Goal: Task Accomplishment & Management: Manage account settings

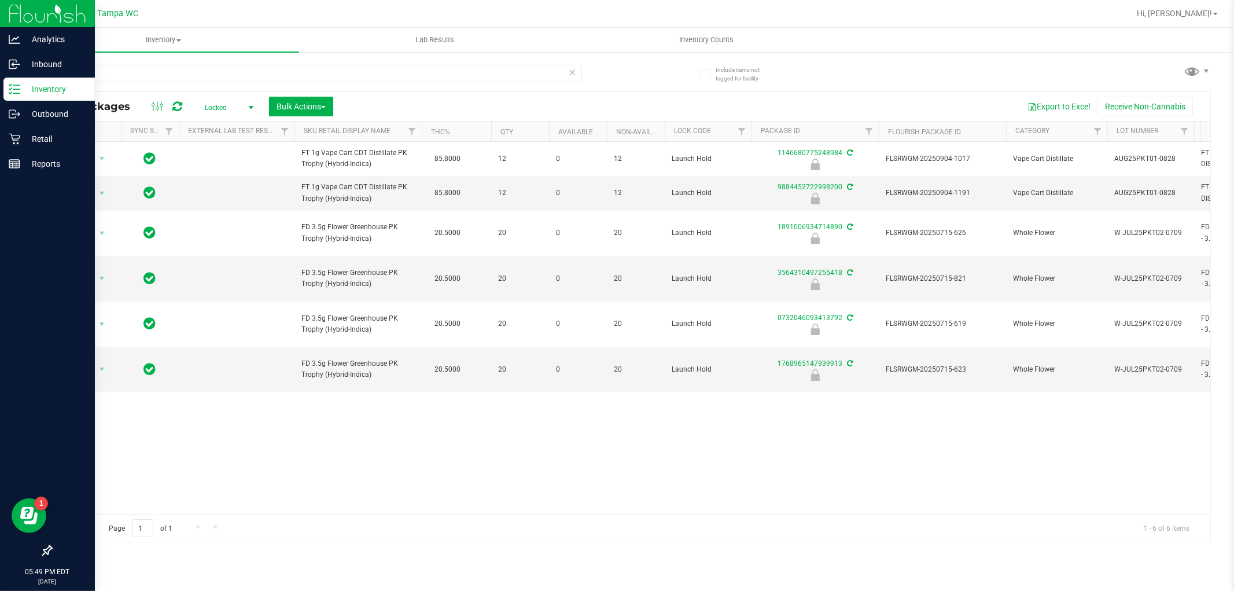
drag, startPoint x: 113, startPoint y: 67, endPoint x: 0, endPoint y: 186, distance: 164.1
click at [0, 183] on div "Analytics Inbound Inventory Outbound Retail Reports 05:49 PM EDT [DATE] 09/25 T…" at bounding box center [617, 295] width 1234 height 591
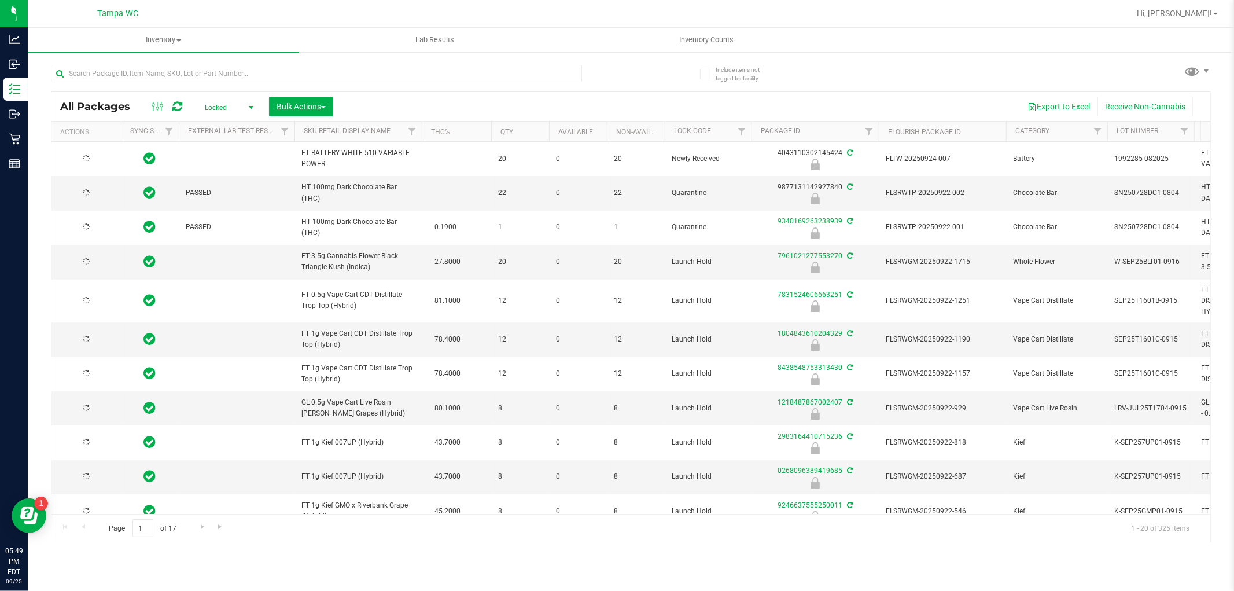
type input "[DATE]"
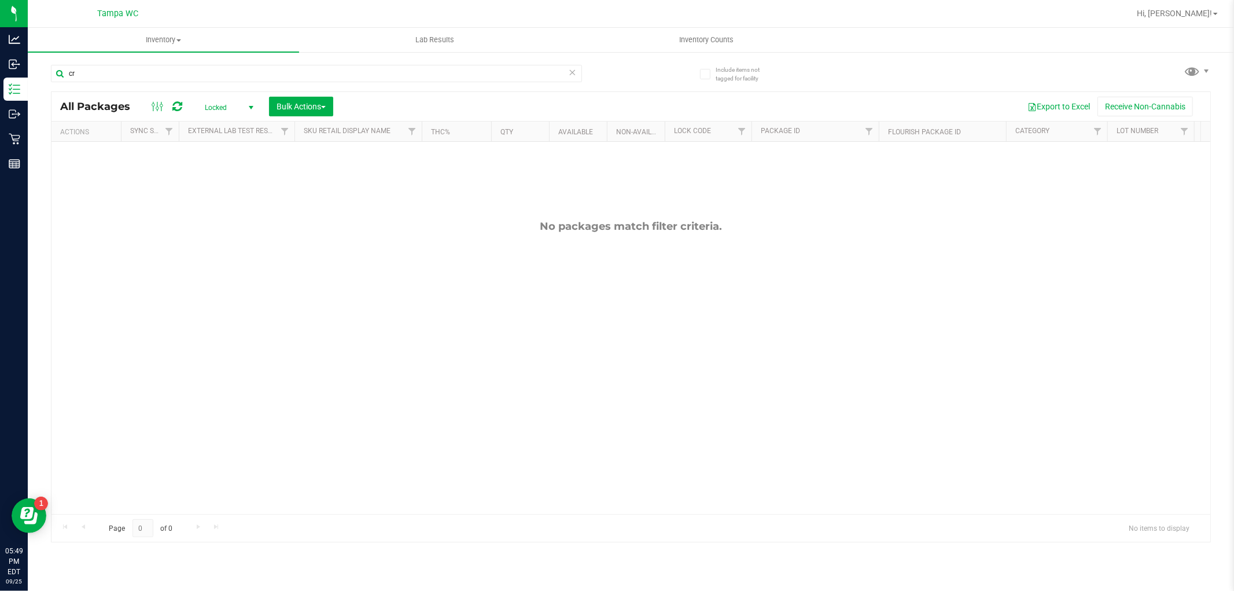
type input "c"
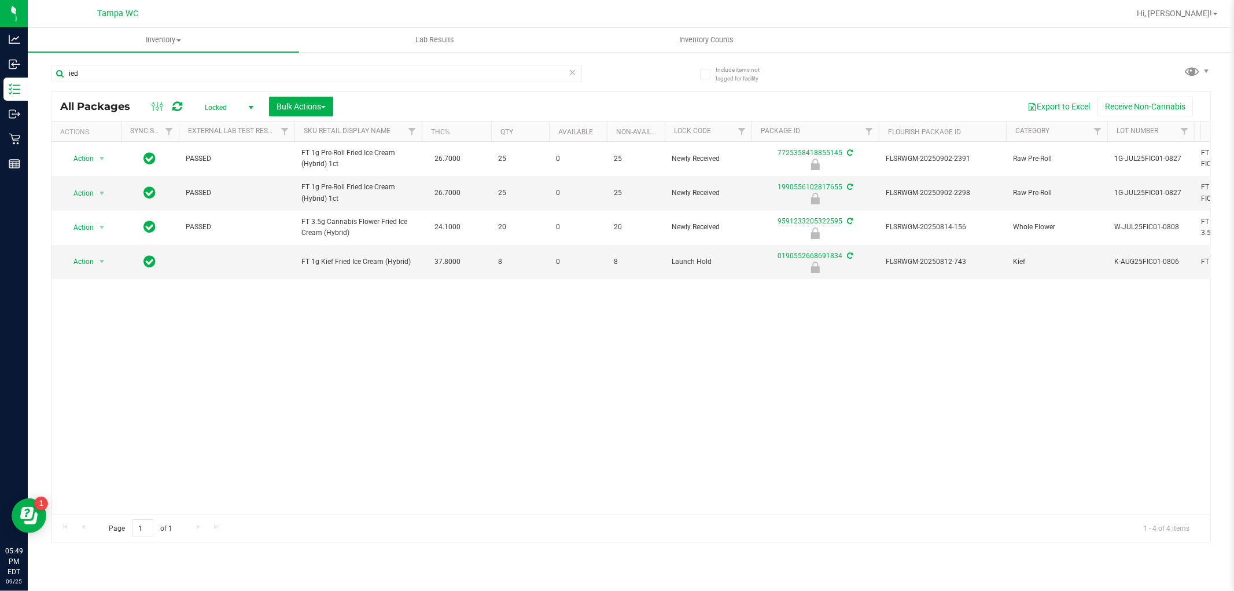
type input "ied"
click at [223, 103] on span "Locked" at bounding box center [227, 108] width 64 height 16
click at [234, 126] on li "Active Only" at bounding box center [226, 126] width 62 height 17
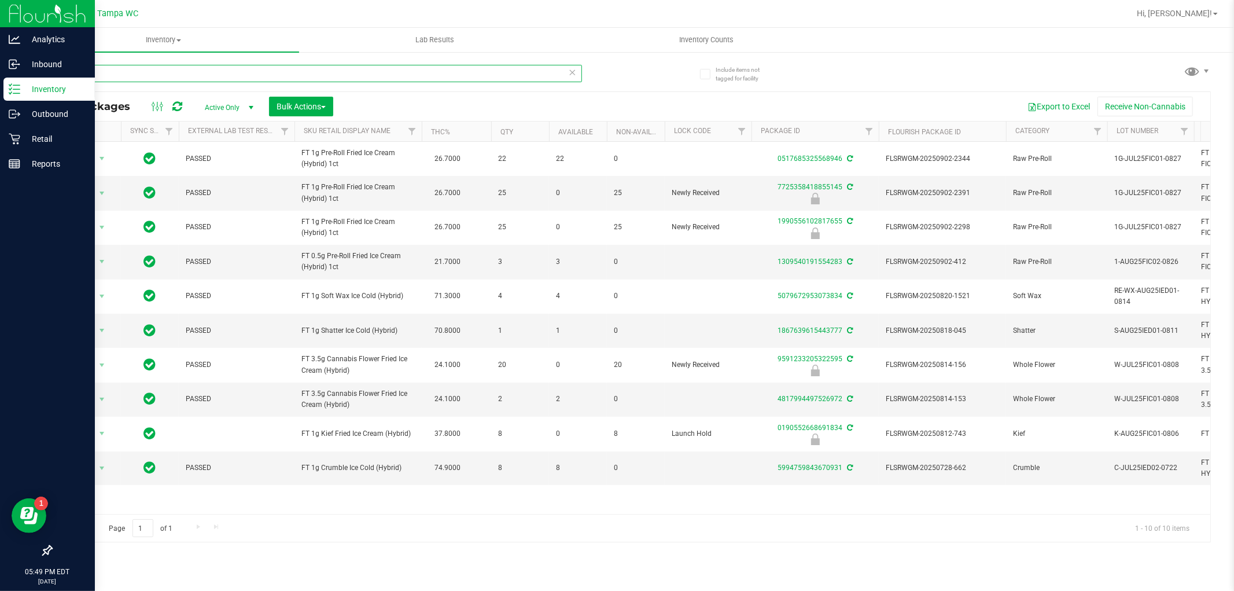
drag, startPoint x: 0, startPoint y: 137, endPoint x: 0, endPoint y: 184, distance: 47.4
click at [0, 184] on div "Analytics Inbound Inventory Outbound Retail Reports 05:49 PM EDT 09/25/2025 09/…" at bounding box center [617, 295] width 1234 height 591
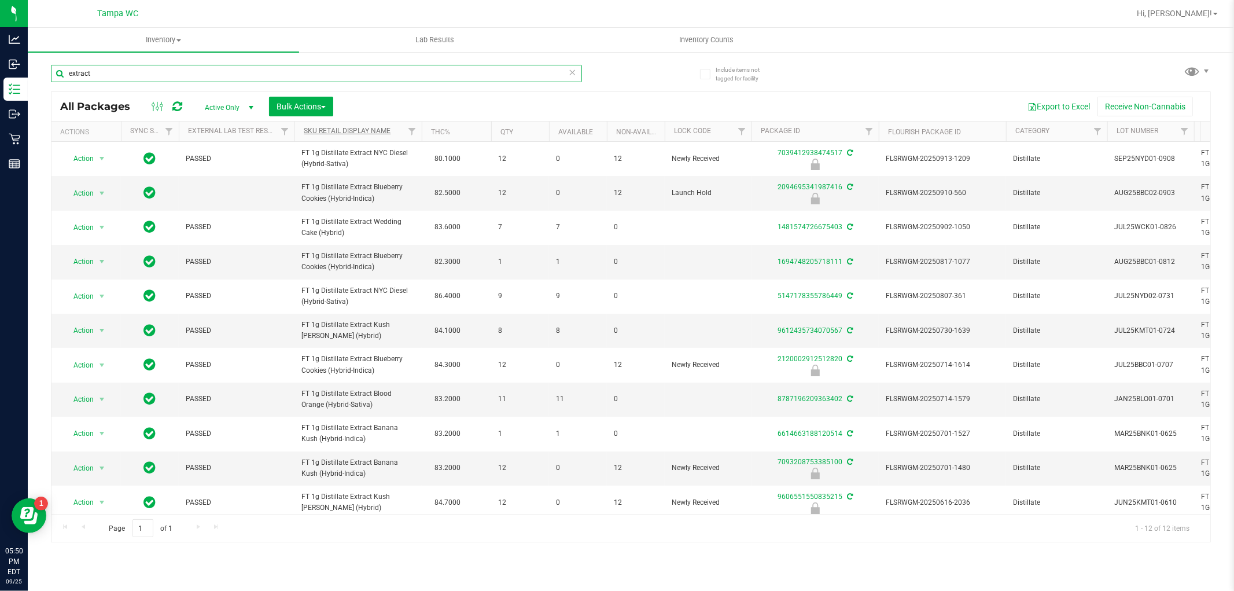
type input "extract"
click at [383, 134] on link "Sku Retail Display Name" at bounding box center [347, 131] width 87 height 8
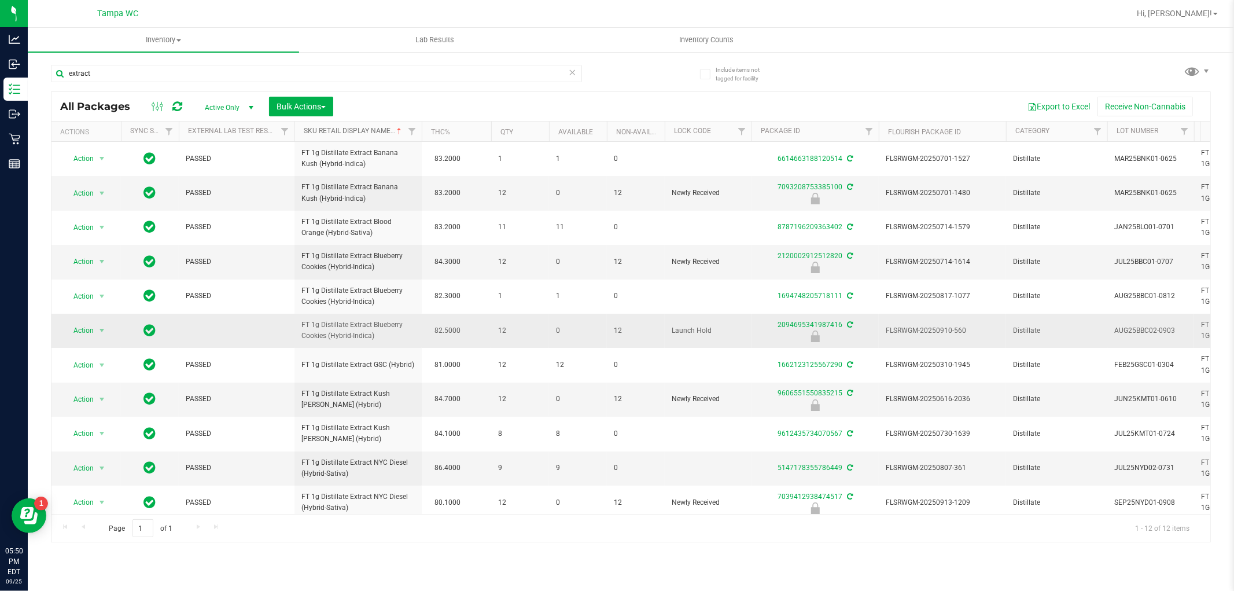
scroll to position [49, 0]
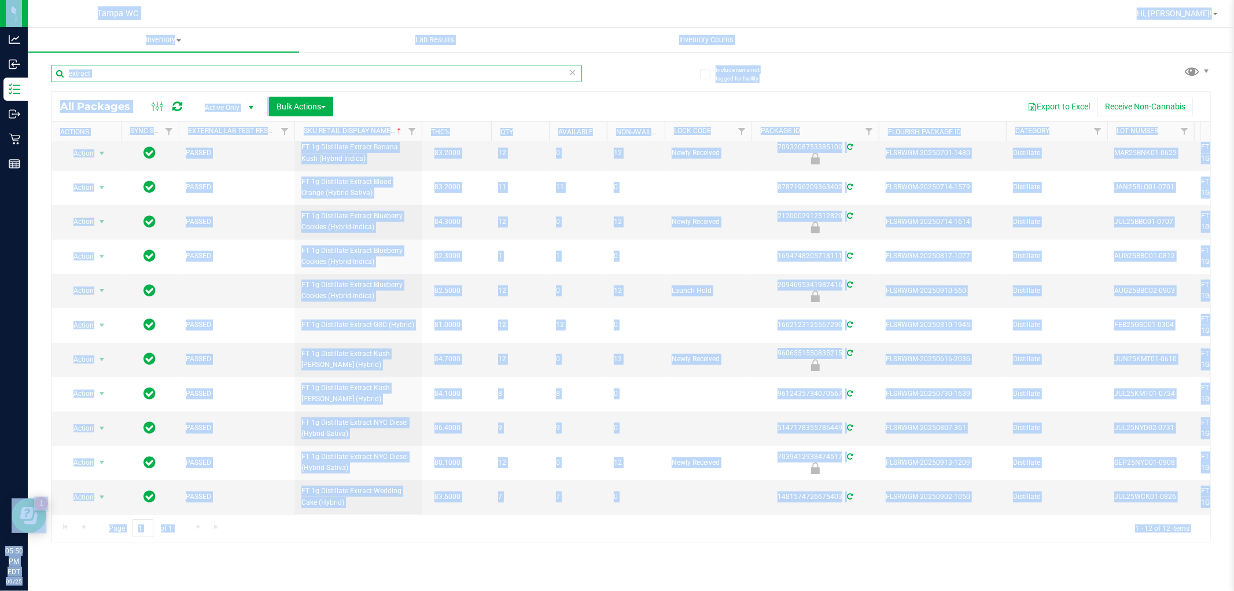
click at [95, 76] on input "extract" at bounding box center [316, 73] width 531 height 17
click at [94, 74] on input "extract" at bounding box center [316, 73] width 531 height 17
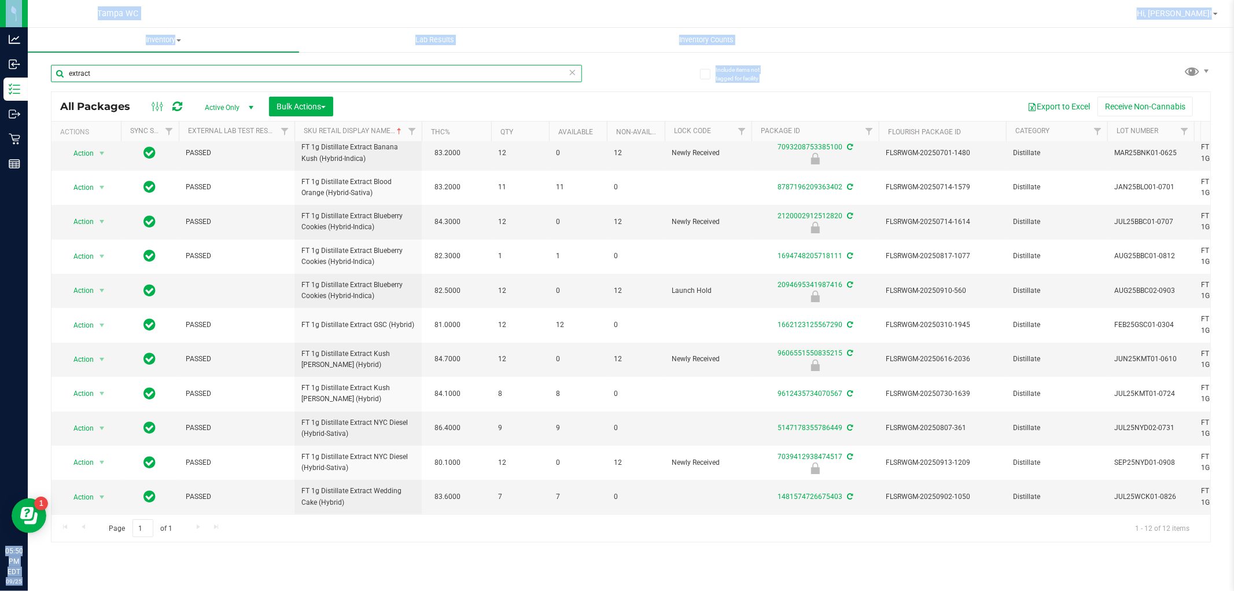
click at [94, 74] on input "extract" at bounding box center [316, 73] width 531 height 17
click at [94, 73] on input "extract" at bounding box center [316, 73] width 531 height 17
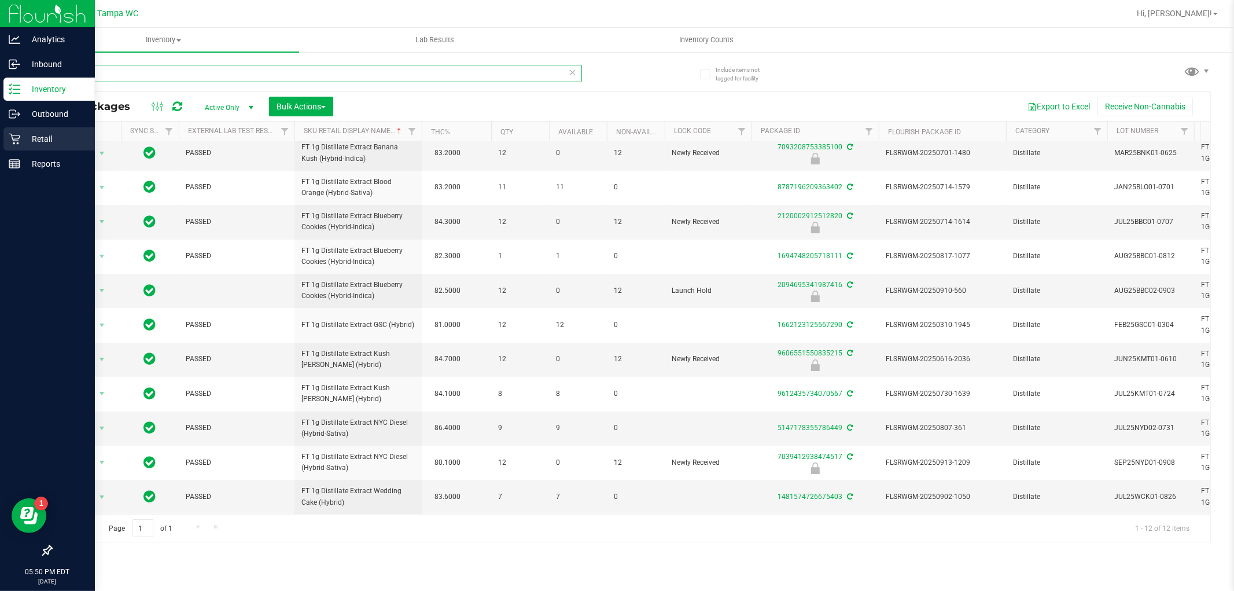
drag, startPoint x: 94, startPoint y: 73, endPoint x: 0, endPoint y: 131, distance: 110.3
click at [0, 131] on div "Analytics Inbound Inventory Outbound Retail Reports 05:50 PM EDT 09/25/2025 09/…" at bounding box center [617, 295] width 1234 height 591
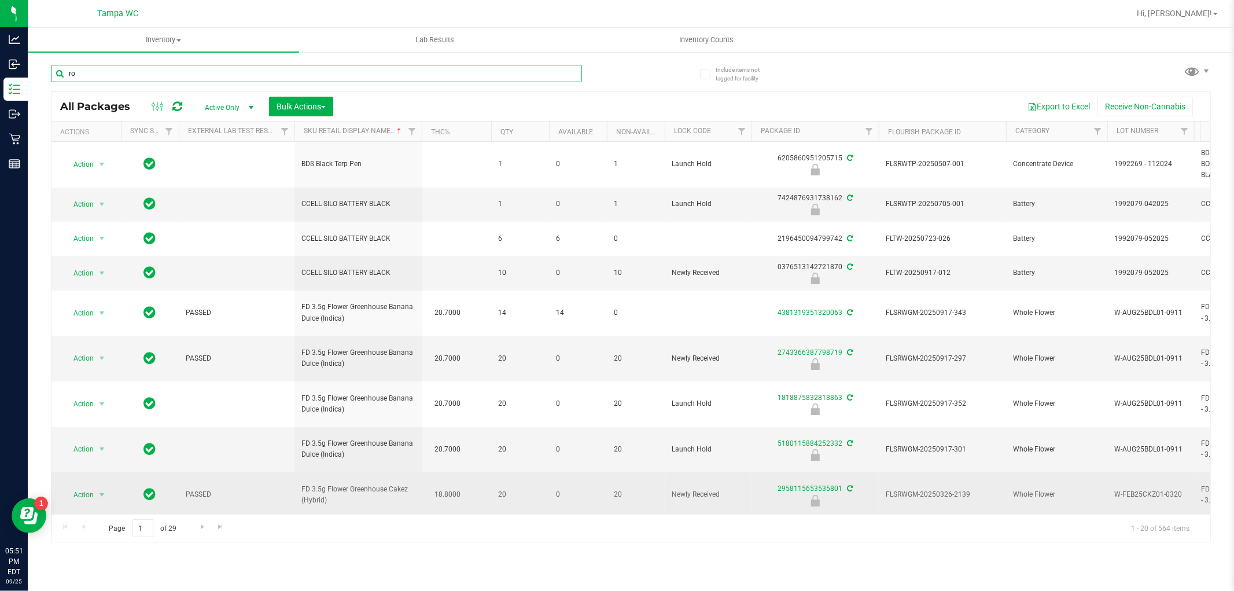
type input "r"
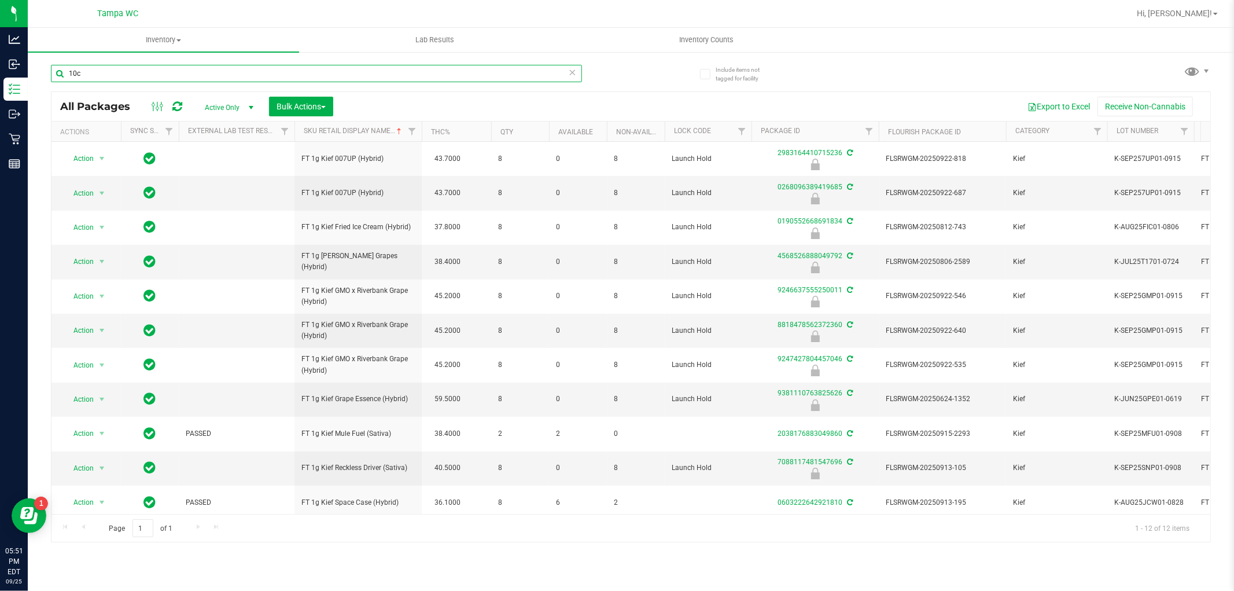
type input "10ct"
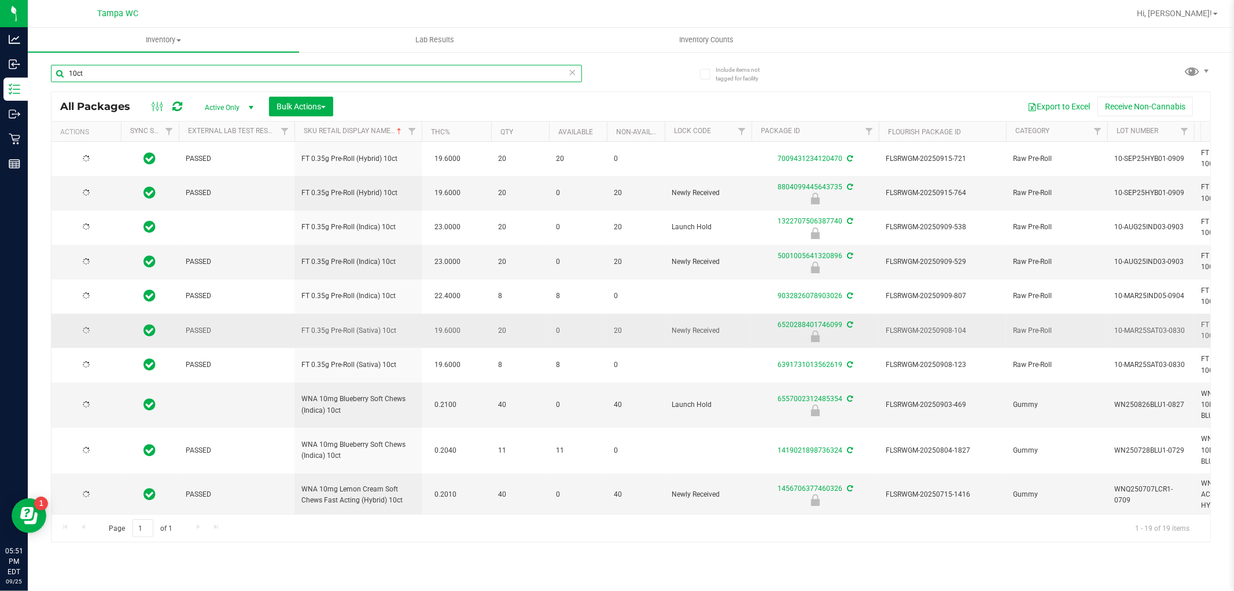
type input "[DATE]"
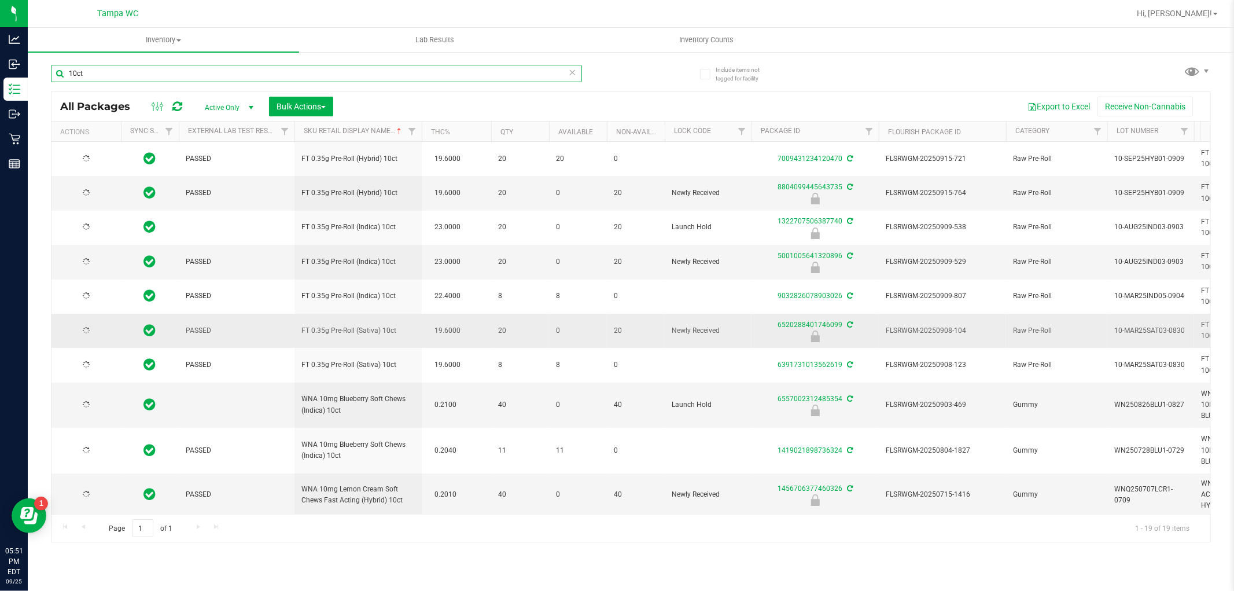
type input "[DATE]"
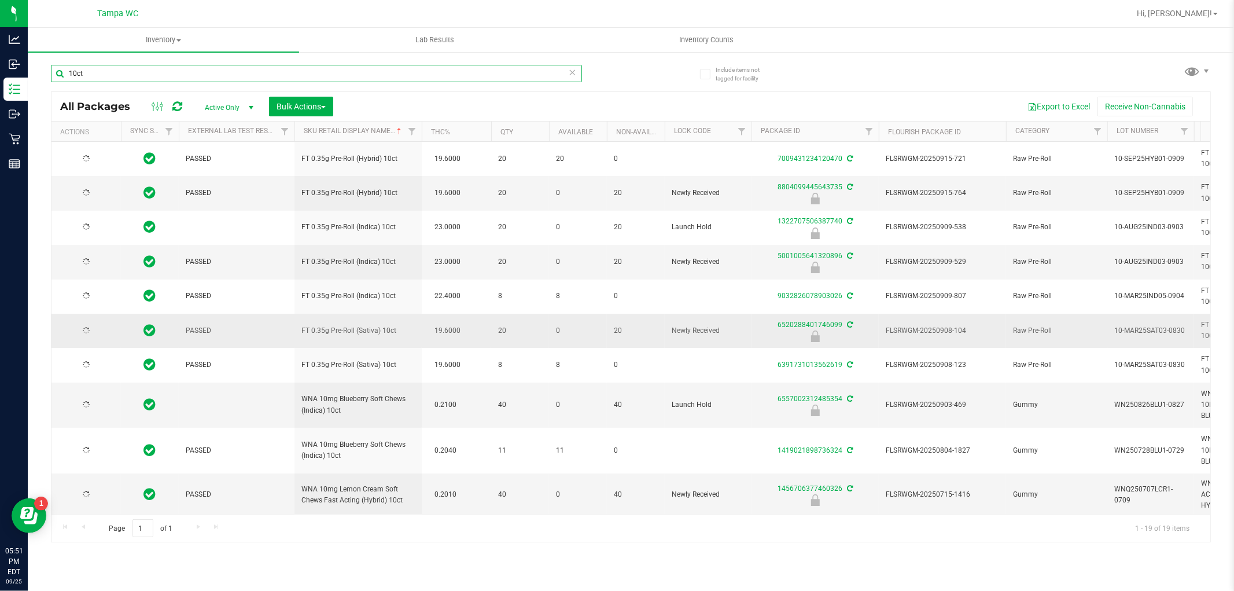
type input "[DATE]"
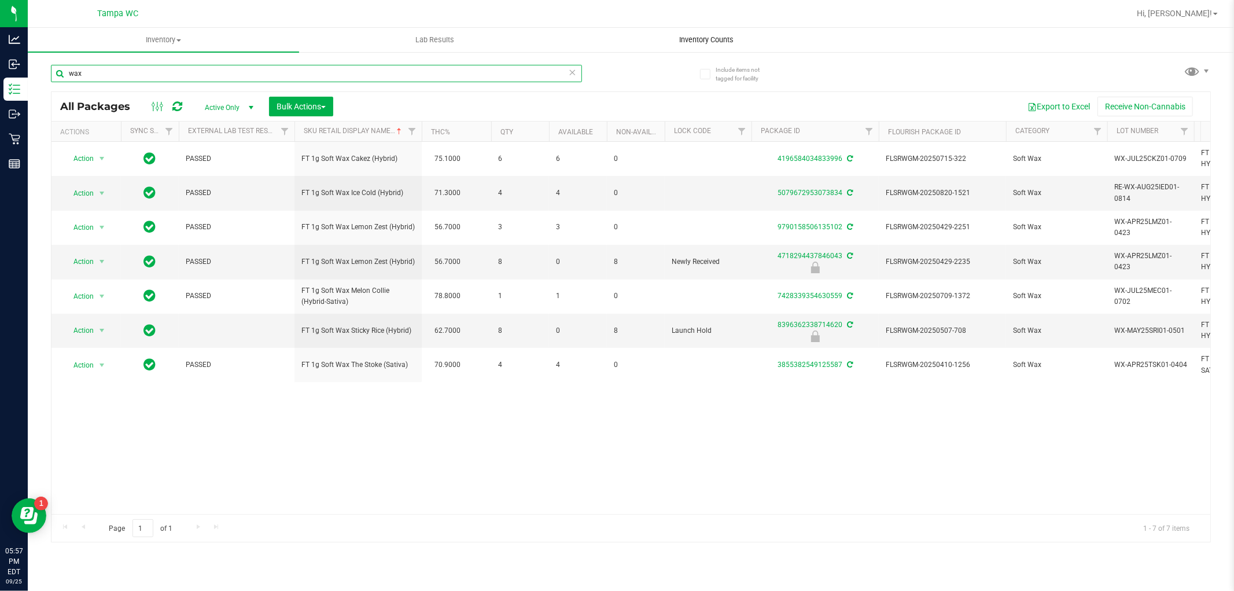
type input "wax"
click at [697, 32] on uib-tab-heading "Inventory Counts" at bounding box center [706, 39] width 270 height 23
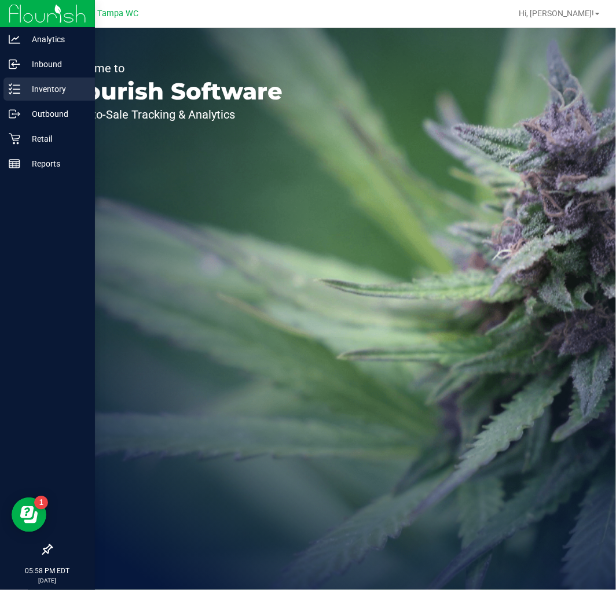
click at [17, 88] on icon at bounding box center [15, 89] width 12 height 12
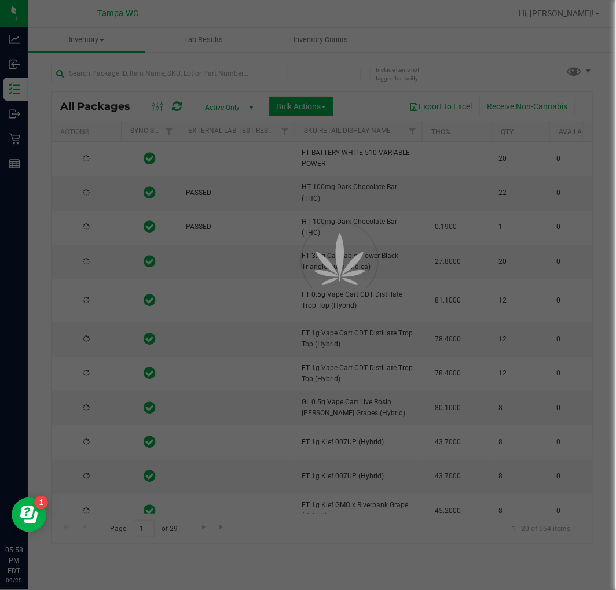
type input "[DATE]"
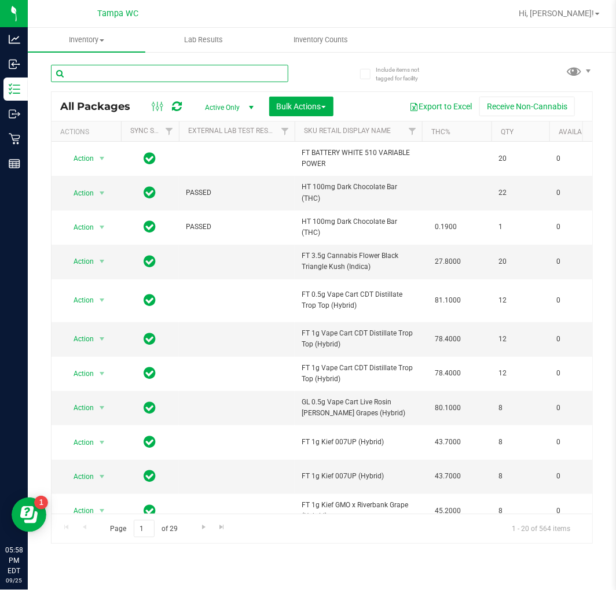
drag, startPoint x: 171, startPoint y: 72, endPoint x: 168, endPoint y: 77, distance: 6.0
click at [171, 73] on input "text" at bounding box center [169, 73] width 237 height 17
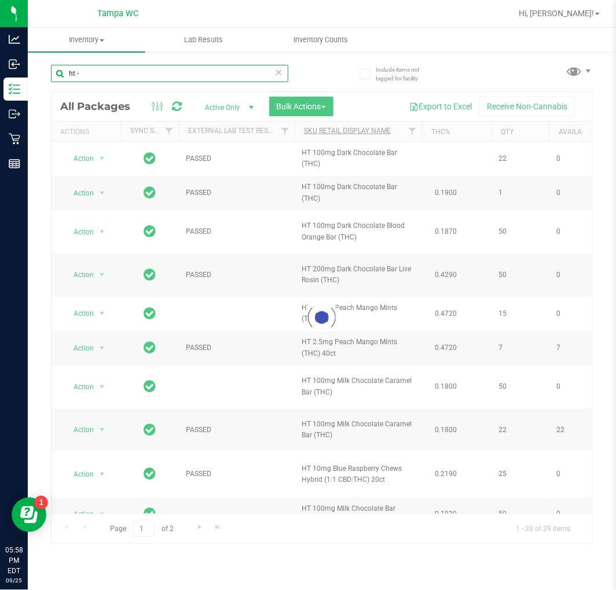
type input "ht -"
click at [347, 134] on link "Sku Retail Display Name" at bounding box center [347, 131] width 87 height 8
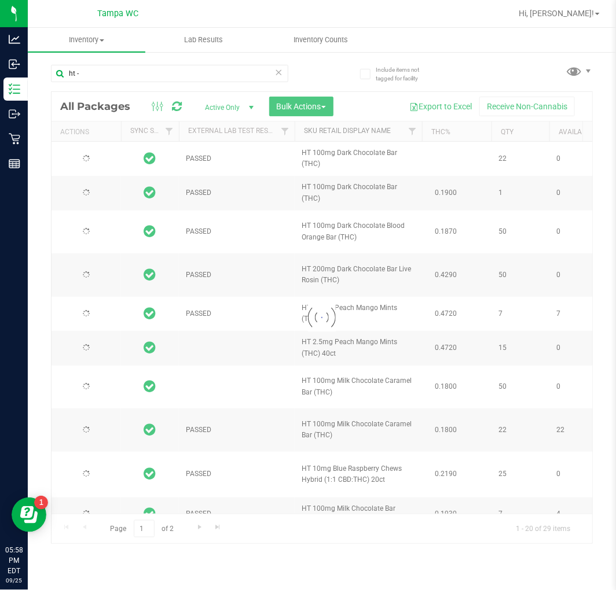
type input "[DATE]"
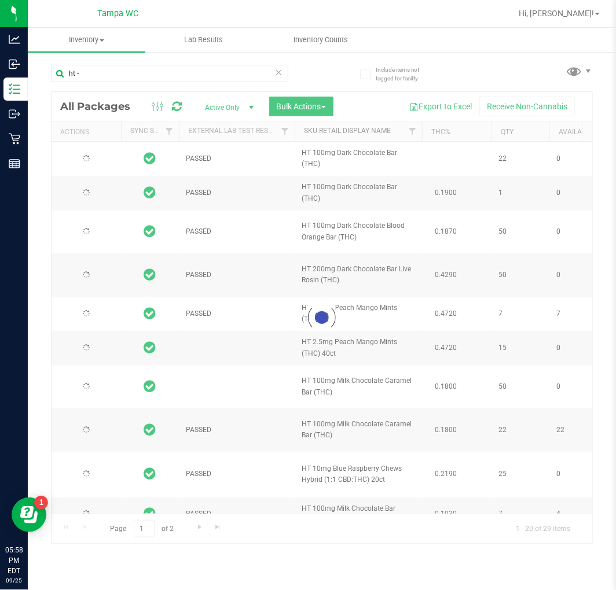
type input "[DATE]"
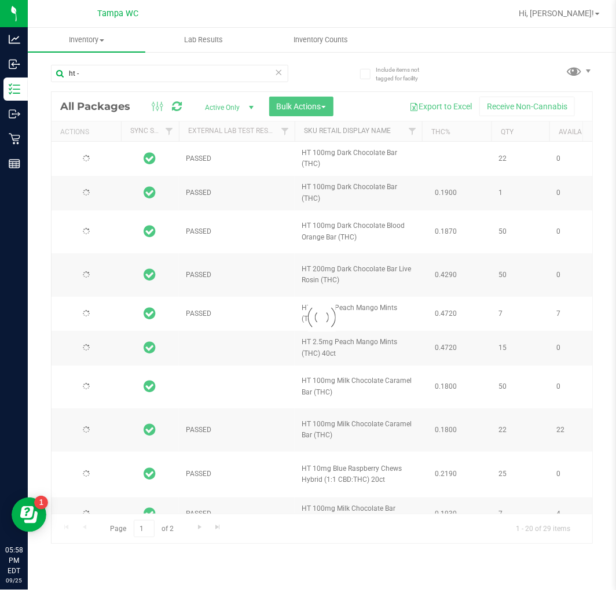
type input "[DATE]"
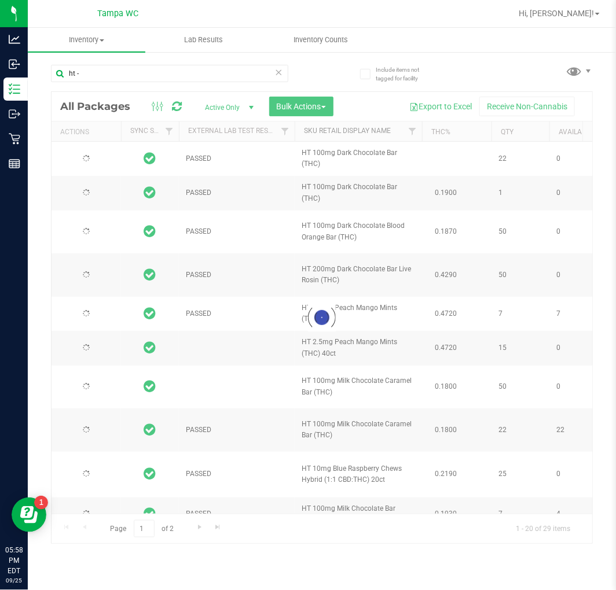
type input "[DATE]"
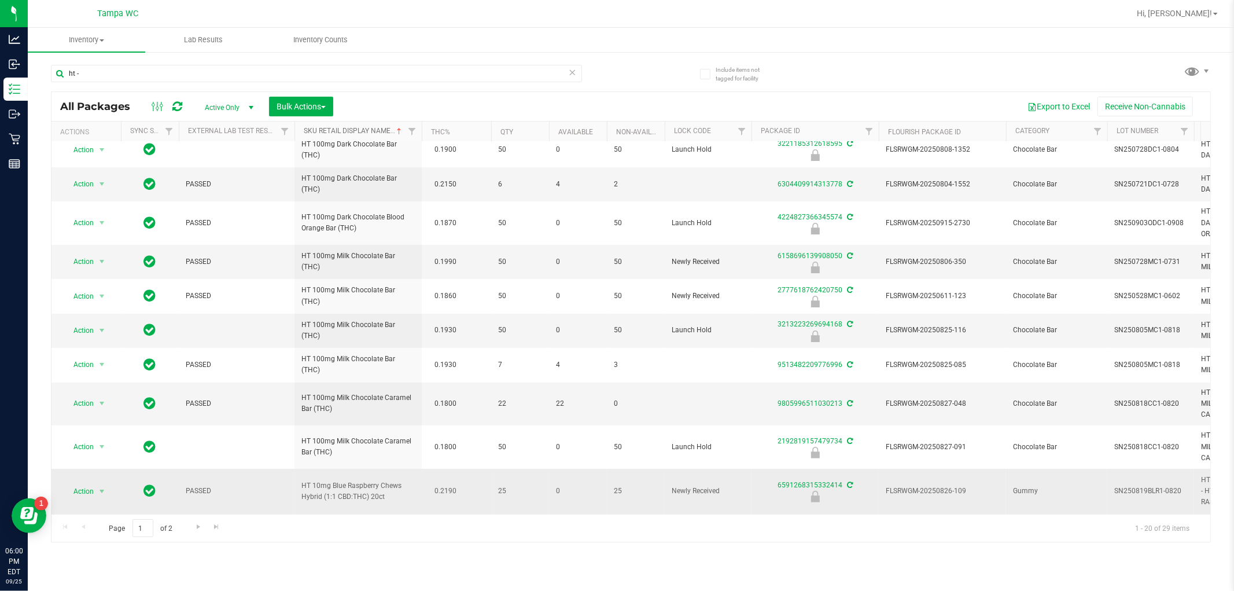
scroll to position [116, 0]
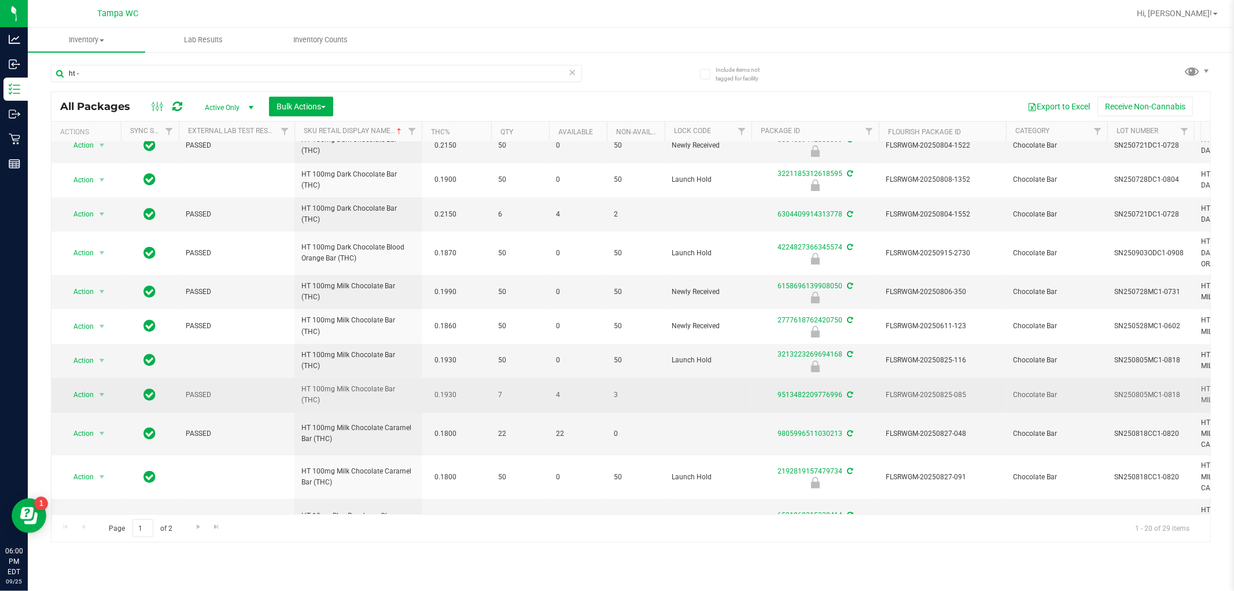
drag, startPoint x: 558, startPoint y: 395, endPoint x: 551, endPoint y: 402, distance: 10.6
click at [551, 402] on td "4" at bounding box center [578, 395] width 58 height 34
click at [551, 404] on td "4" at bounding box center [578, 395] width 58 height 34
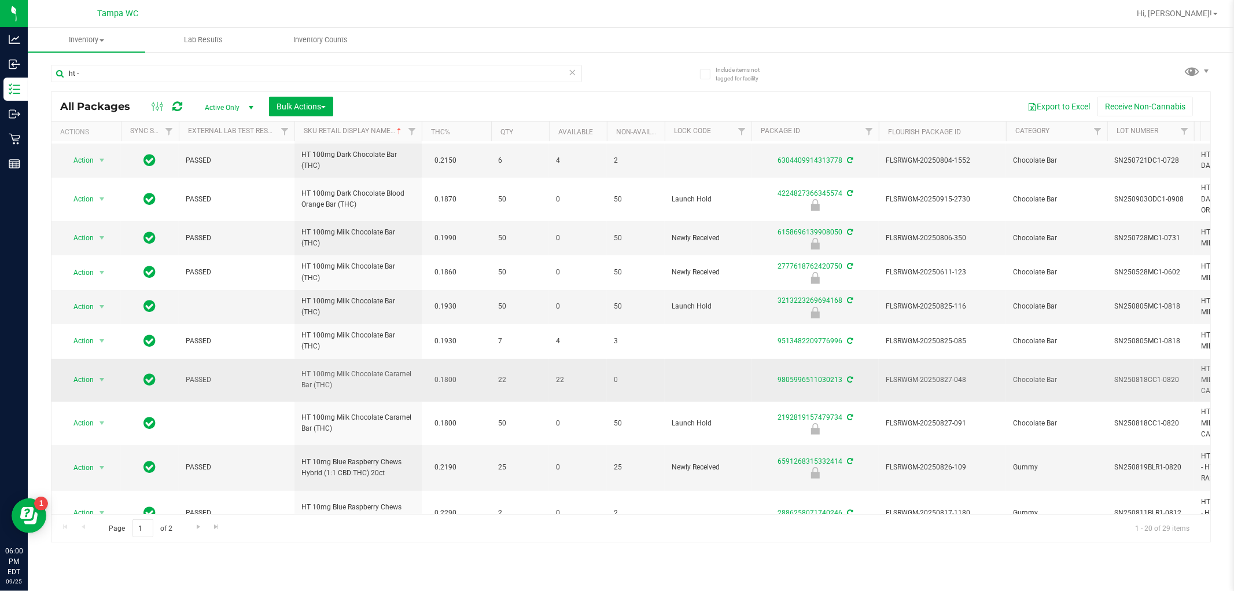
scroll to position [245, 0]
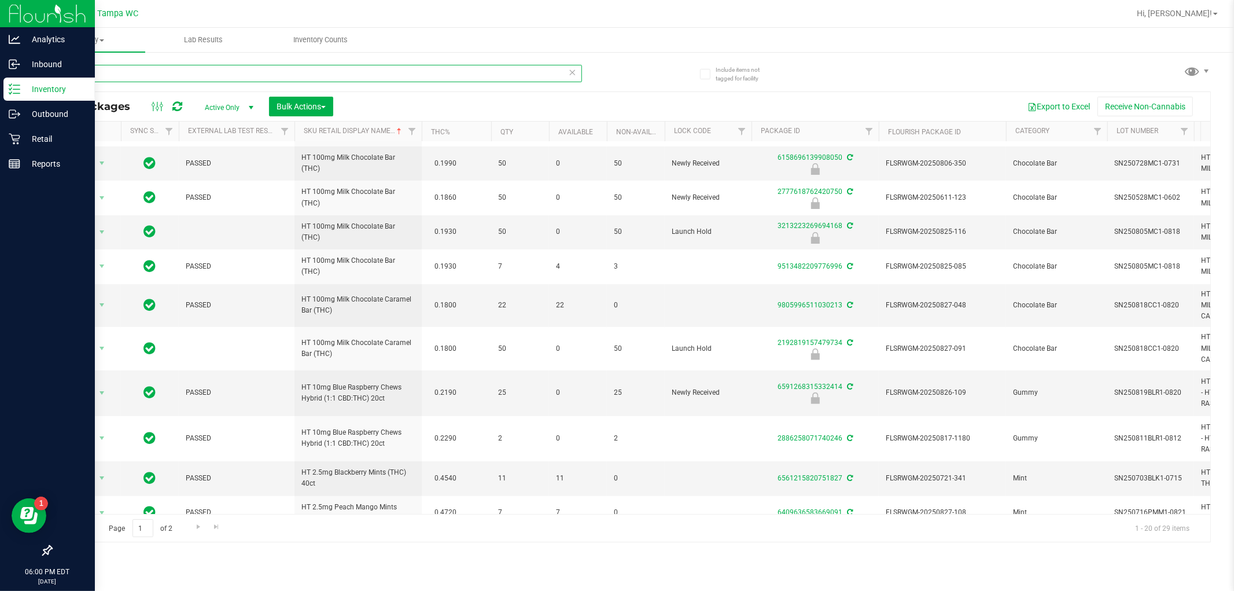
drag, startPoint x: 71, startPoint y: 79, endPoint x: 18, endPoint y: 87, distance: 53.3
click at [1, 103] on div "Analytics Inbound Inventory Outbound Retail Reports 06:00 PM EDT [DATE] 09/25 T…" at bounding box center [617, 295] width 1234 height 591
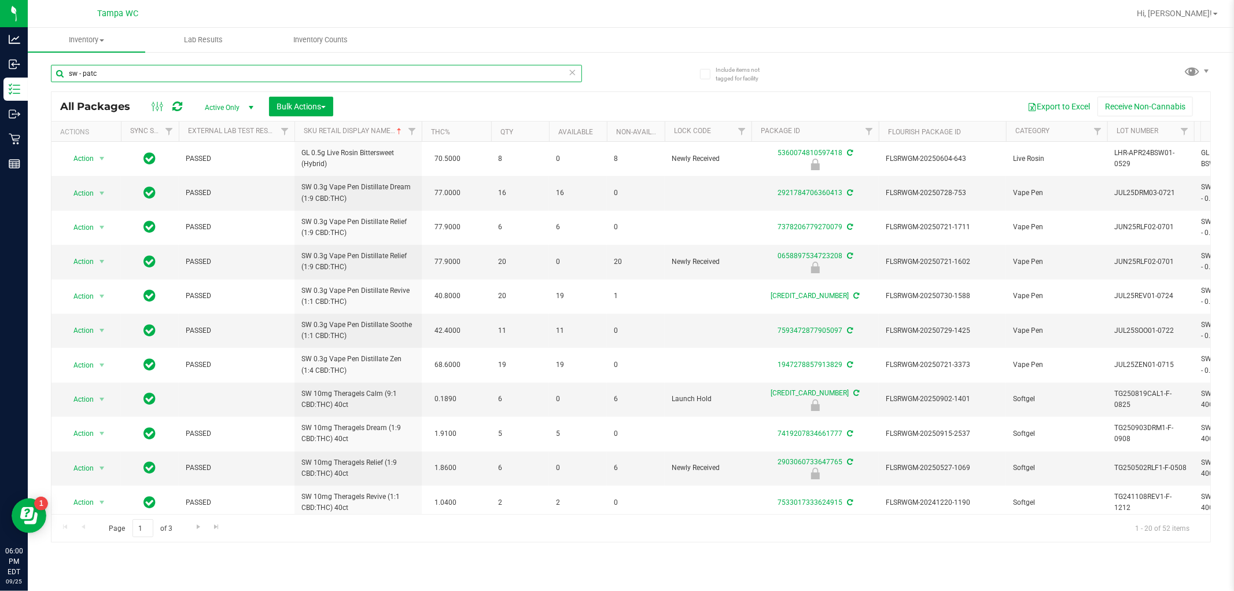
type input "sw - patch"
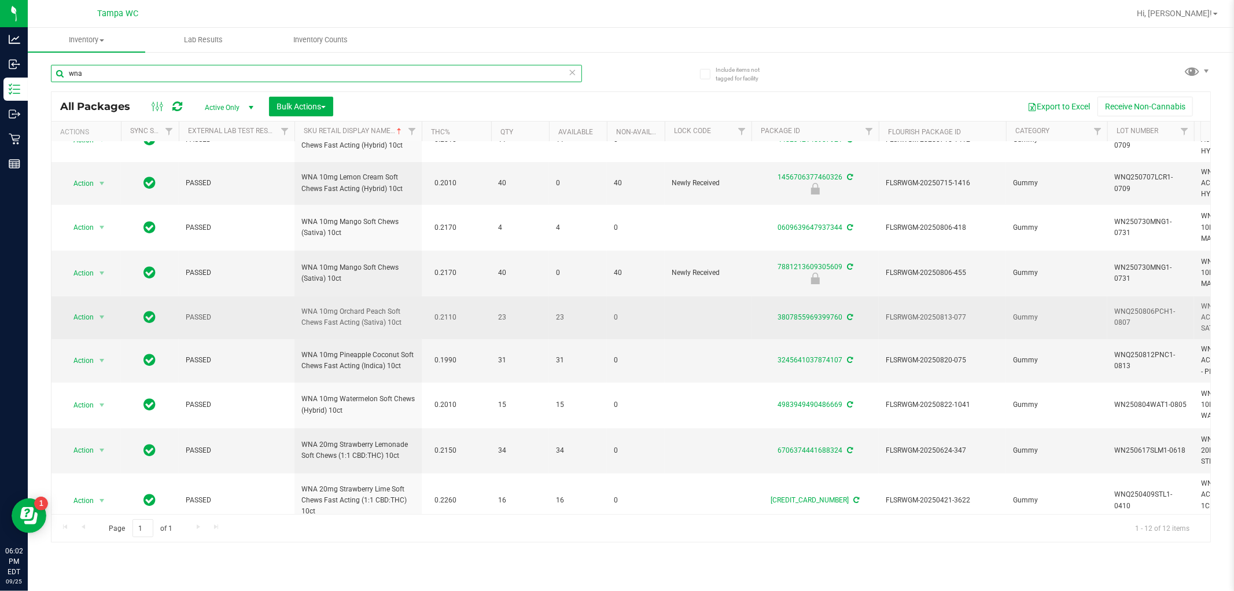
scroll to position [182, 0]
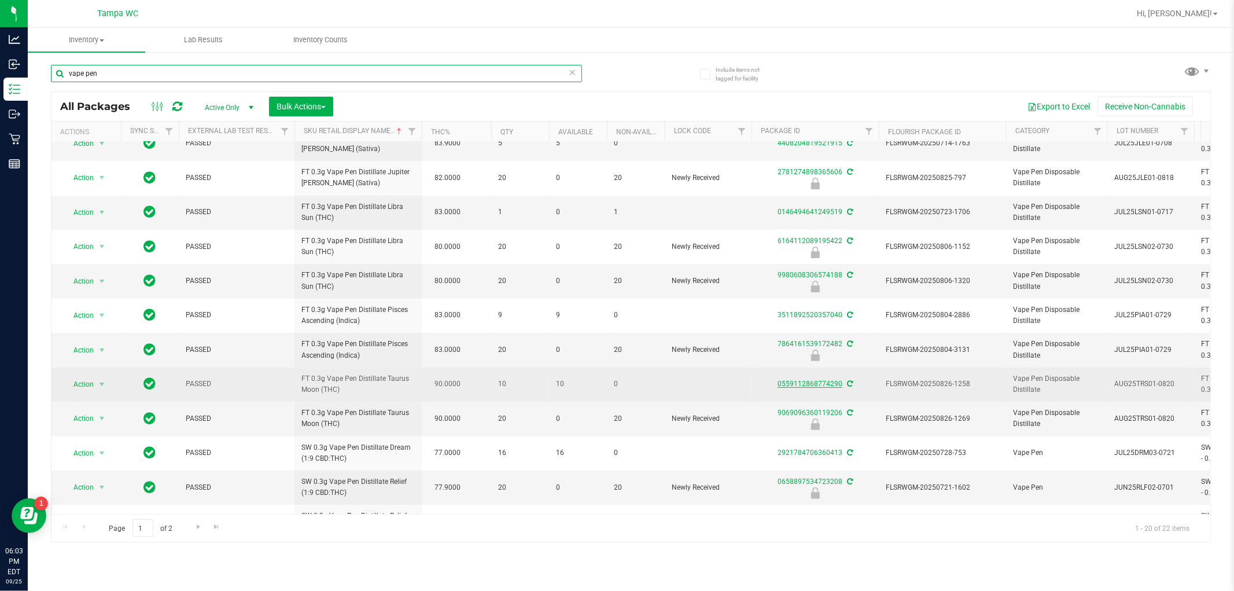
scroll to position [257, 0]
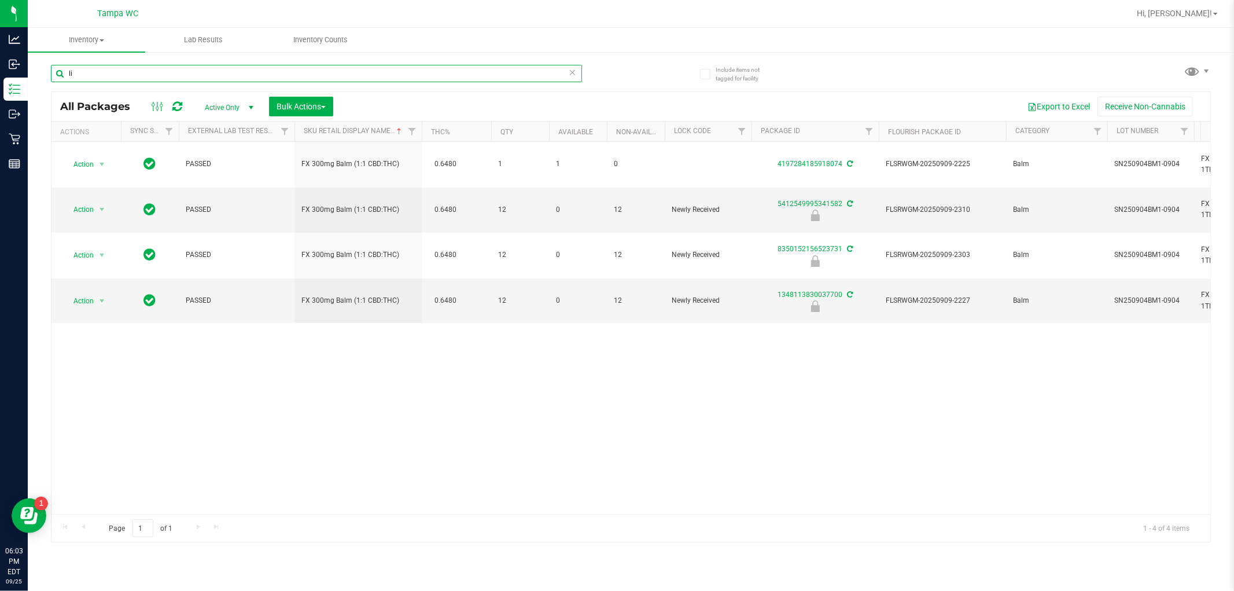
type input "l"
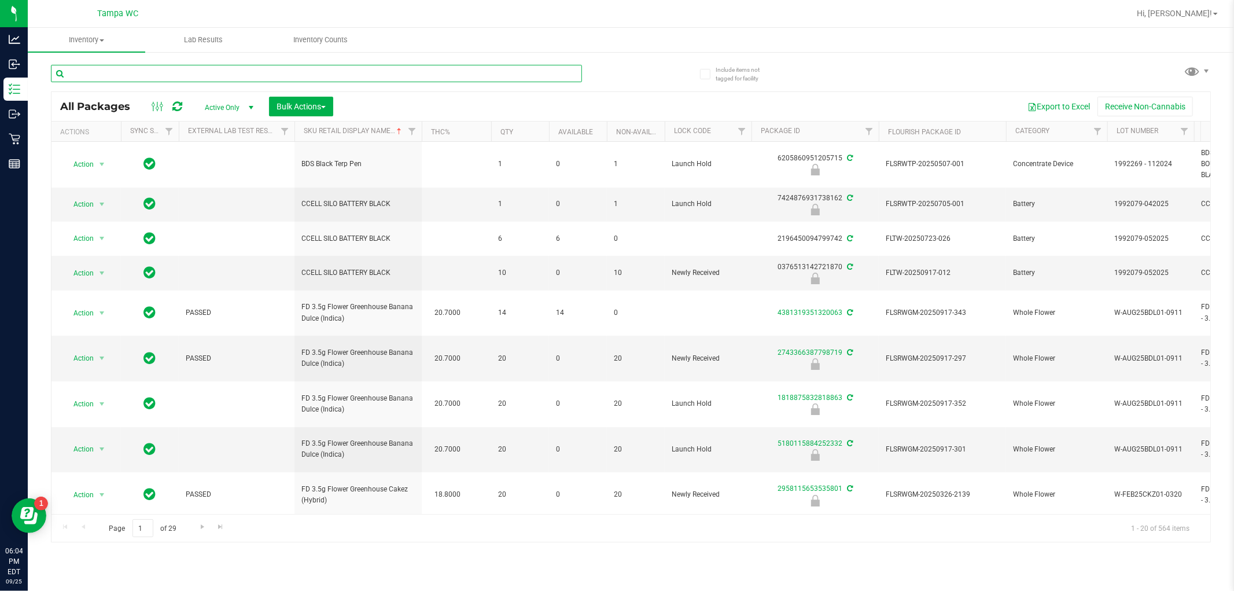
type input "l"
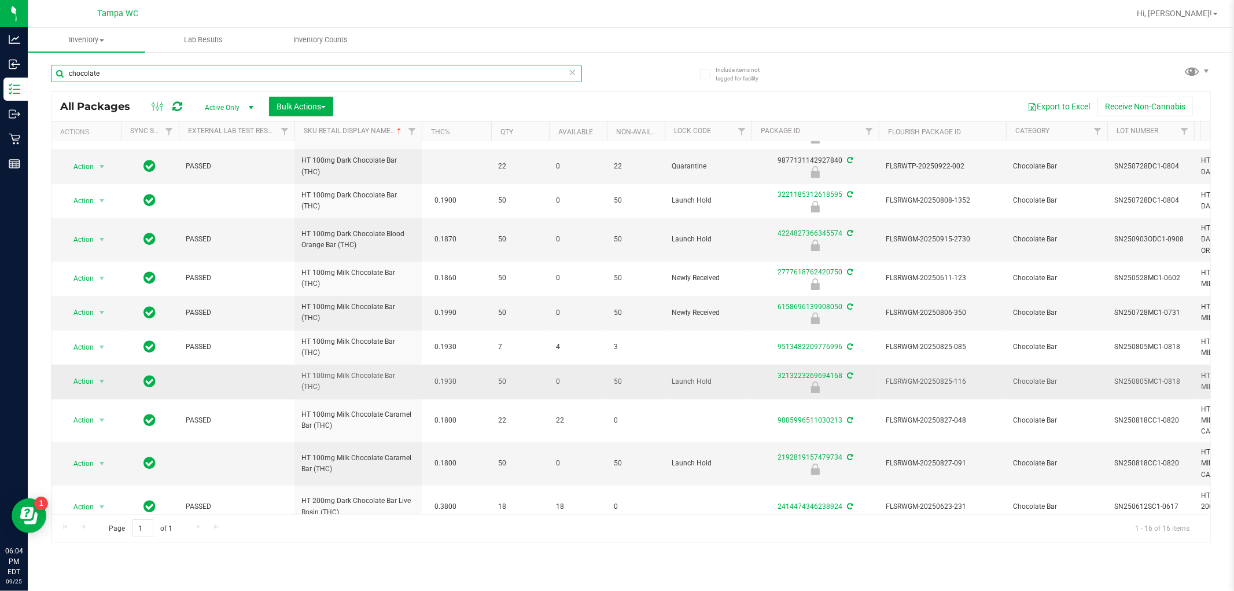
scroll to position [252, 0]
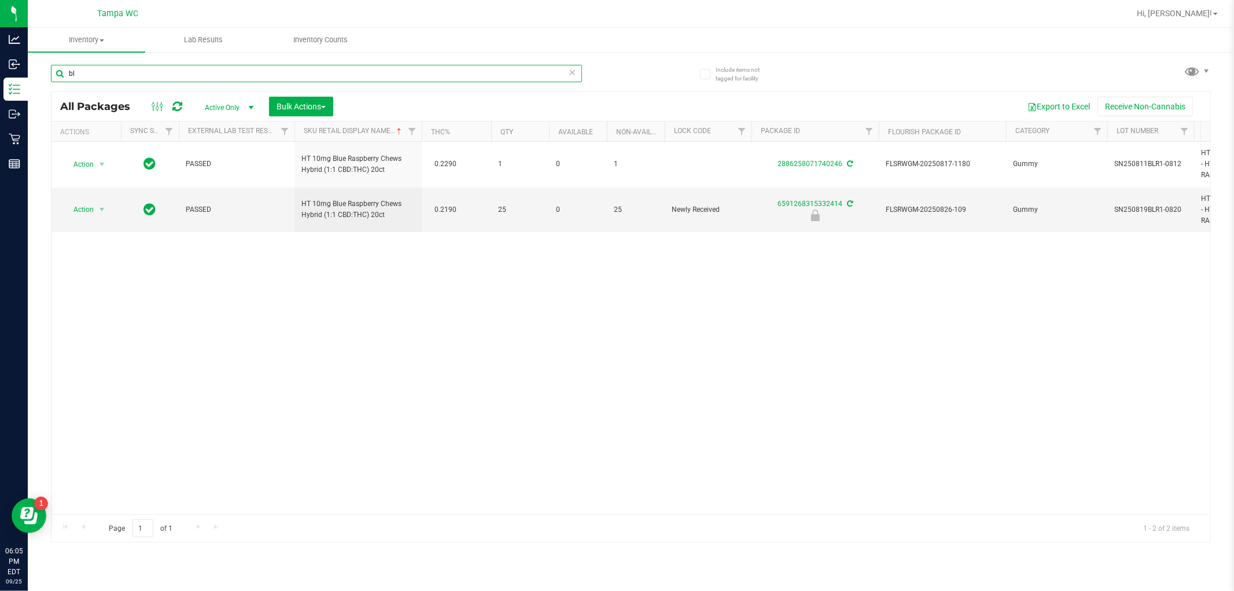
type input "b"
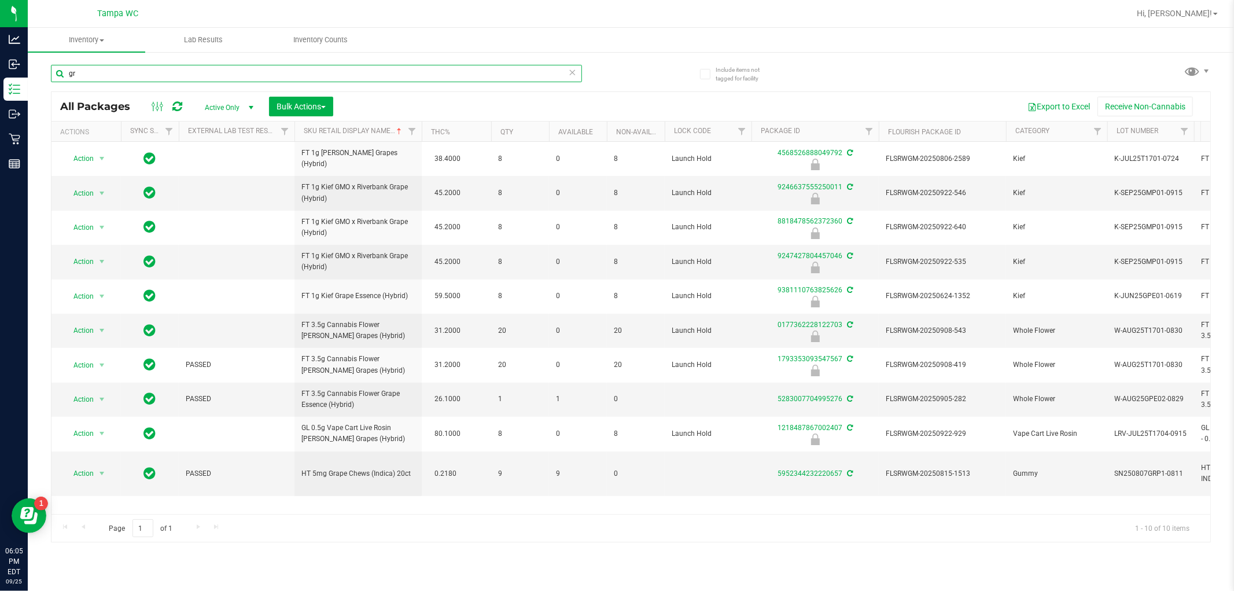
type input "g"
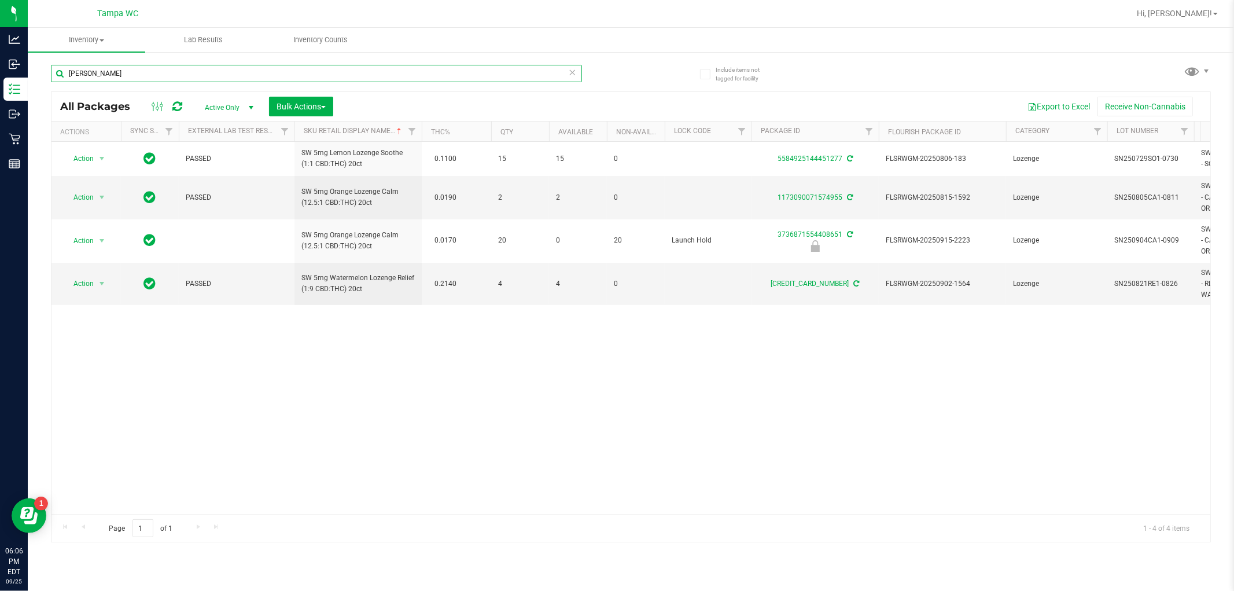
click at [163, 69] on input "[PERSON_NAME]" at bounding box center [316, 73] width 531 height 17
click at [80, 75] on input "[PERSON_NAME]" at bounding box center [316, 73] width 531 height 17
click at [84, 73] on input "[PERSON_NAME]" at bounding box center [316, 73] width 531 height 17
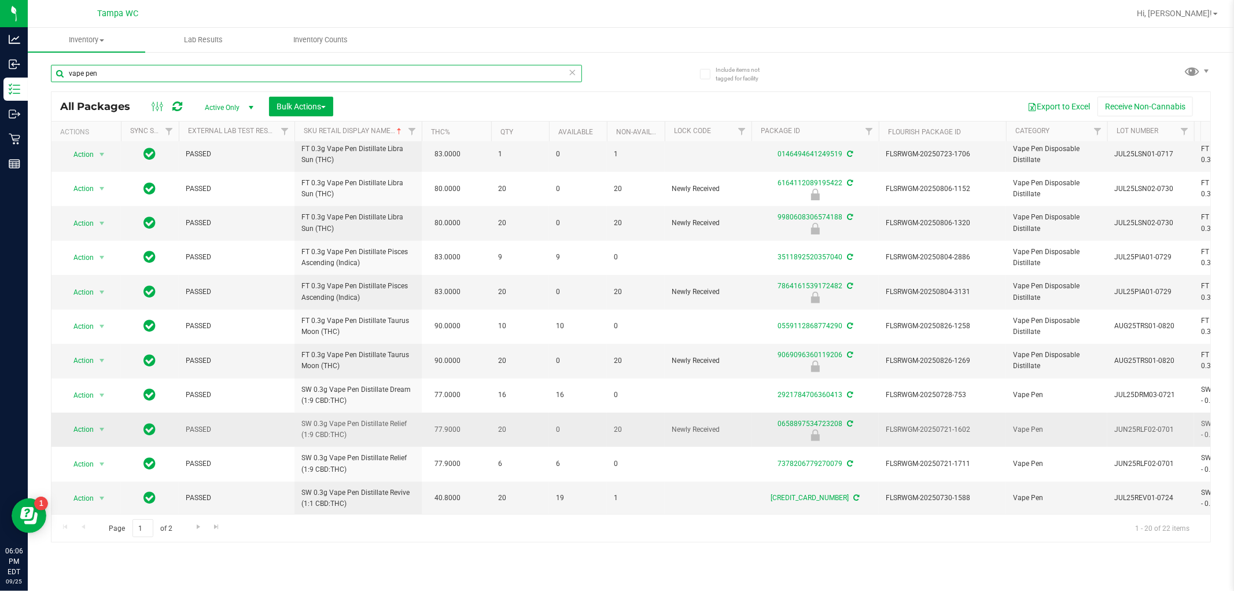
scroll to position [325, 0]
type input "vape pen"
click at [194, 528] on span "Go to the next page" at bounding box center [198, 526] width 9 height 9
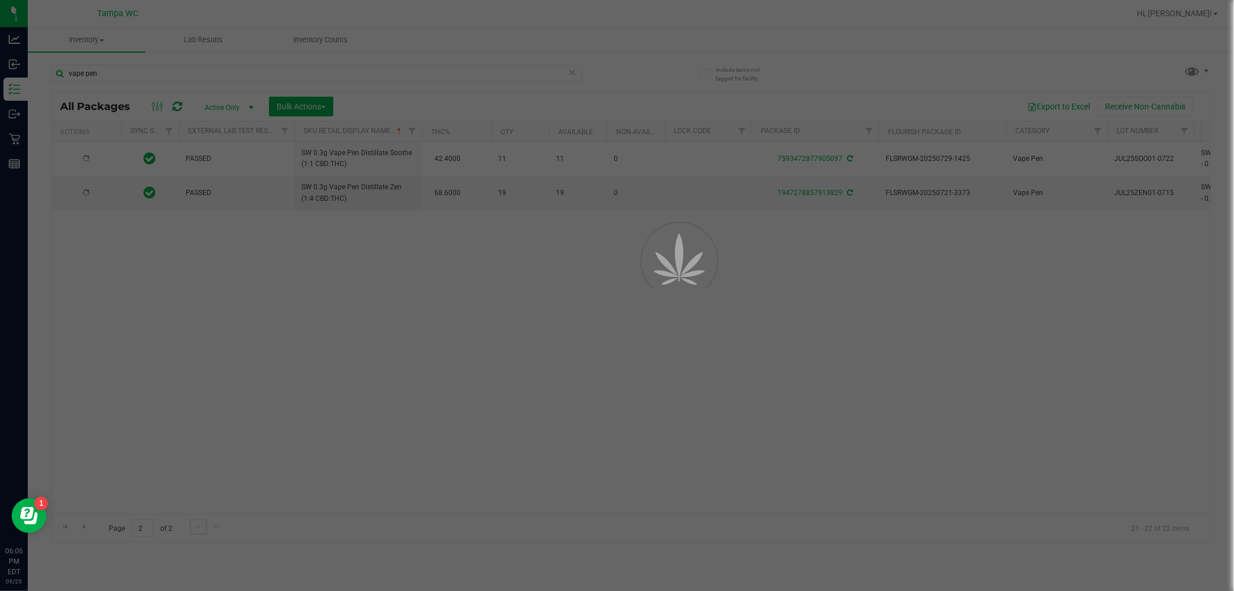
scroll to position [0, 0]
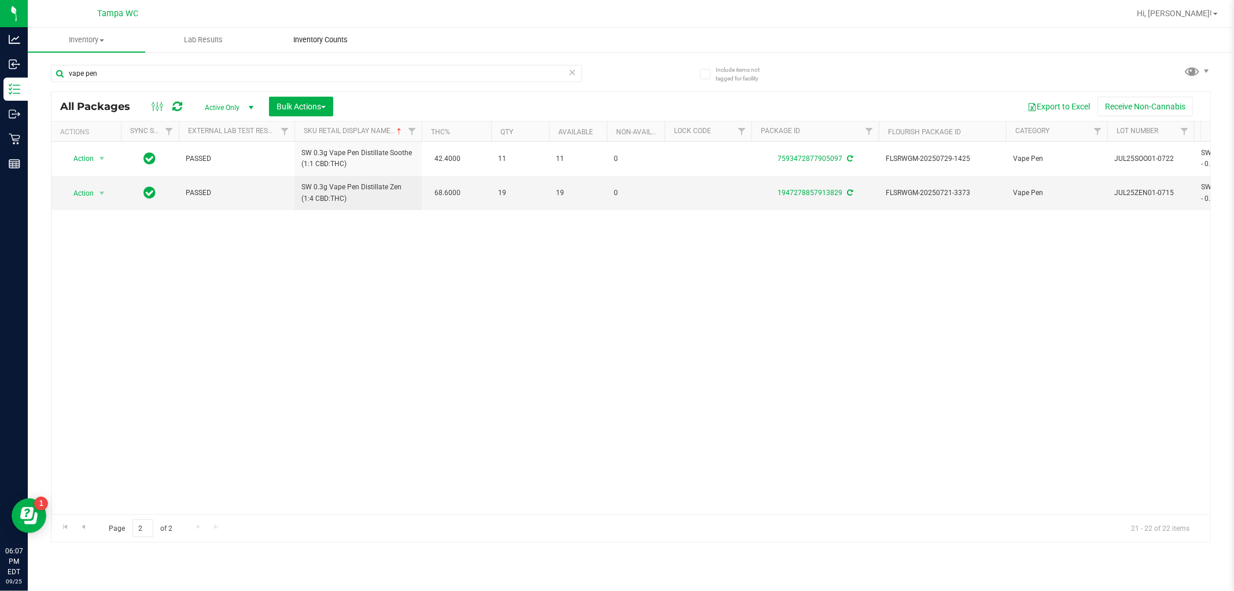
click at [325, 32] on uib-tab-heading "Inventory Counts" at bounding box center [321, 39] width 116 height 23
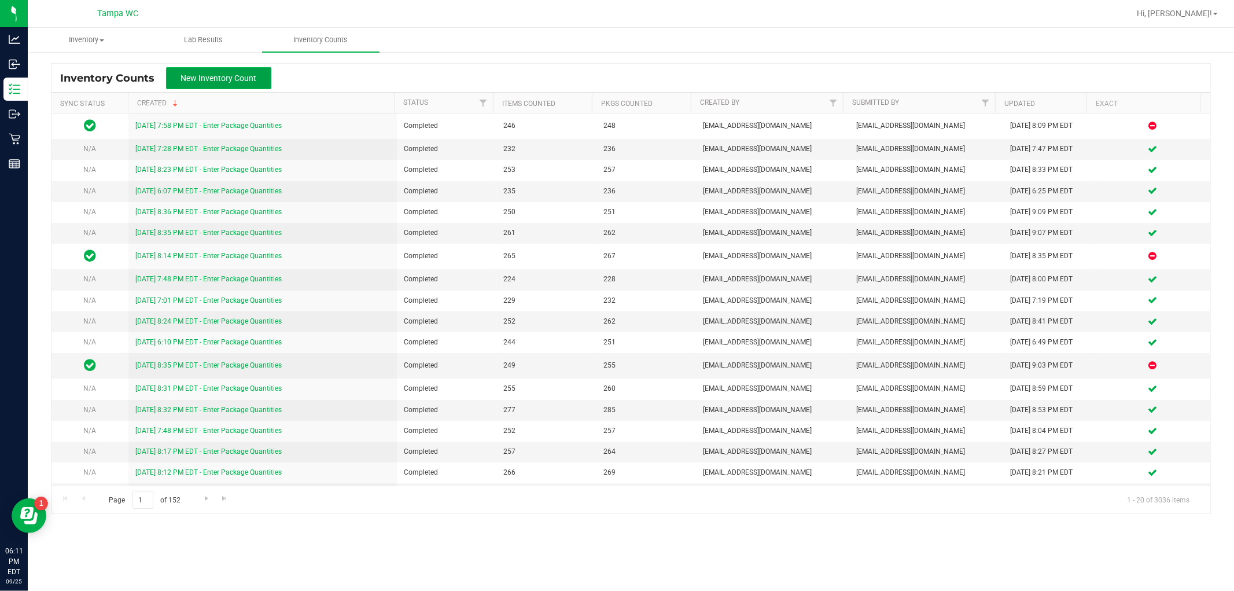
click at [234, 67] on button "New Inventory Count" at bounding box center [218, 78] width 105 height 22
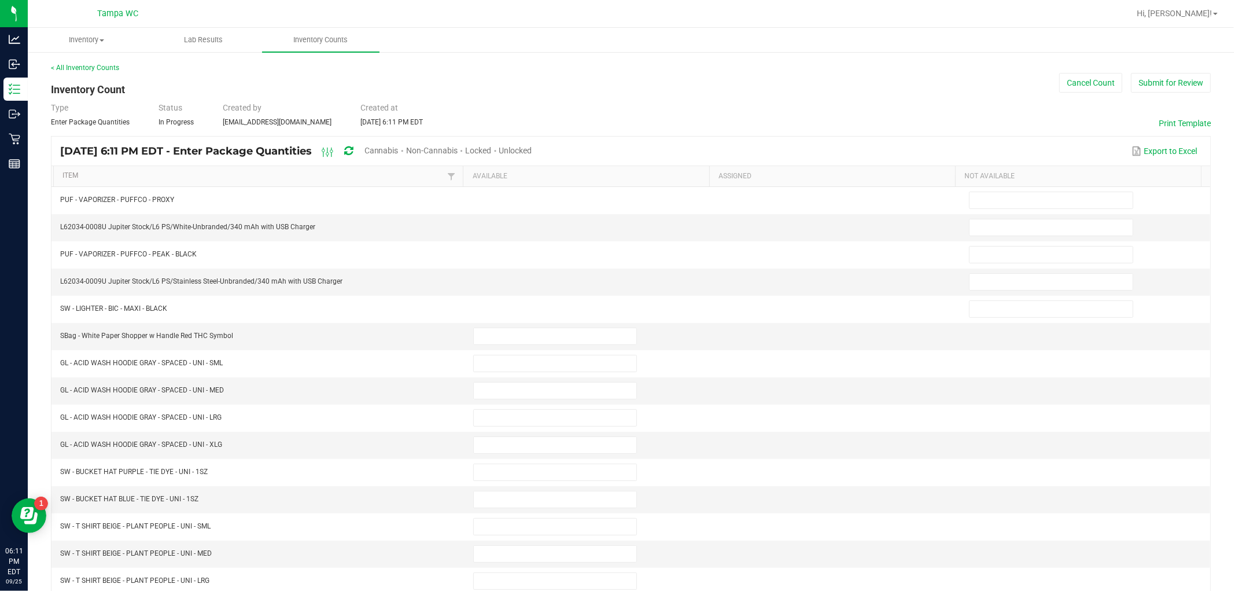
click at [532, 149] on span "Unlocked" at bounding box center [515, 150] width 33 height 9
click at [105, 175] on link "Item" at bounding box center [253, 175] width 382 height 9
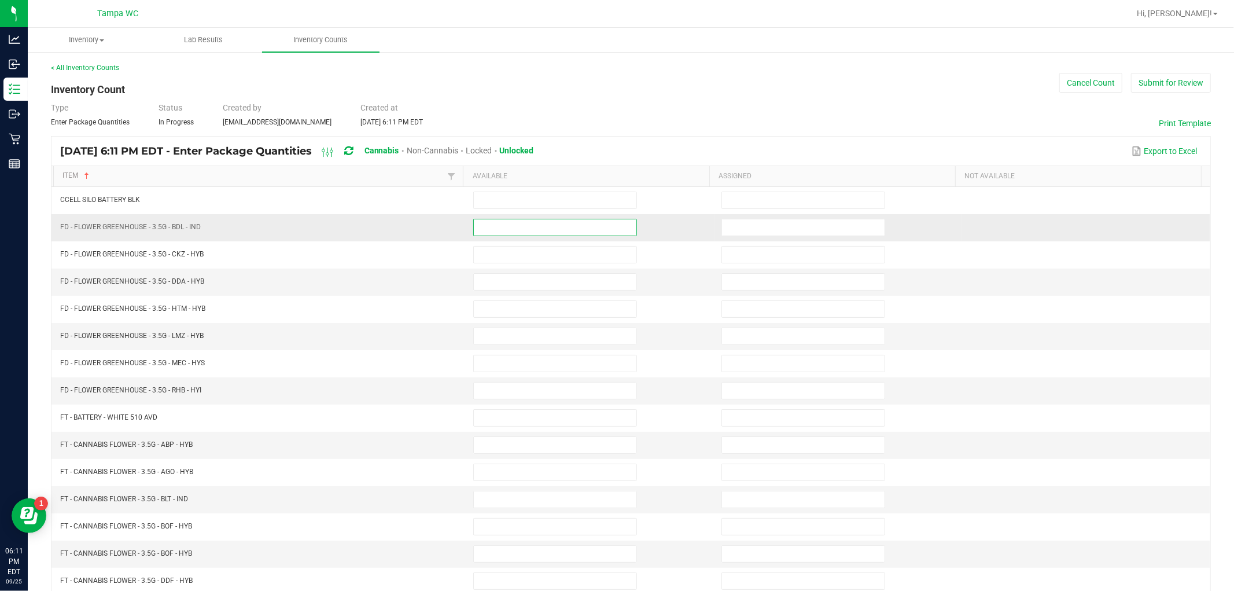
click at [490, 227] on input at bounding box center [555, 227] width 163 height 16
type input "14"
type input "18"
type input "15"
type input "3"
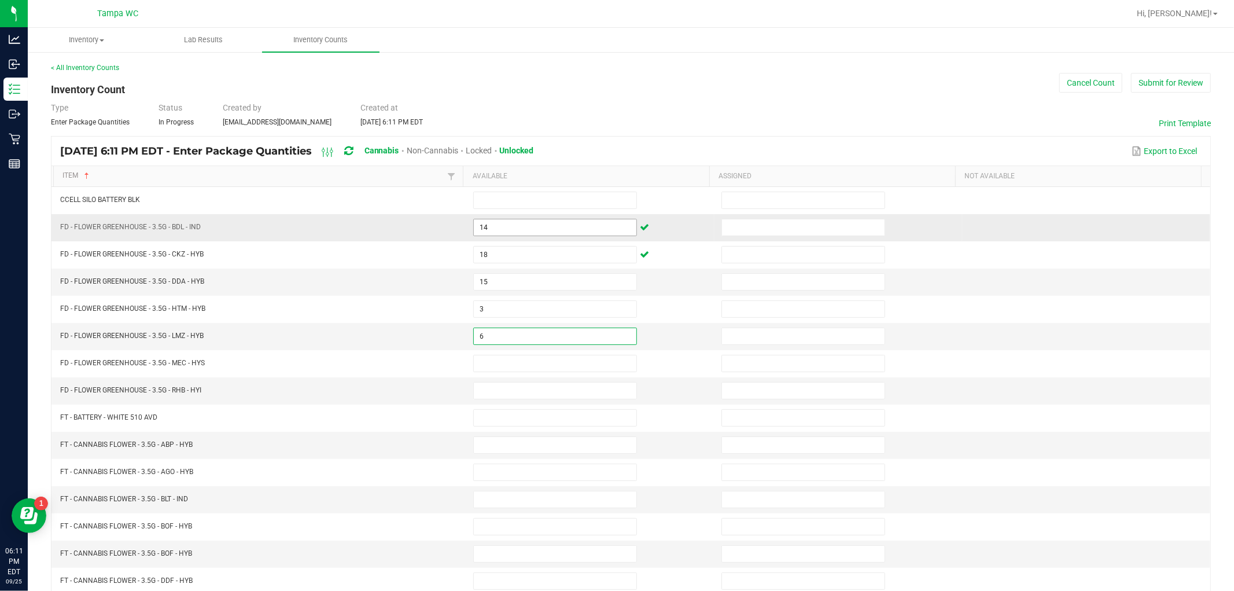
type input "6"
type input "15"
type input "12"
type input "20"
type input "6"
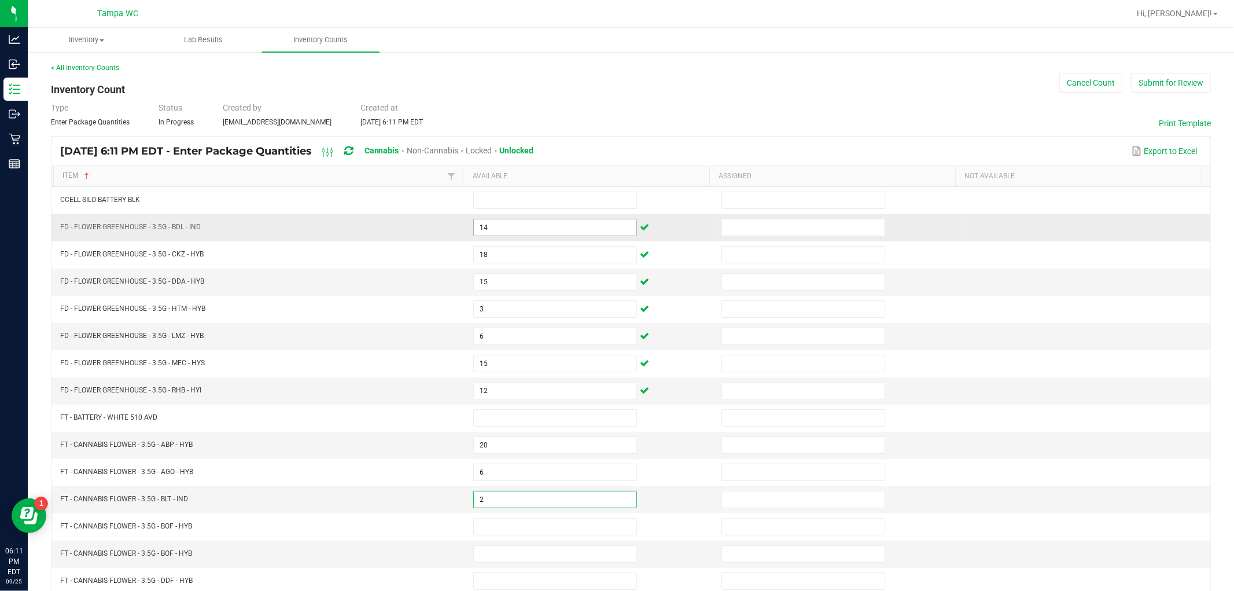
type input "2"
type input "28"
type input "2"
type input "28"
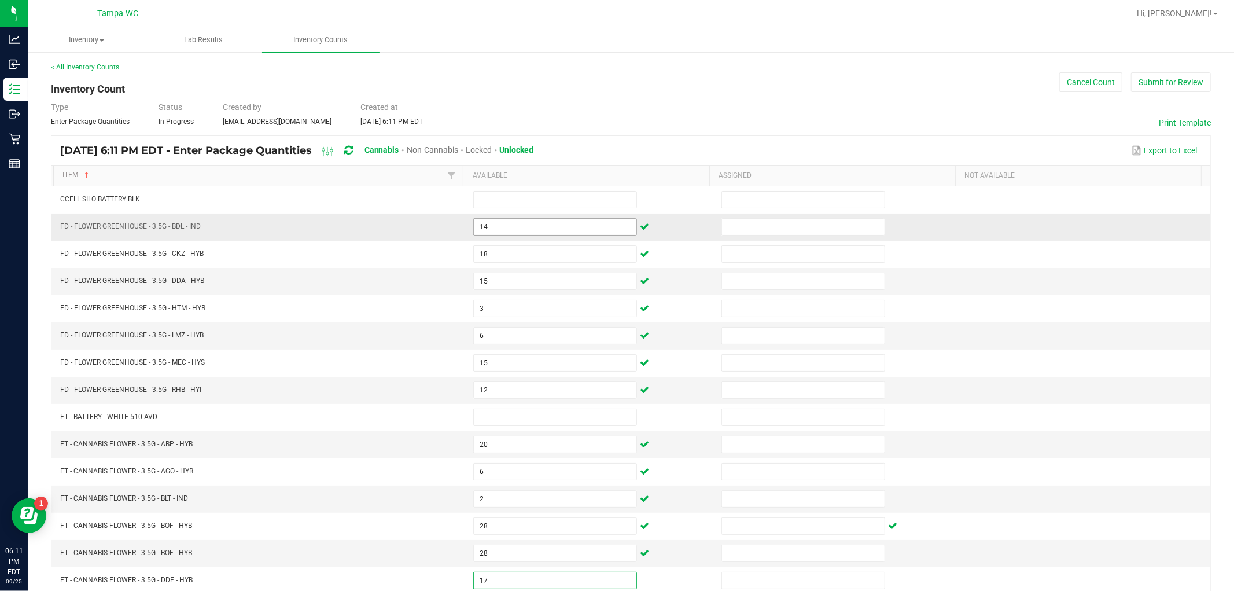
type input "17"
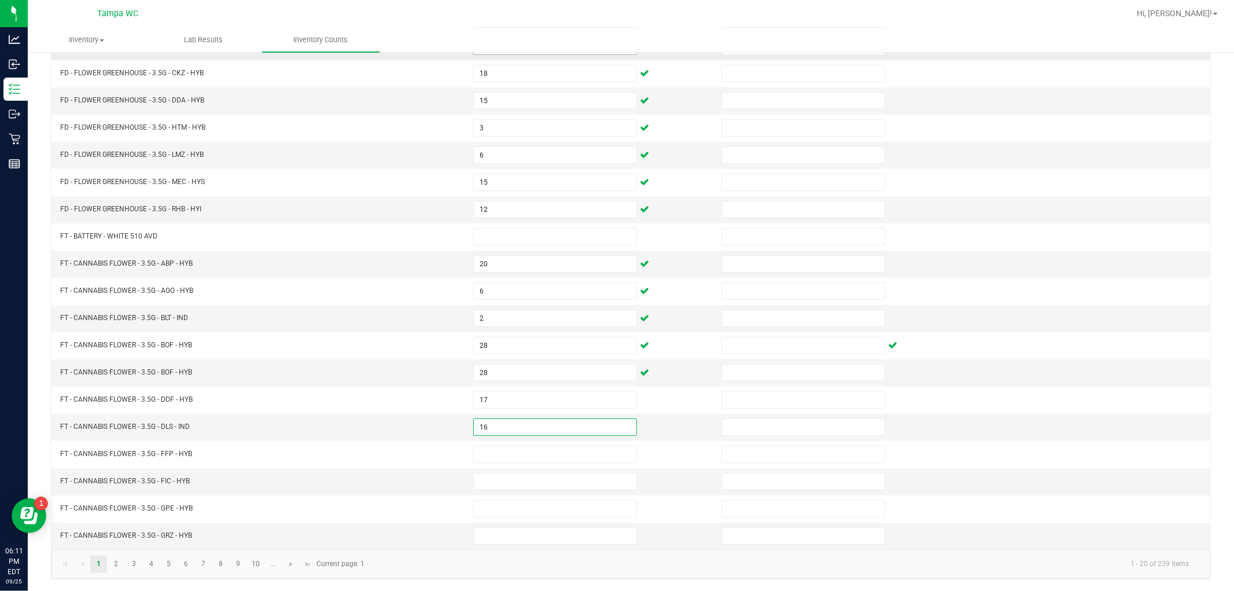
type input "16"
type input "4"
type input "2"
type input "1"
type input "3"
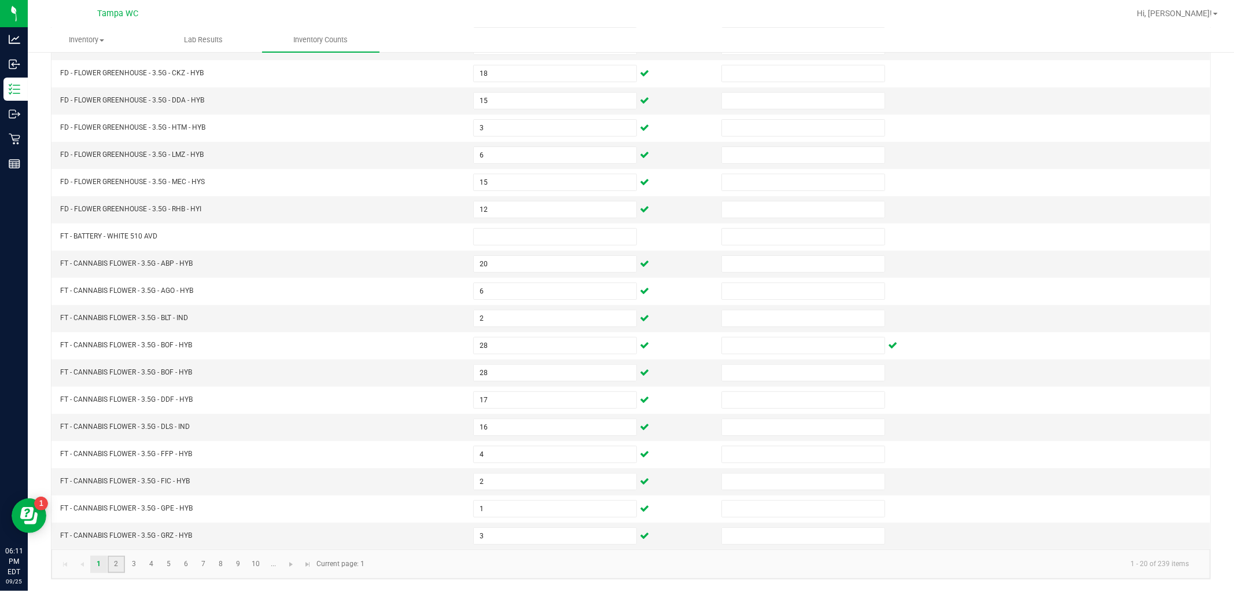
click at [117, 562] on link "2" at bounding box center [116, 563] width 17 height 17
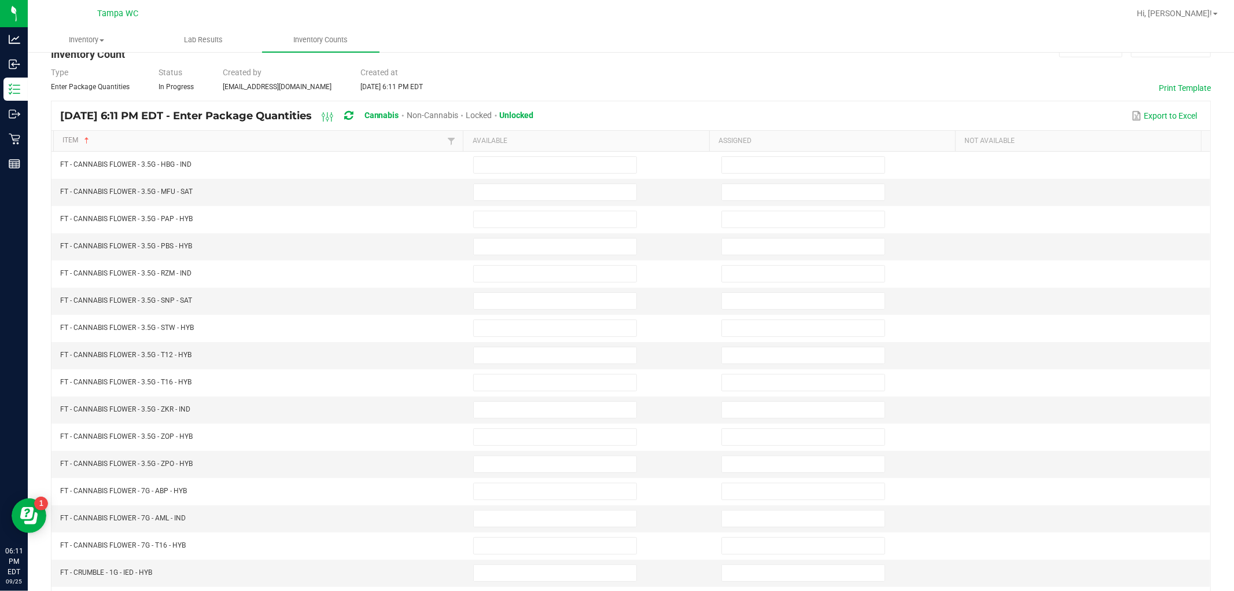
scroll to position [0, 0]
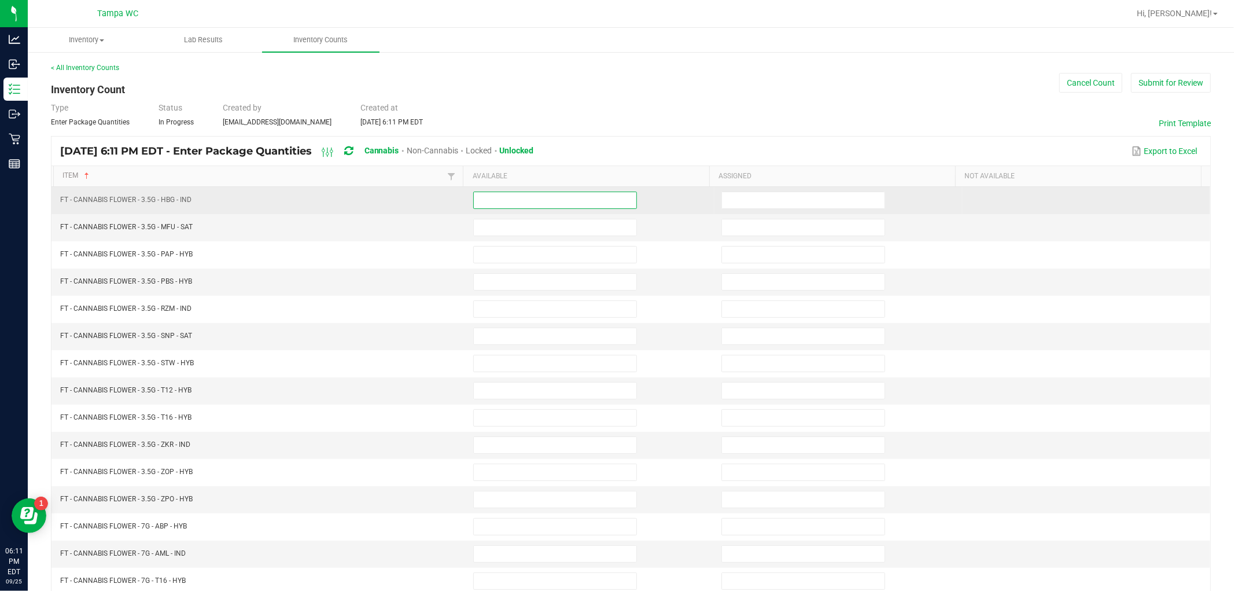
click at [489, 197] on input at bounding box center [555, 200] width 163 height 16
type input "10"
type input "9"
type input "2"
type input "10"
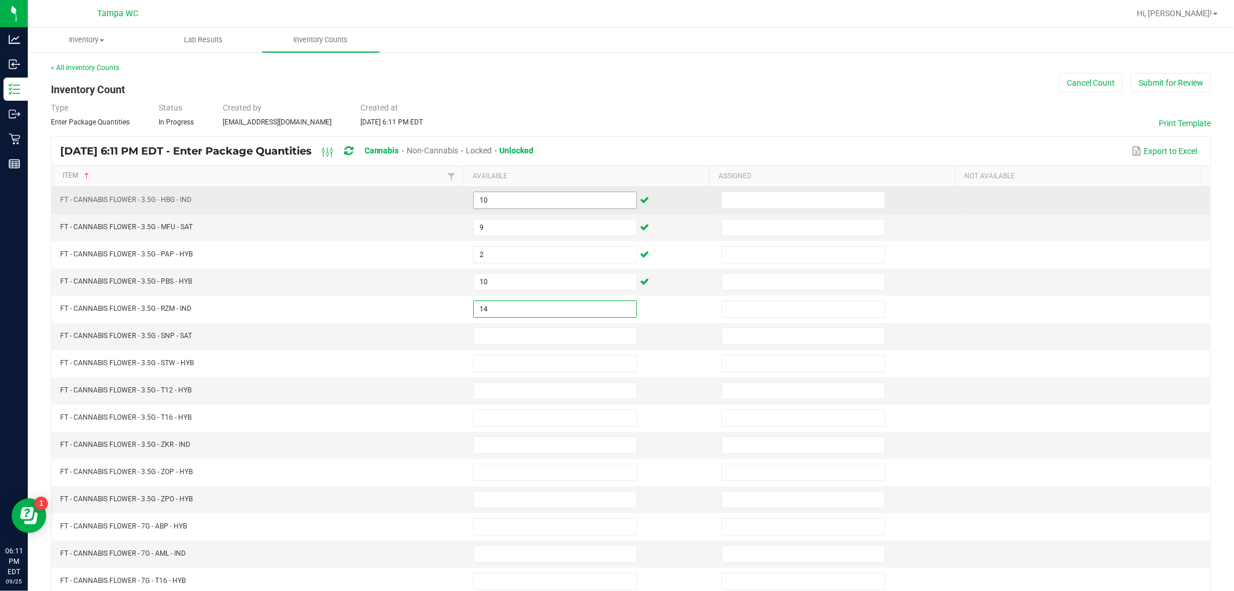
type input "14"
type input "16"
type input "10"
type input "30"
type input "6"
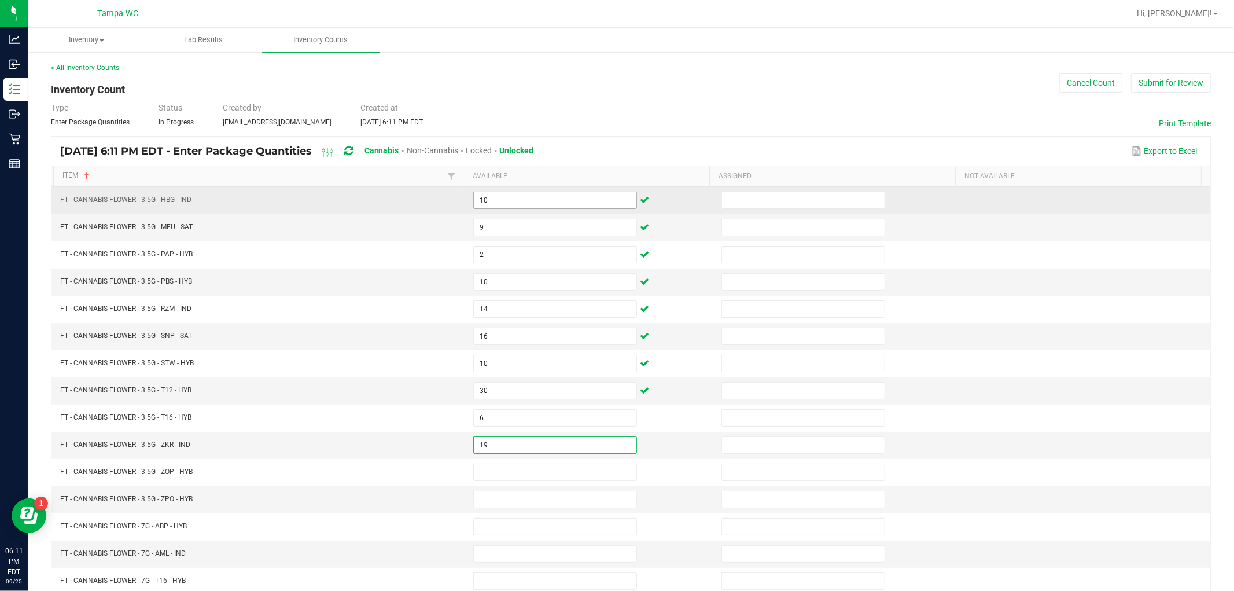
type input "19"
type input "5"
type input "13"
type input "11"
type input "1"
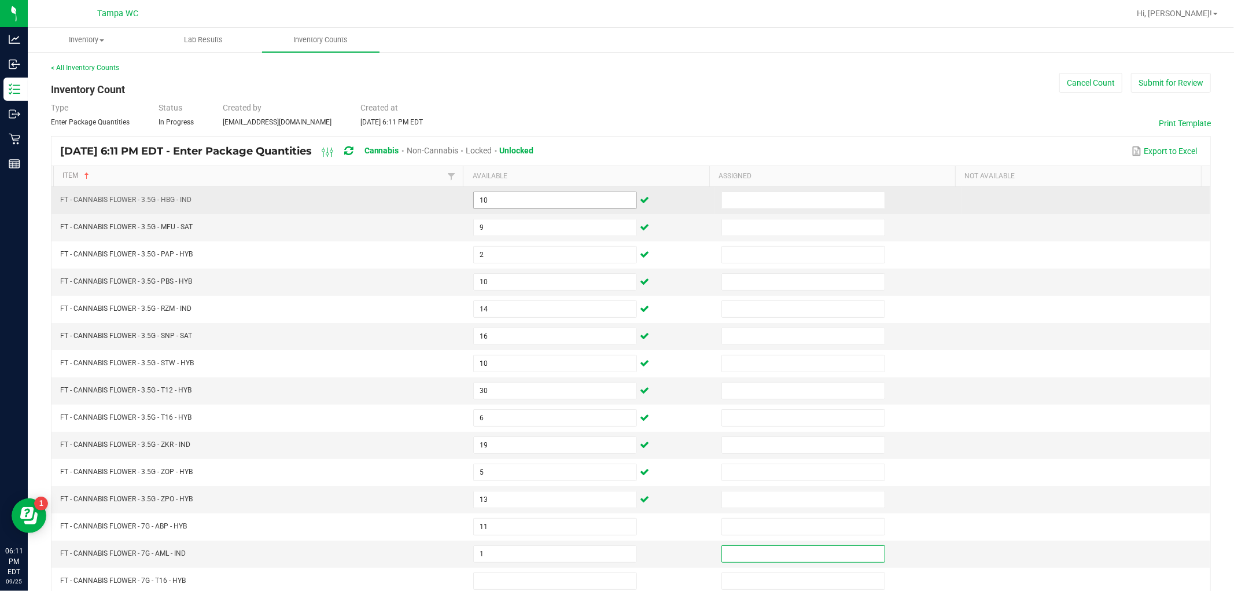
scroll to position [1, 0]
type input "6"
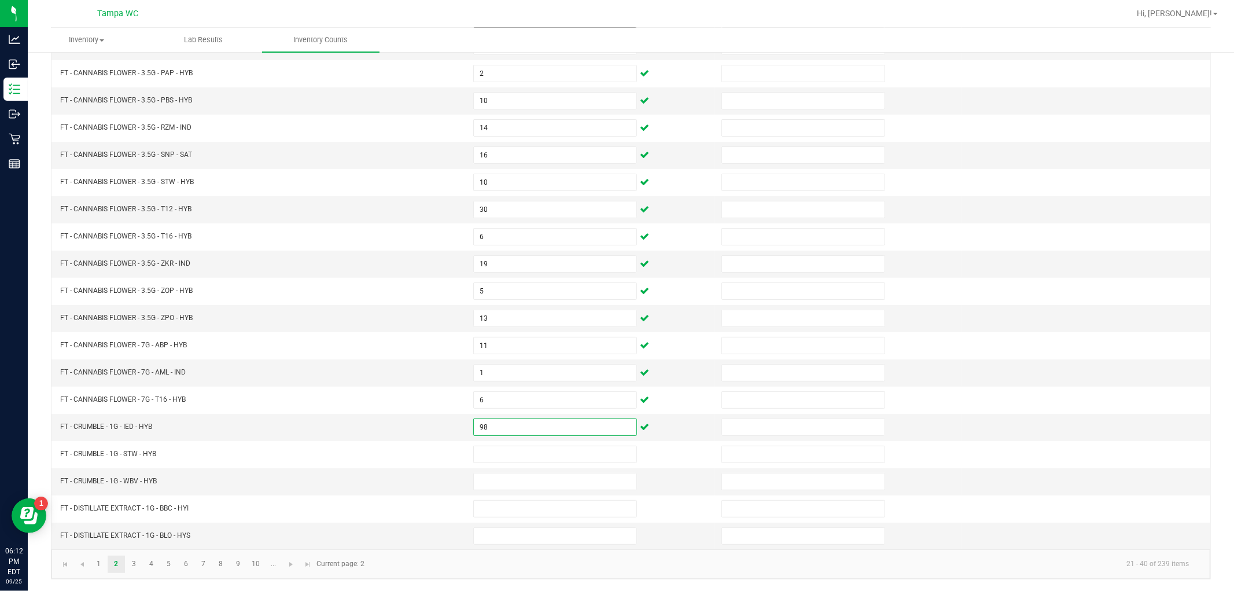
type input "9"
type input "8"
type input "3"
type input "4"
type input "1"
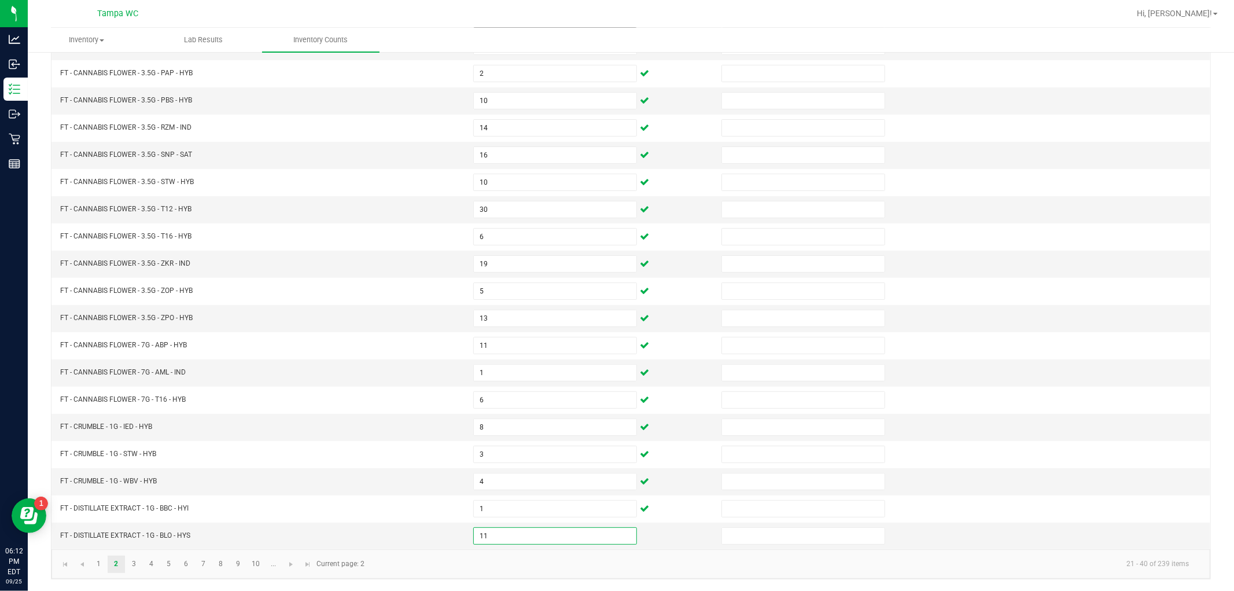
type input "11"
click at [130, 573] on kendo-pager "1 2 3 4 5 6 7 8 9 10 ... 21 - 40 of 239 items Current page: 2" at bounding box center [630, 564] width 1159 height 30
click at [131, 570] on link "3" at bounding box center [134, 563] width 17 height 17
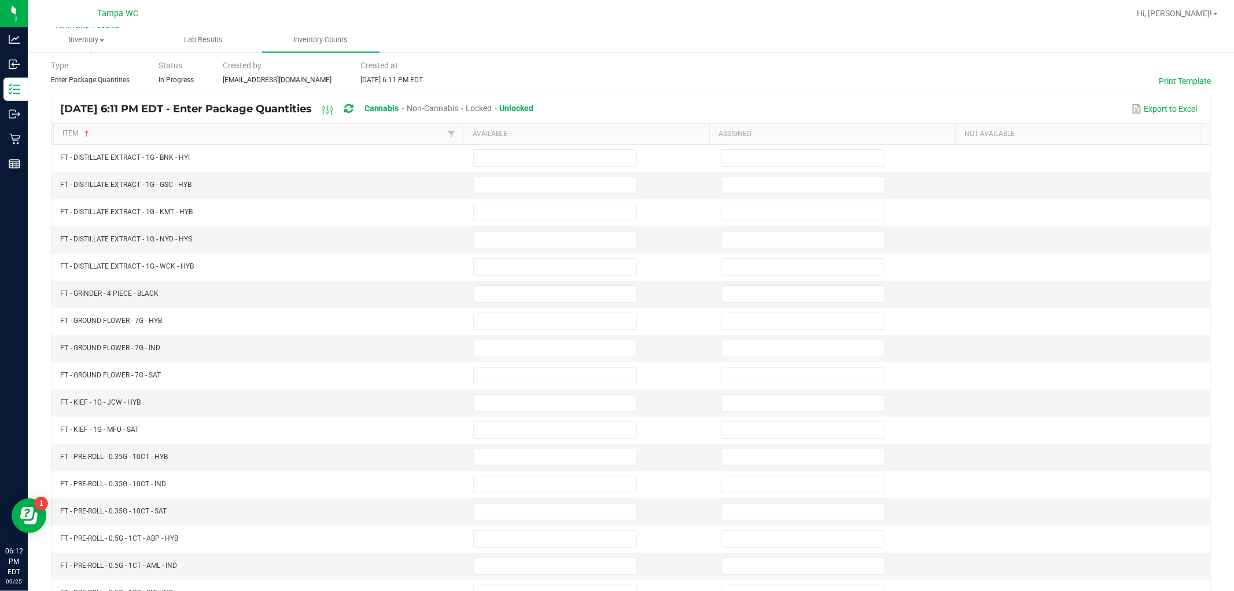
scroll to position [0, 0]
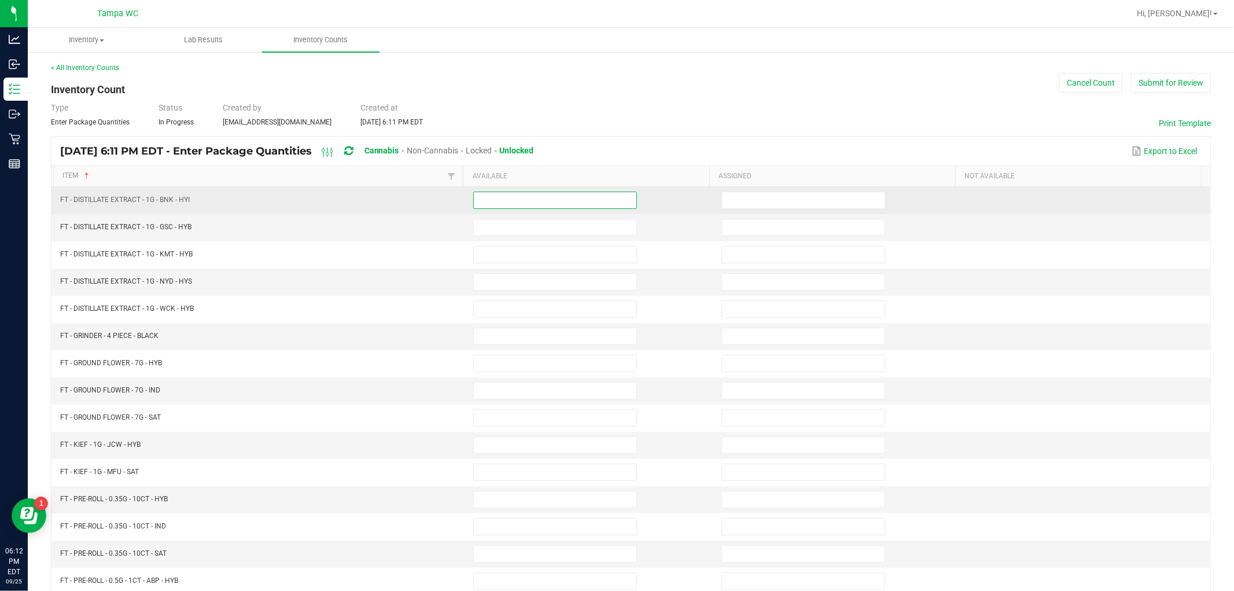
click at [511, 201] on input at bounding box center [555, 200] width 163 height 16
type input "1"
type input "12"
type input "8"
type input "9"
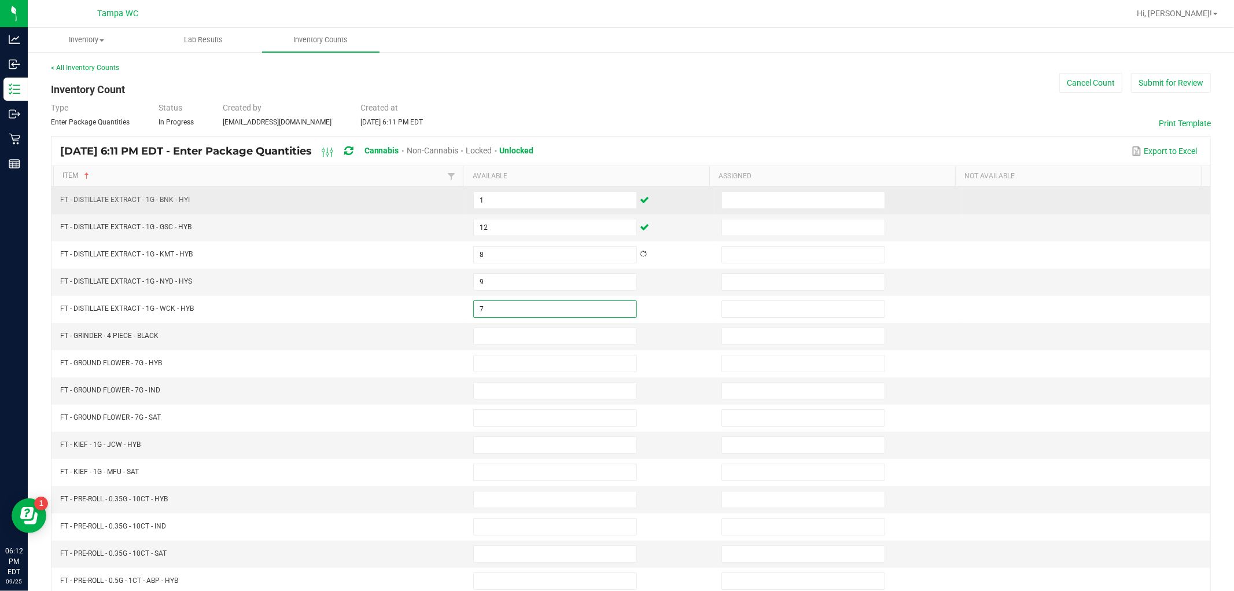
type input "7"
type input "11"
type input "13"
type input "12"
type input "6"
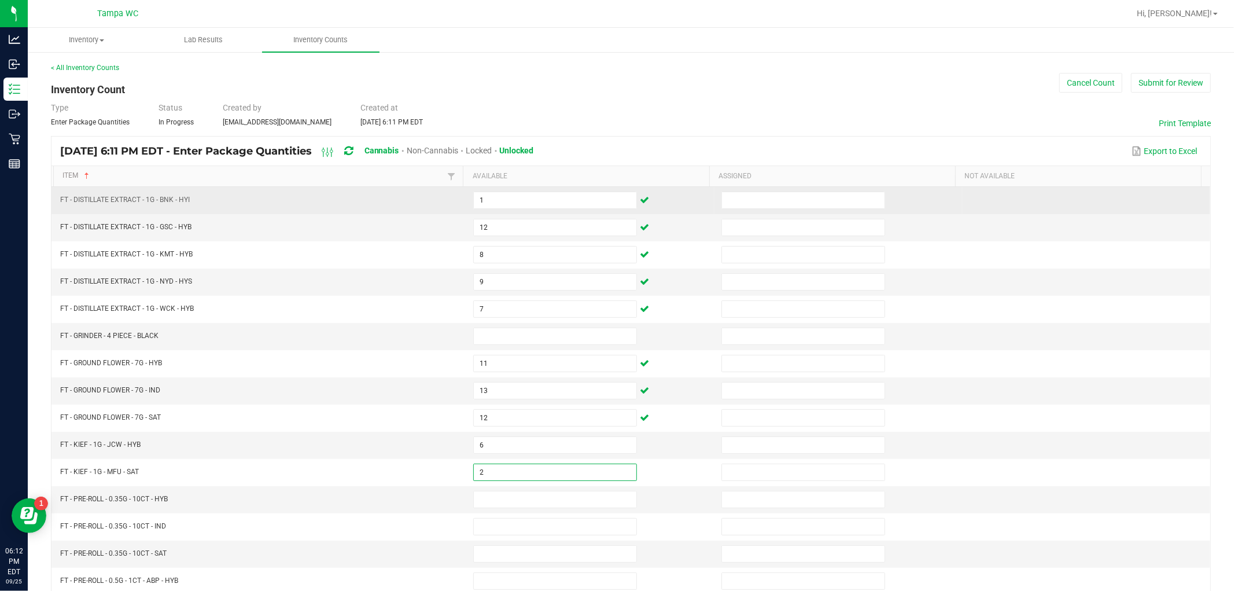
type input "2"
type input "20"
type input "8"
type input "20"
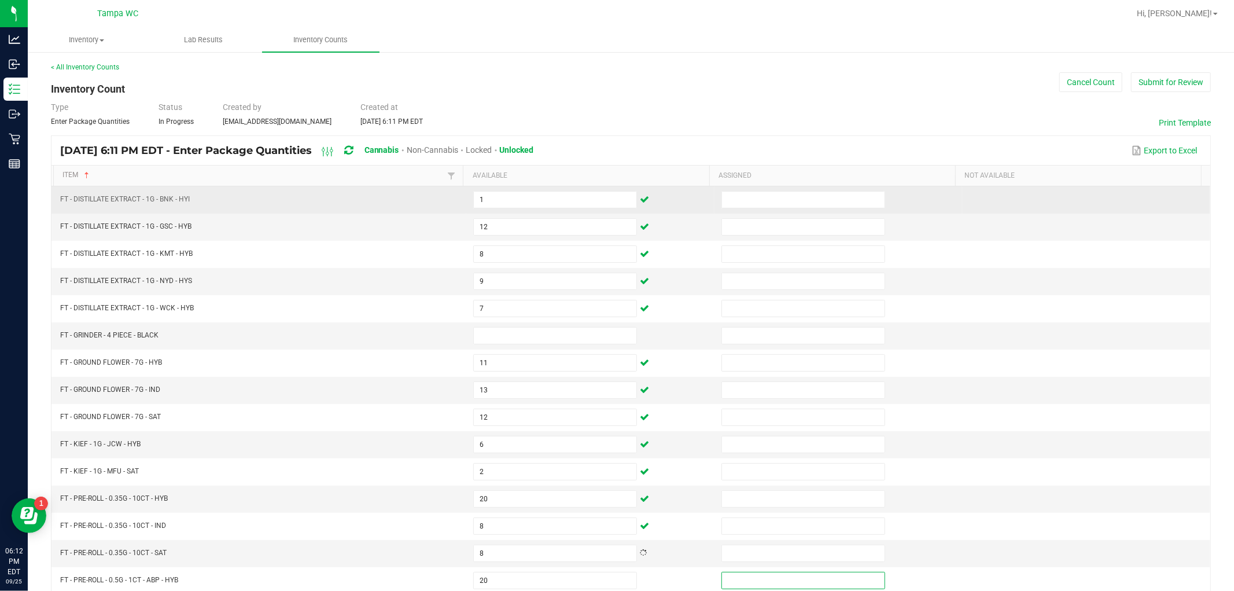
scroll to position [184, 0]
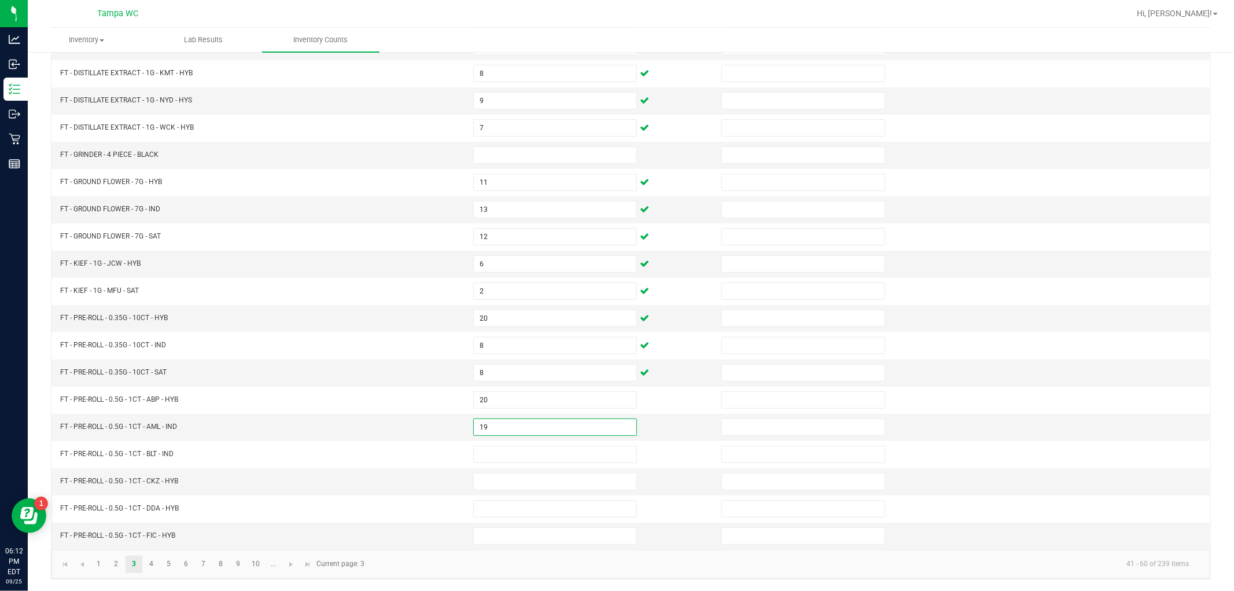
type input "19"
type input "18"
type input "1"
type input "24"
type input "3"
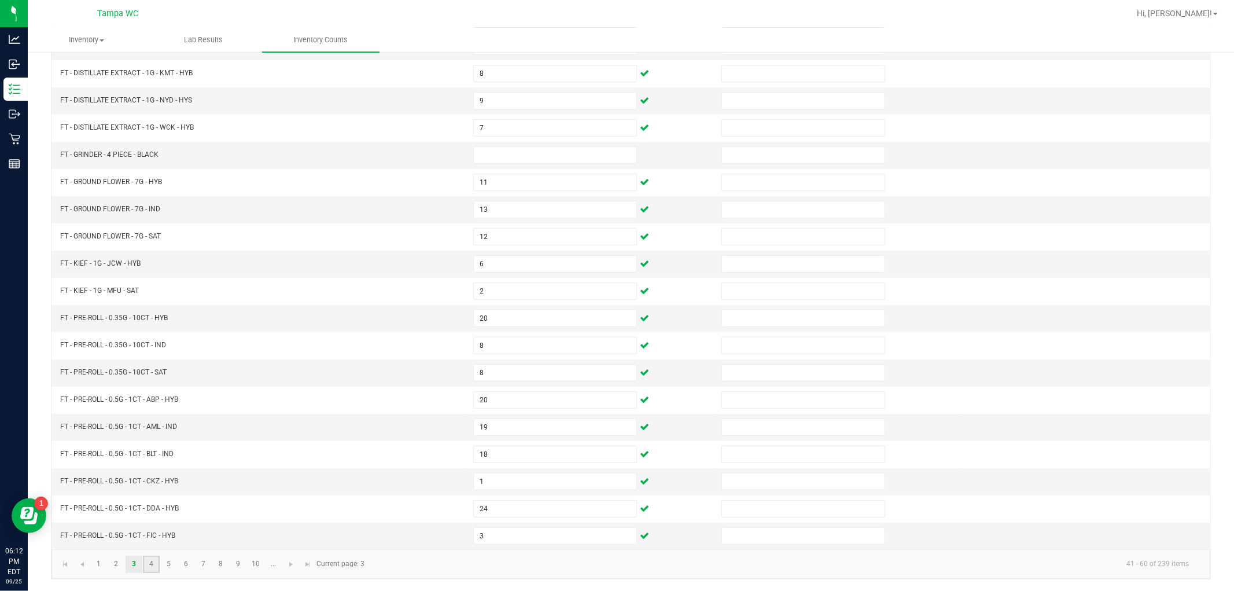
click at [149, 558] on link "4" at bounding box center [151, 563] width 17 height 17
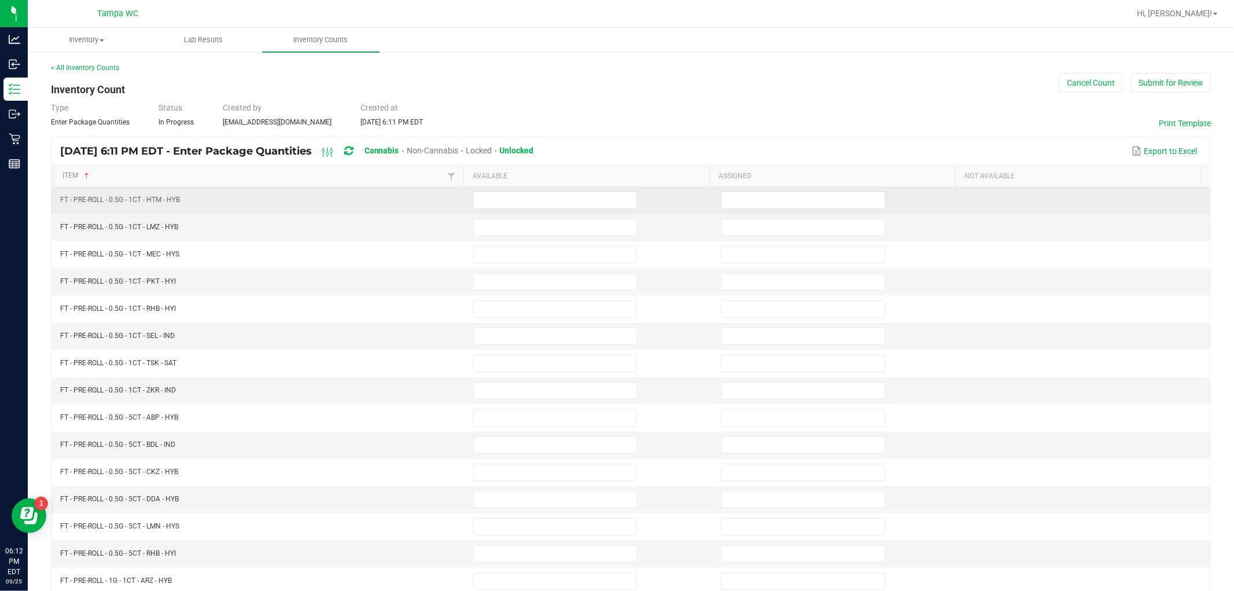
click at [510, 187] on td at bounding box center [590, 200] width 248 height 27
click at [511, 198] on input at bounding box center [555, 200] width 163 height 16
type input "11"
type input "15"
type input "20"
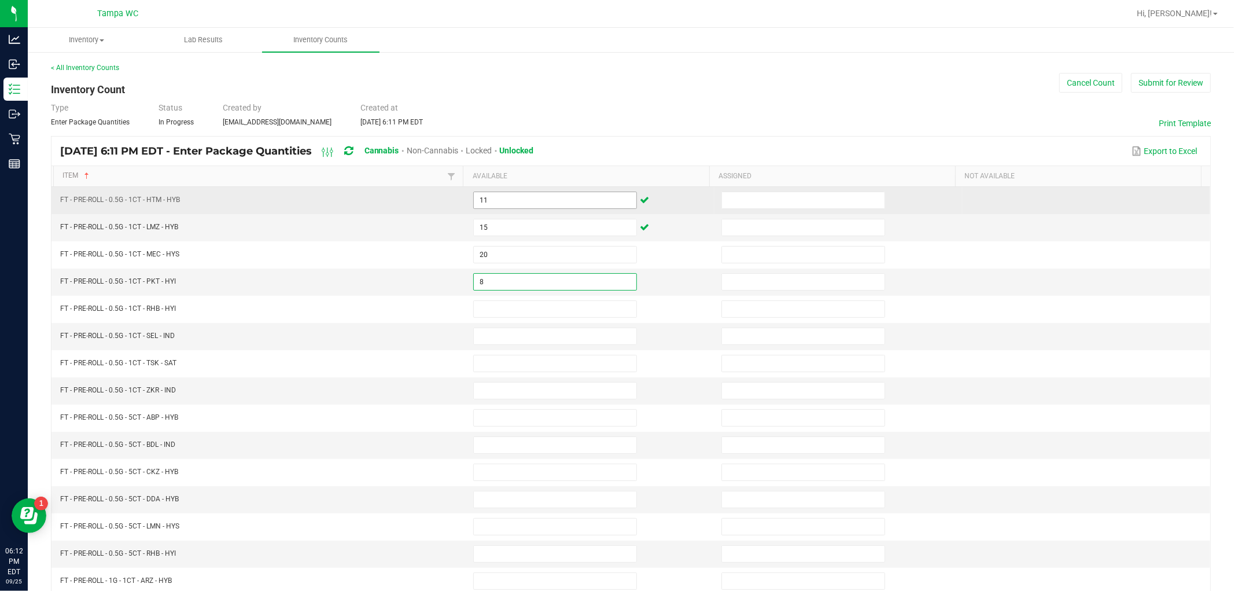
type input "8"
type input "22"
type input "23"
type input "12"
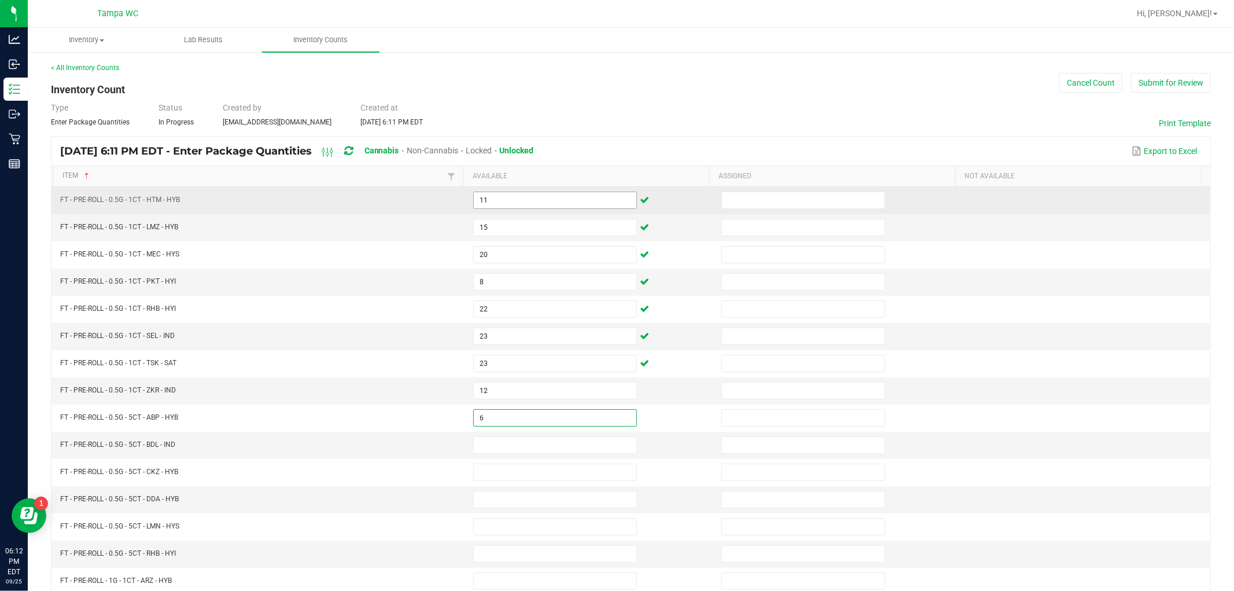
type input "6"
type input "1"
type input "2"
type input "4"
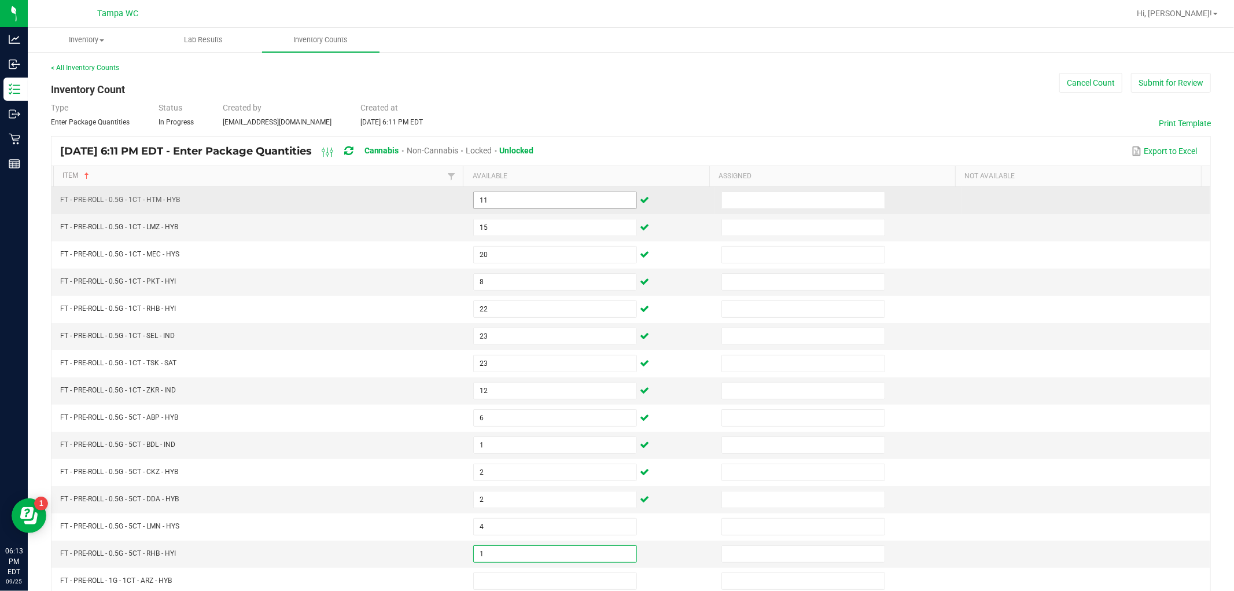
type input "1"
type input "21"
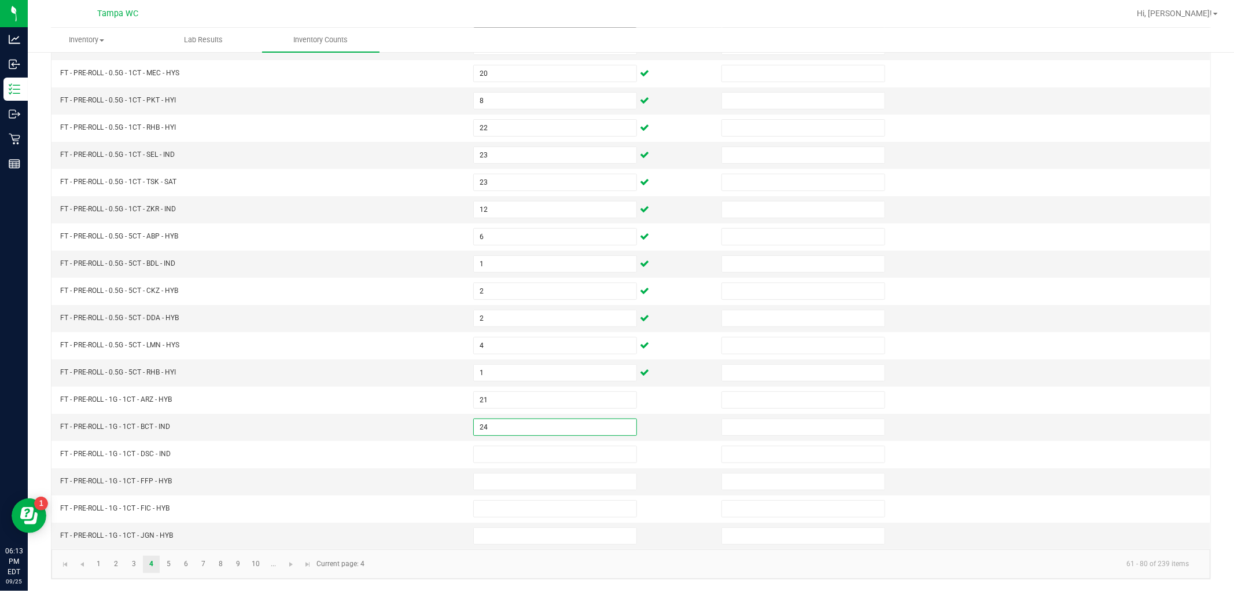
type input "24"
type input "15"
type input "16"
type input "22"
type input "11"
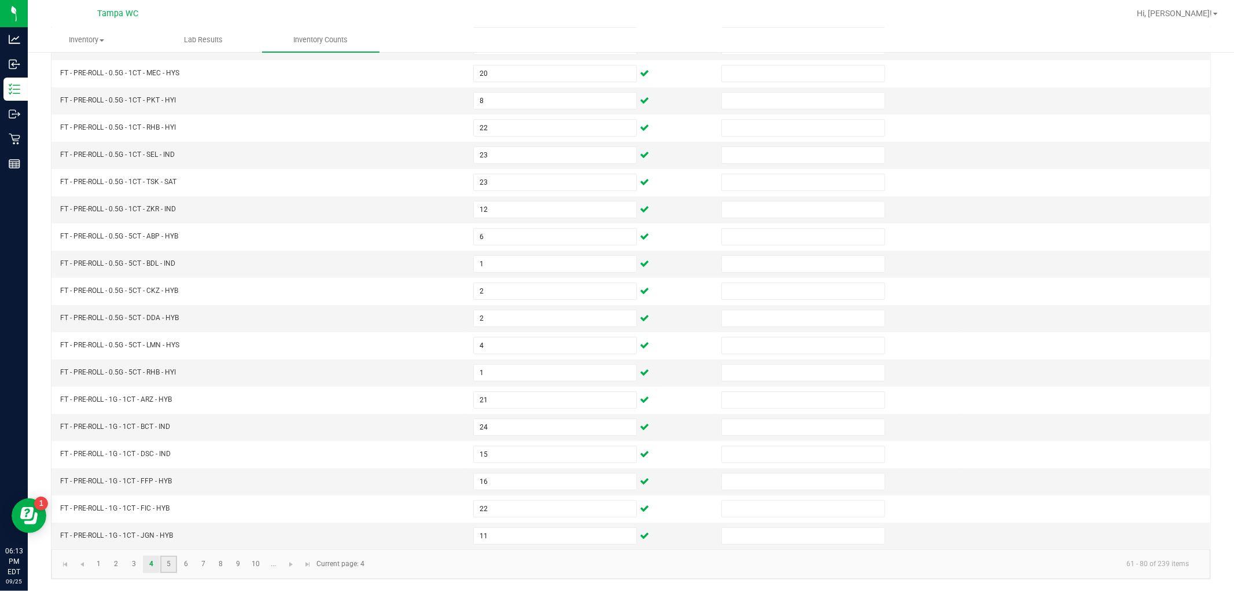
click at [166, 559] on link "5" at bounding box center [168, 563] width 17 height 17
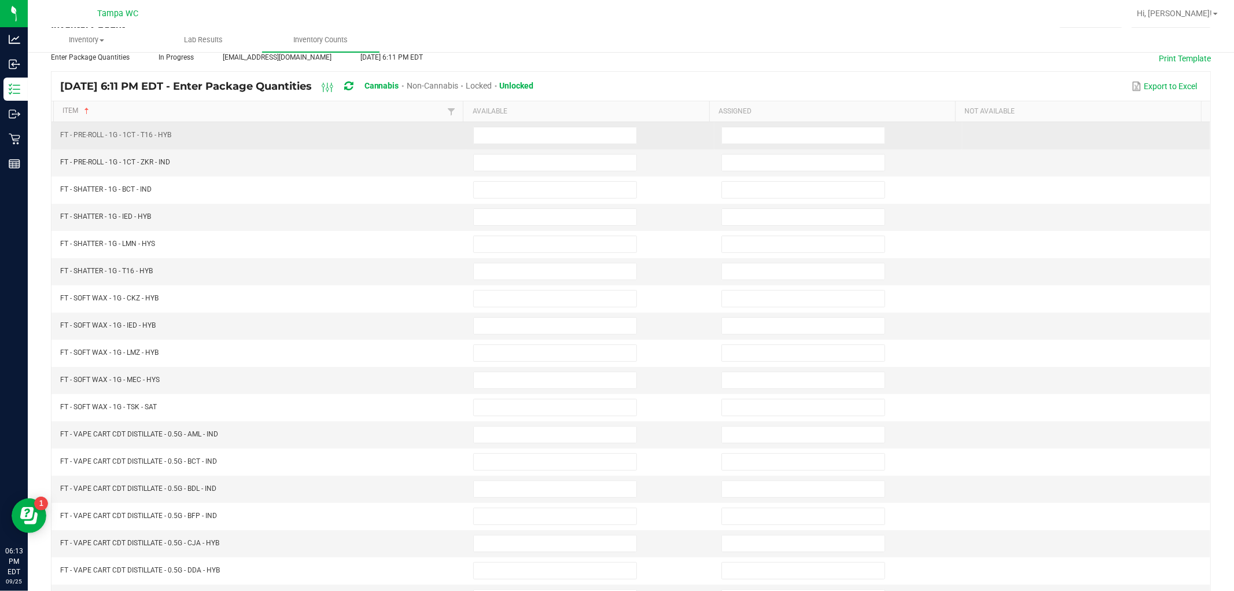
scroll to position [0, 0]
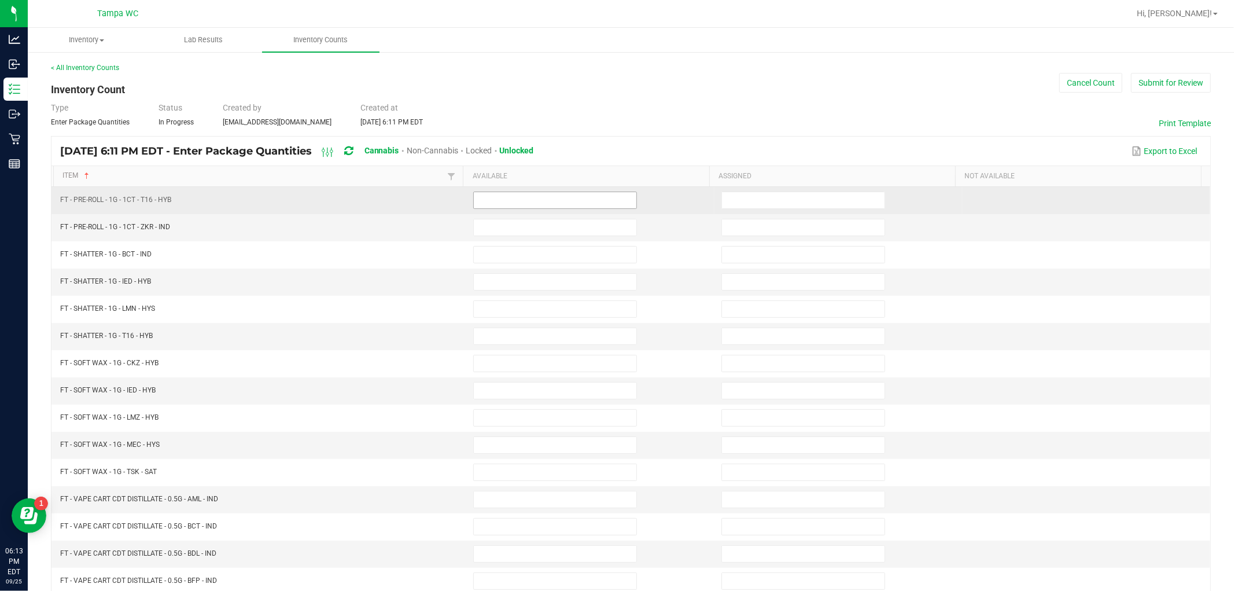
click at [570, 204] on input at bounding box center [555, 200] width 163 height 16
type input "22"
type input "21"
type input "8"
type input "1"
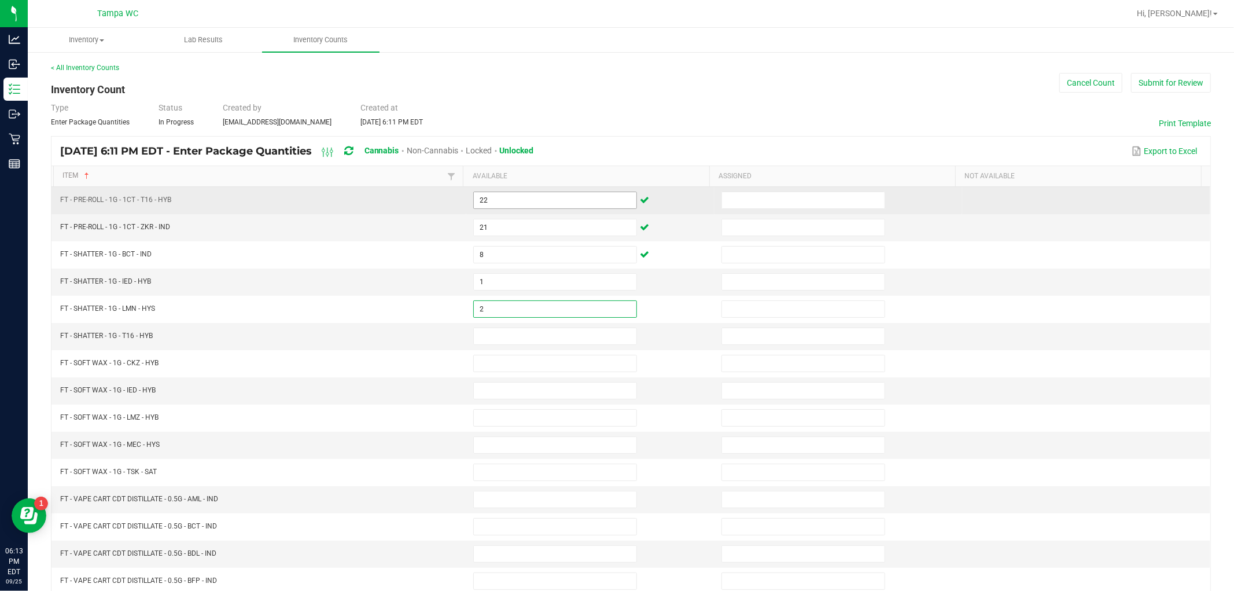
type input "2"
type input "1"
type input "6"
type input "4"
type input "3"
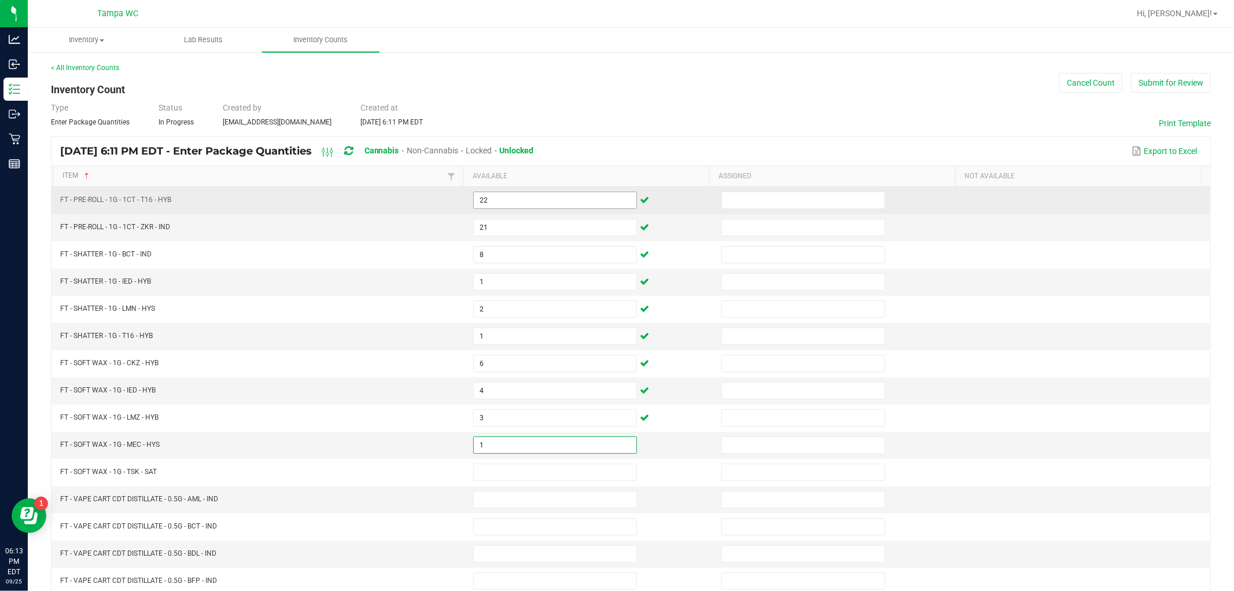
type input "1"
type input "4"
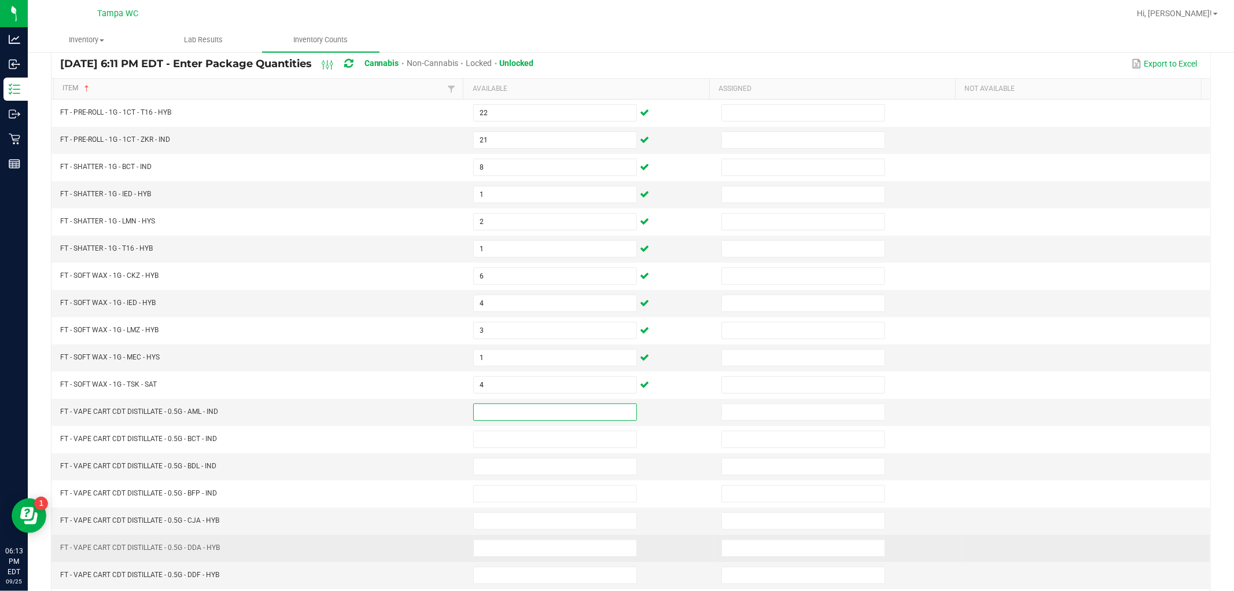
scroll to position [184, 0]
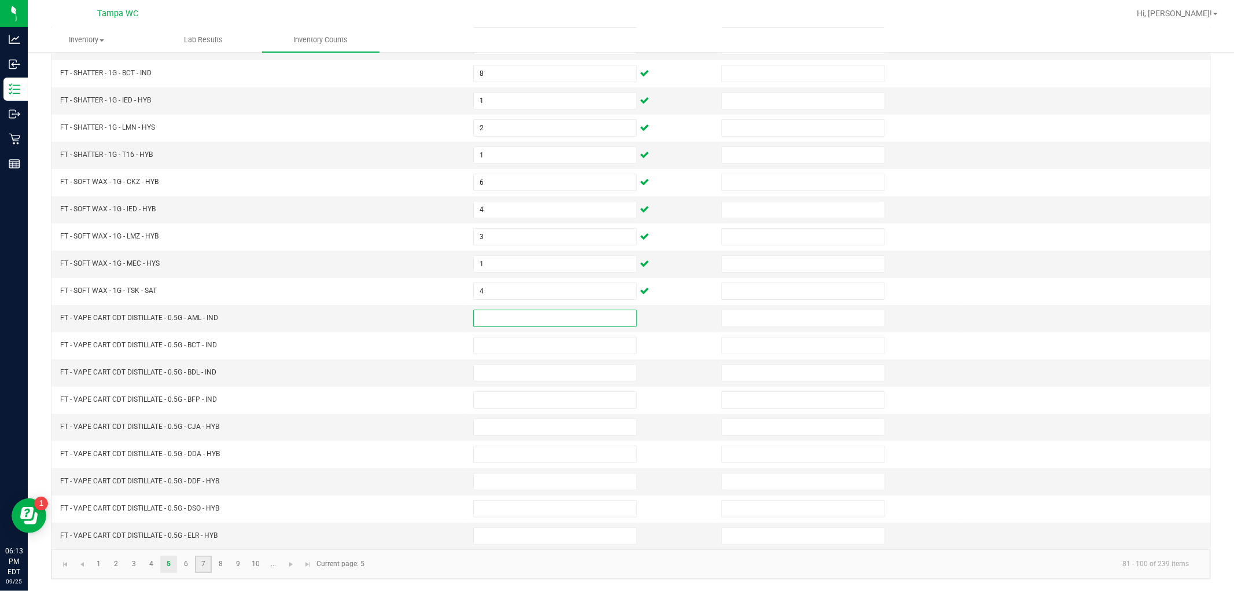
click at [201, 562] on link "7" at bounding box center [203, 563] width 17 height 17
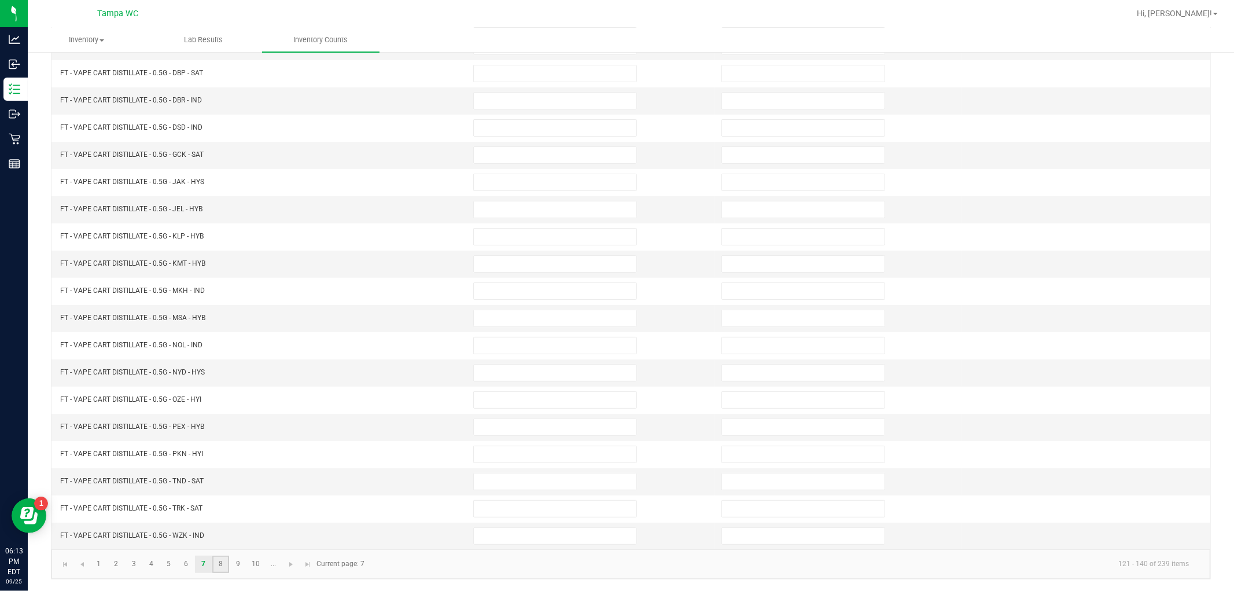
click at [221, 565] on link "8" at bounding box center [220, 563] width 17 height 17
click at [240, 555] on link "9" at bounding box center [238, 563] width 17 height 17
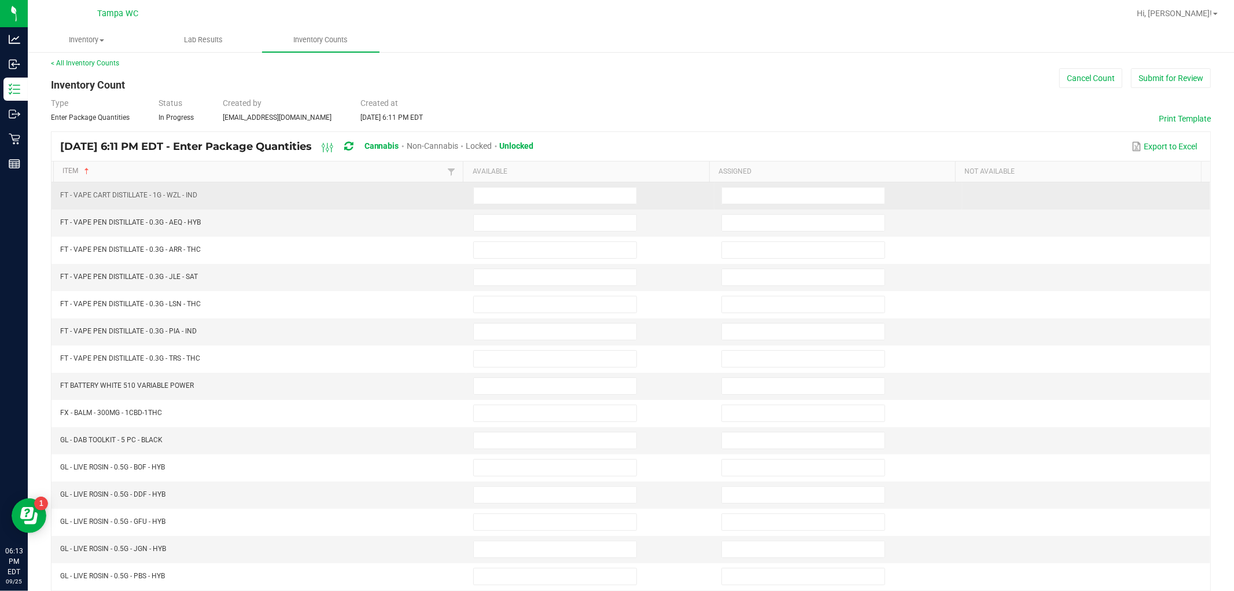
scroll to position [0, 0]
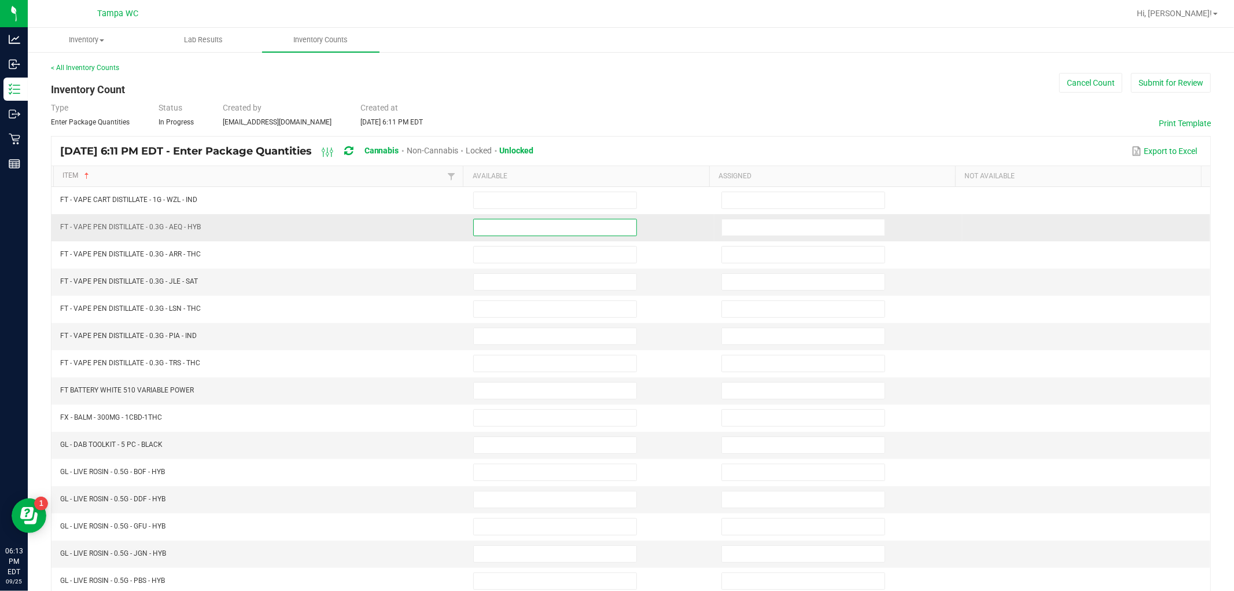
click at [515, 234] on input at bounding box center [555, 227] width 163 height 16
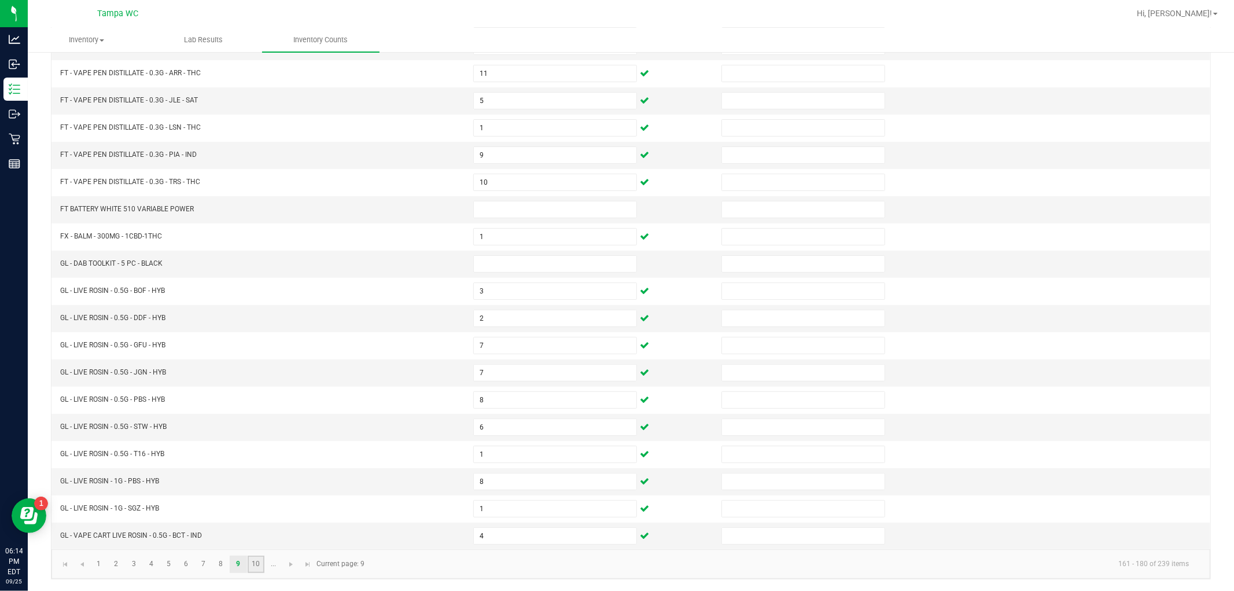
click at [263, 565] on link "10" at bounding box center [256, 563] width 17 height 17
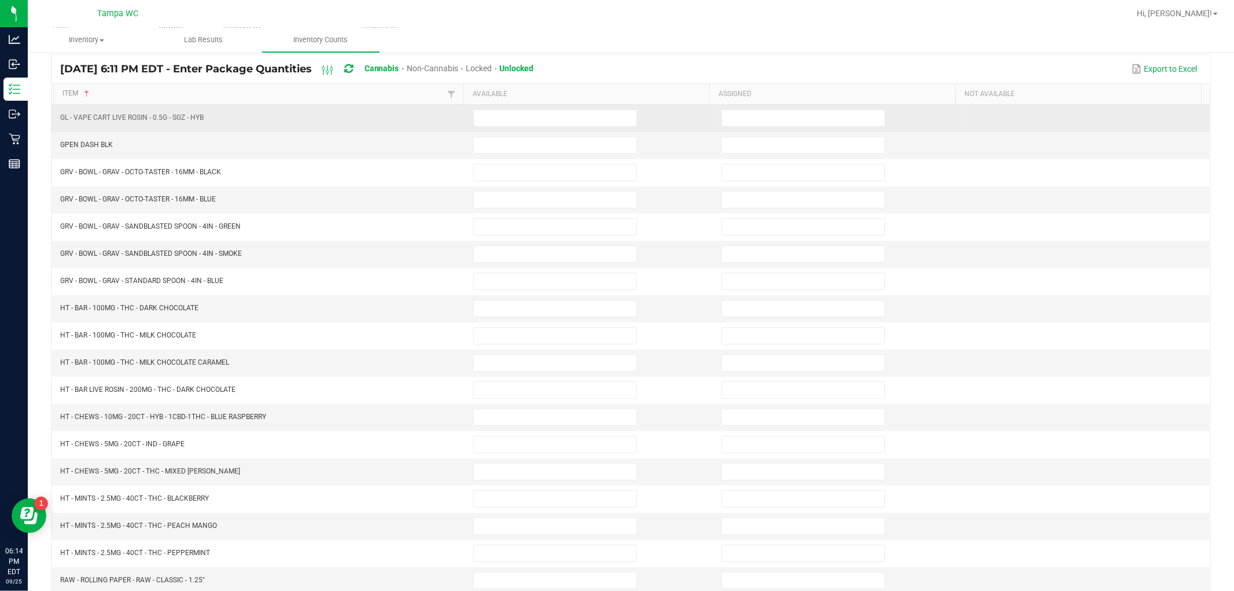
scroll to position [0, 0]
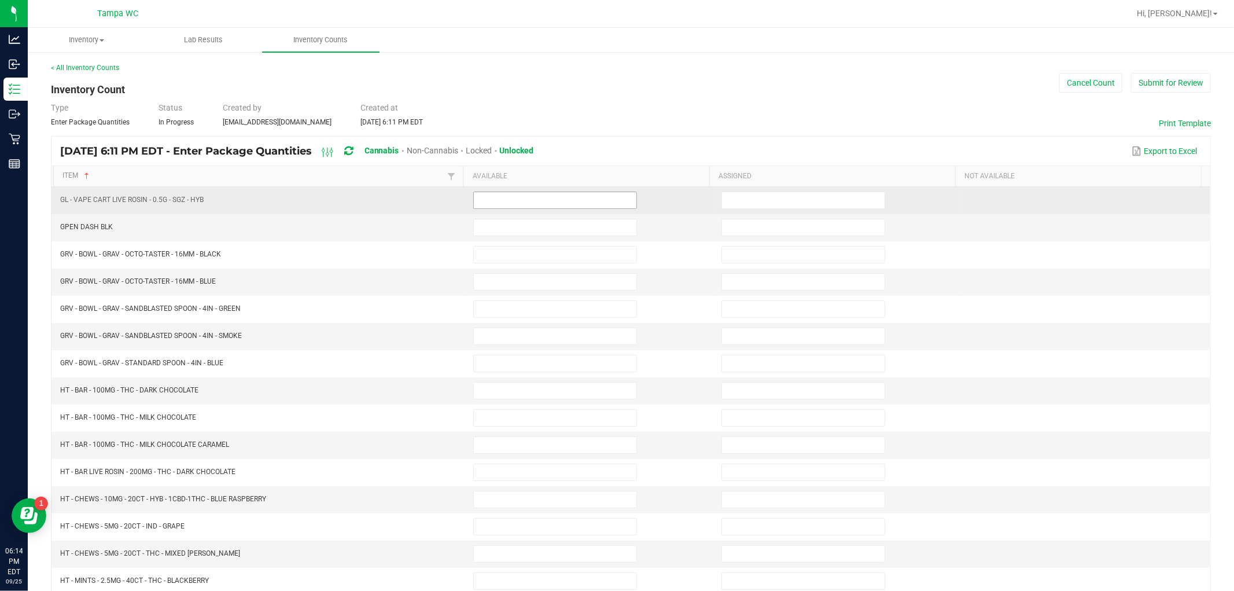
click at [503, 200] on input at bounding box center [555, 200] width 163 height 16
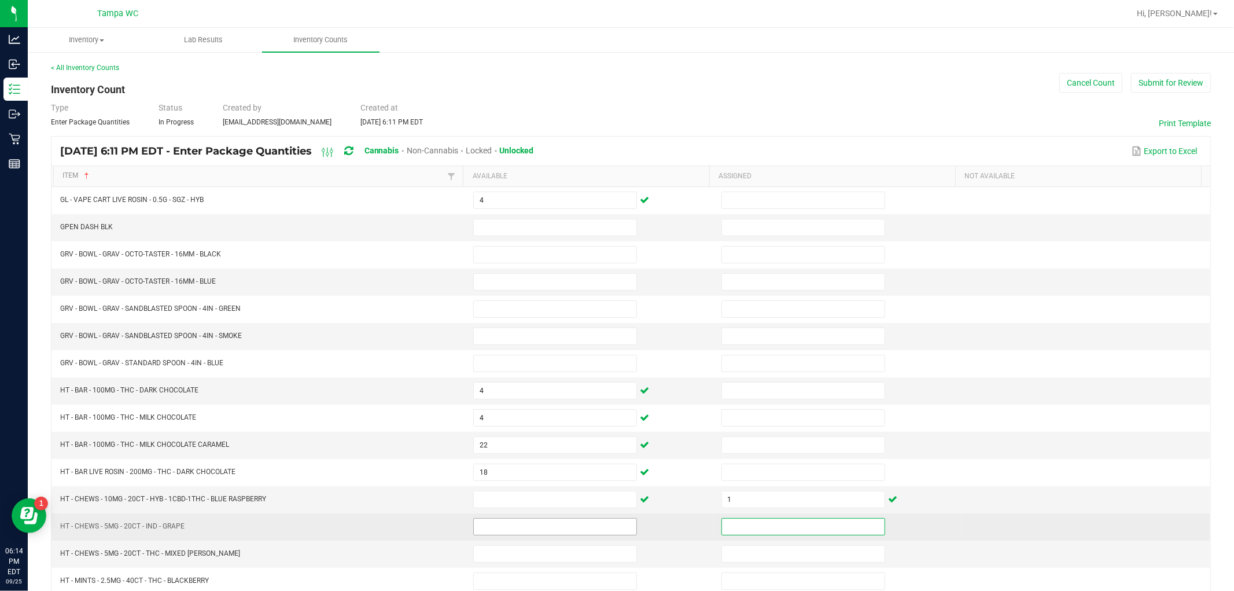
click at [600, 525] on input at bounding box center [555, 526] width 163 height 16
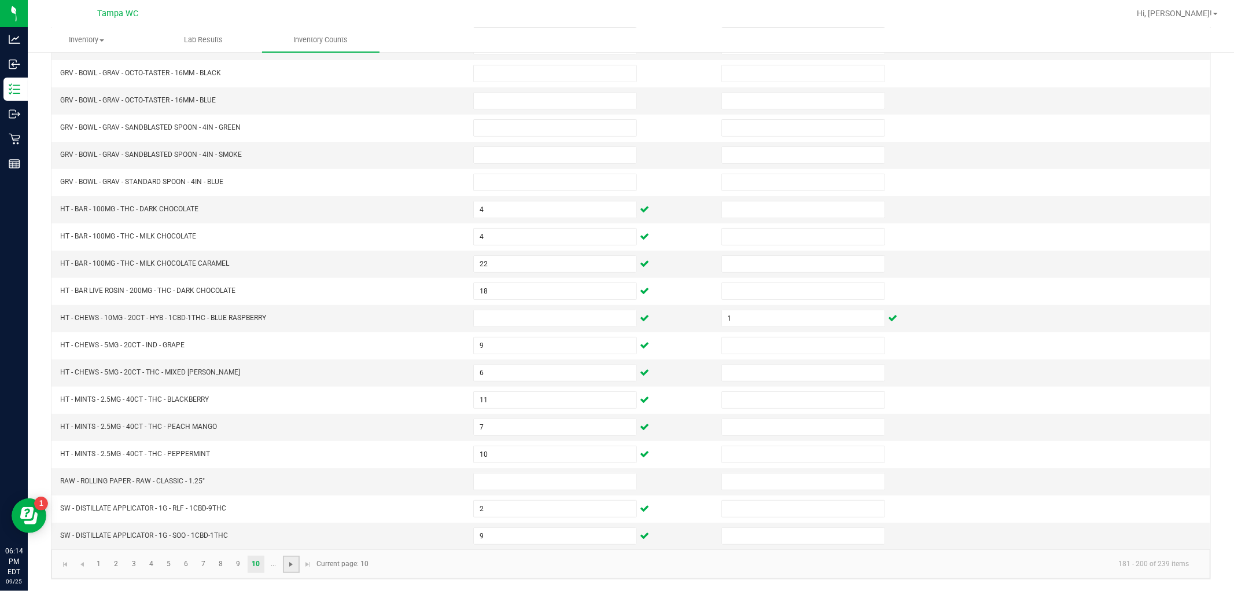
click at [286, 567] on span "Go to the next page" at bounding box center [290, 563] width 9 height 9
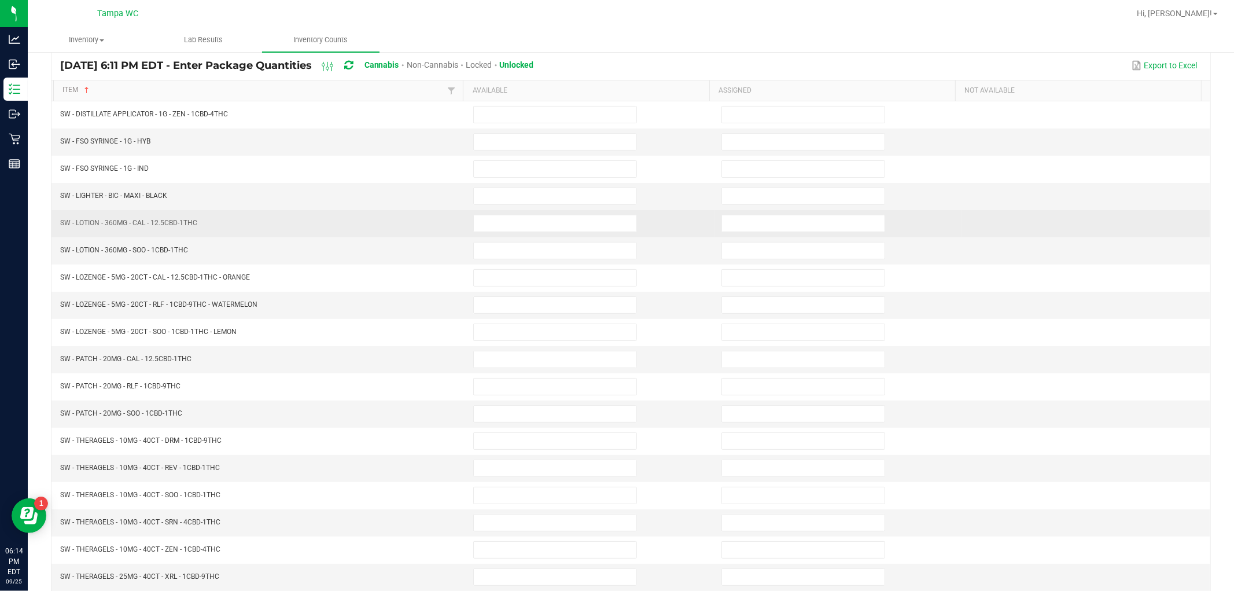
scroll to position [0, 0]
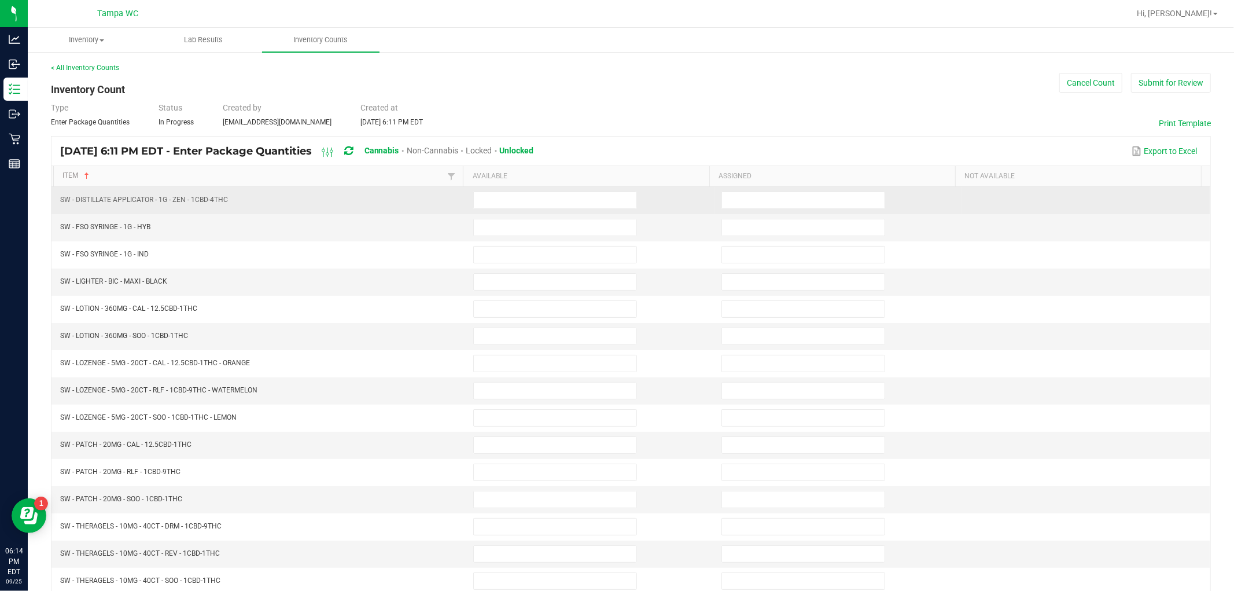
click at [559, 189] on td at bounding box center [590, 200] width 248 height 27
click at [562, 211] on td at bounding box center [590, 200] width 248 height 27
click at [561, 204] on input at bounding box center [555, 200] width 163 height 16
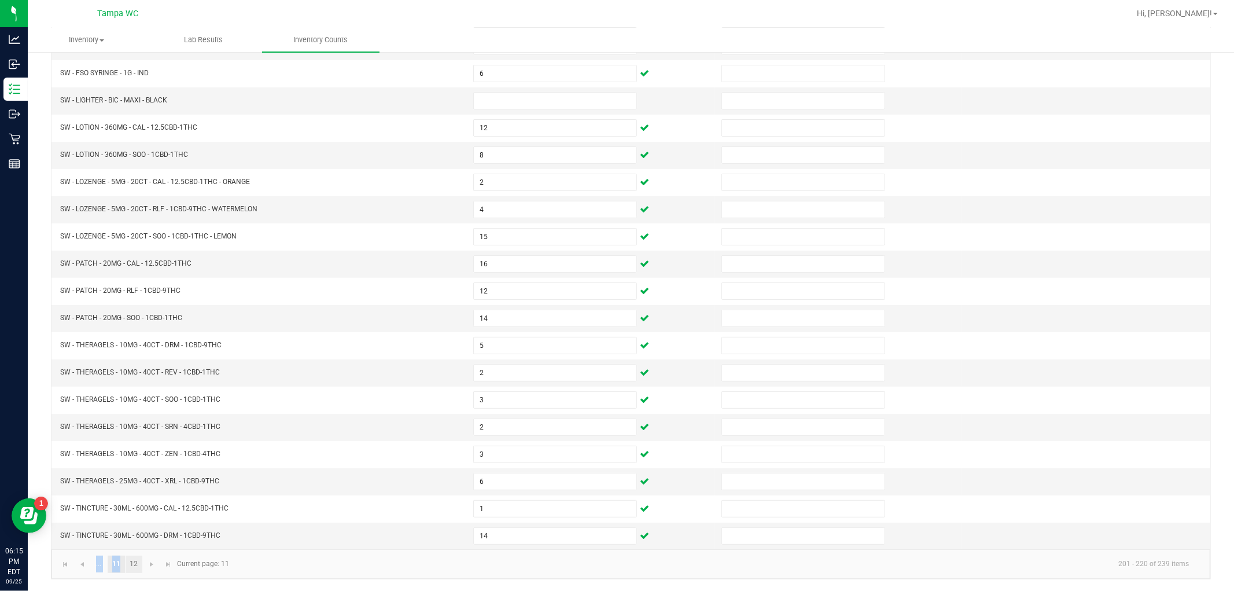
click at [129, 571] on kendo-pager "... 11 12 201 - 220 of 239 items Current page: 11" at bounding box center [630, 564] width 1159 height 30
click at [133, 564] on link "12" at bounding box center [134, 563] width 17 height 17
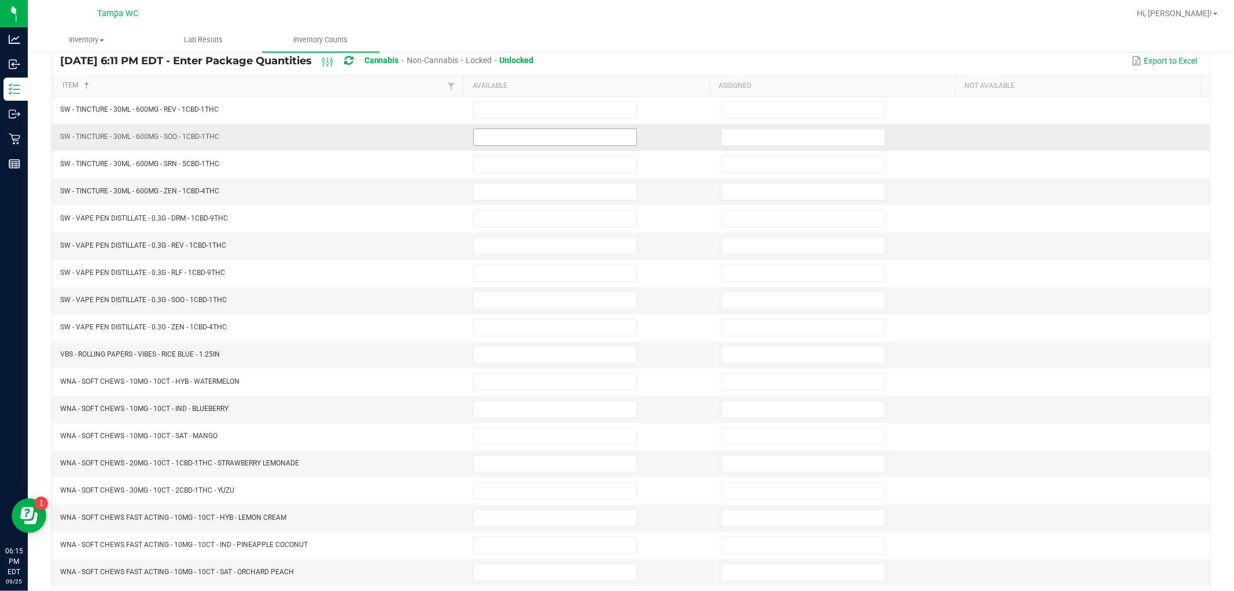
scroll to position [0, 0]
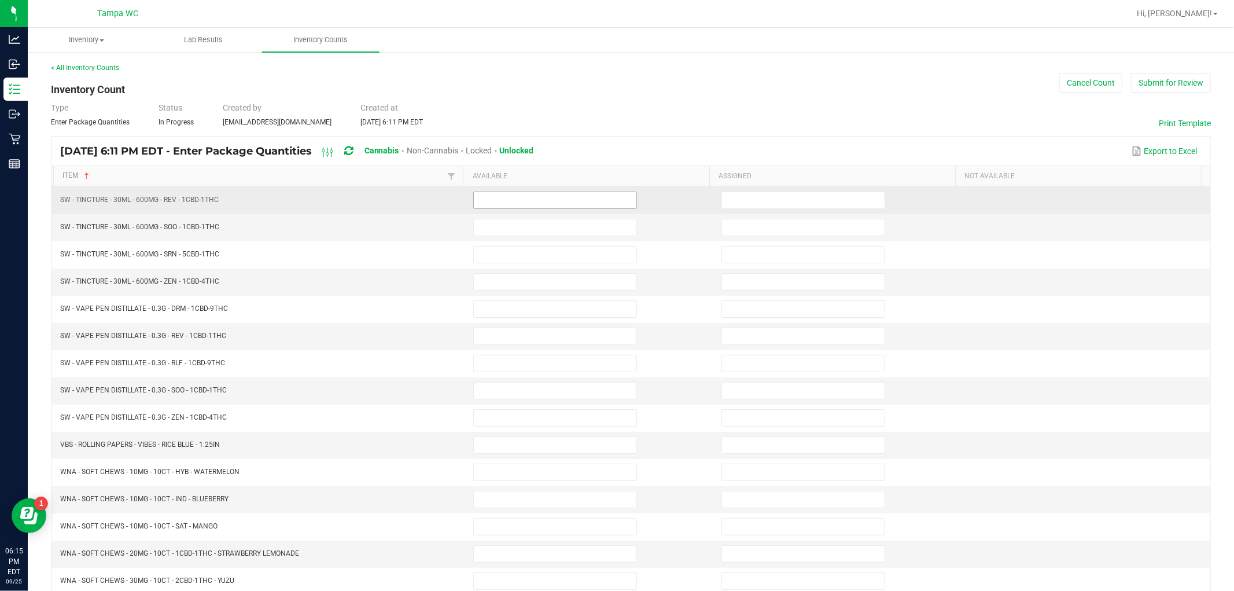
click at [539, 198] on input at bounding box center [555, 200] width 163 height 16
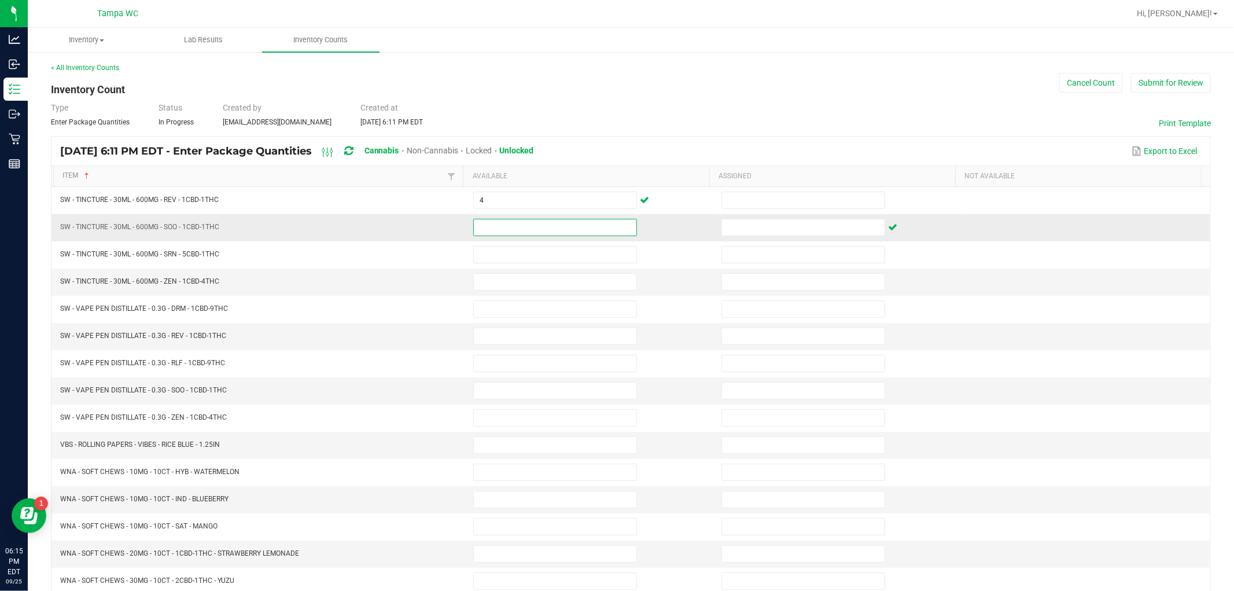
click at [527, 226] on input at bounding box center [555, 227] width 163 height 16
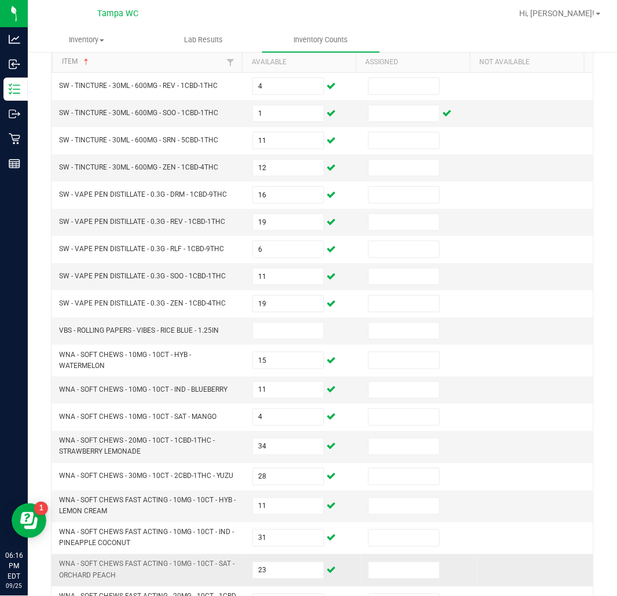
scroll to position [185, 0]
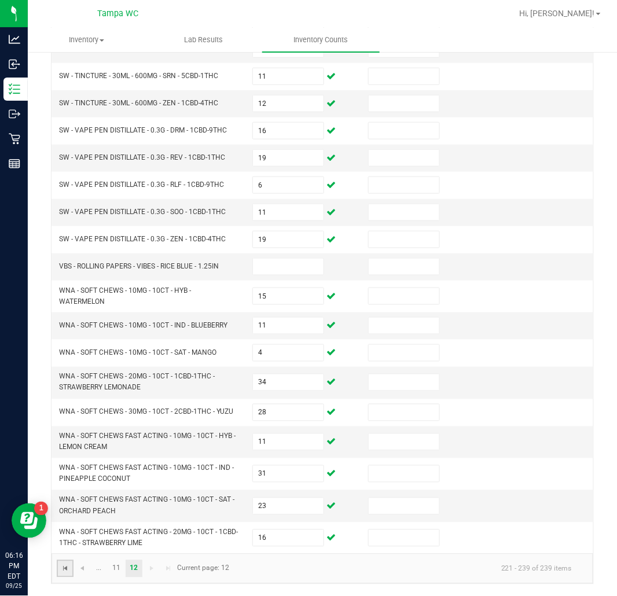
click at [69, 566] on span "Go to the first page" at bounding box center [65, 568] width 9 height 9
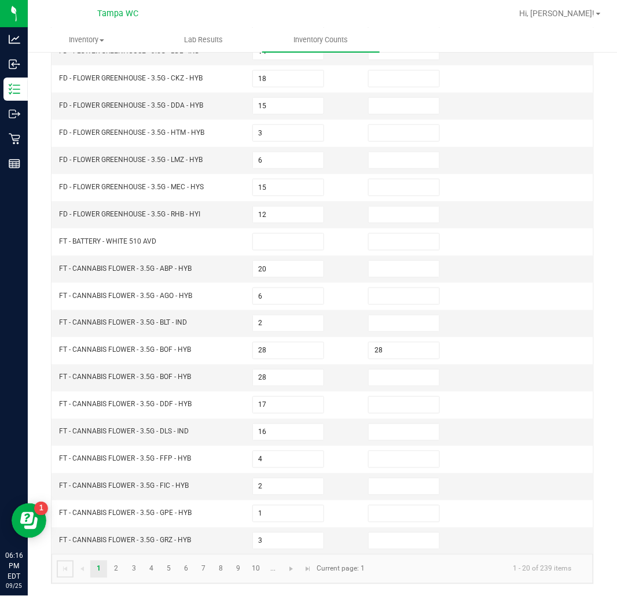
scroll to position [179, 0]
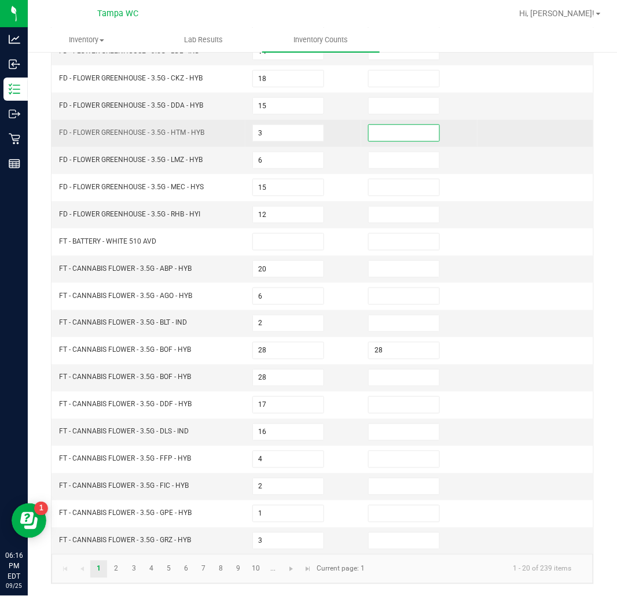
click at [375, 134] on input at bounding box center [404, 133] width 70 height 16
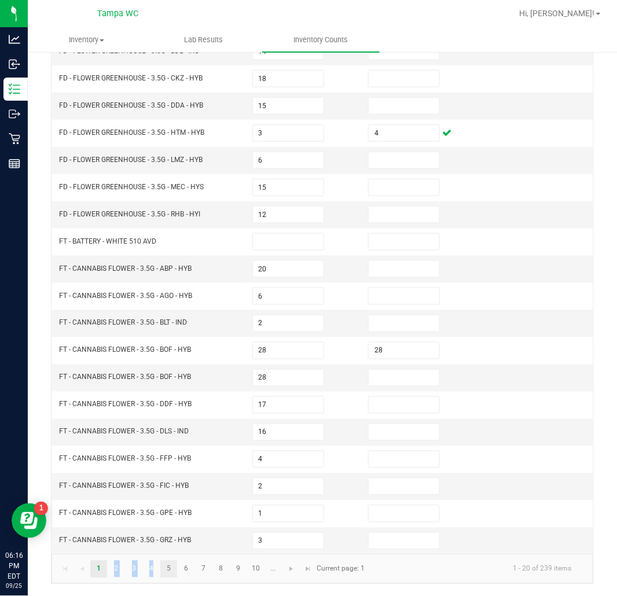
drag, startPoint x: 167, startPoint y: 554, endPoint x: 165, endPoint y: 564, distance: 9.3
click at [165, 564] on kendo-pager "1 2 3 4 5 6 7 8 9 10 ... 1 - 20 of 239 items Current page: 1" at bounding box center [322, 569] width 542 height 30
click at [165, 564] on link "5" at bounding box center [168, 569] width 17 height 17
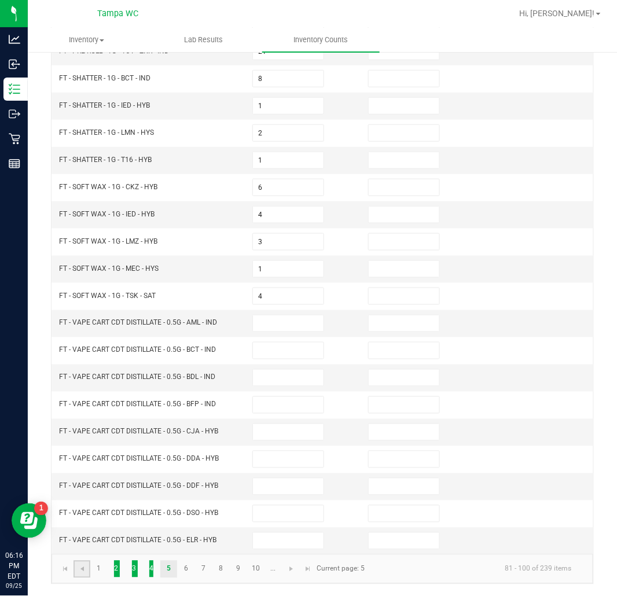
click at [89, 562] on link at bounding box center [81, 569] width 17 height 17
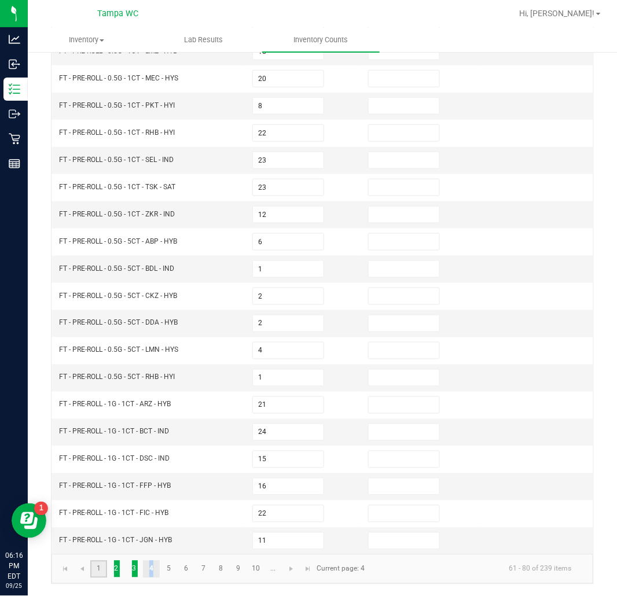
click at [99, 571] on link "1" at bounding box center [98, 569] width 17 height 17
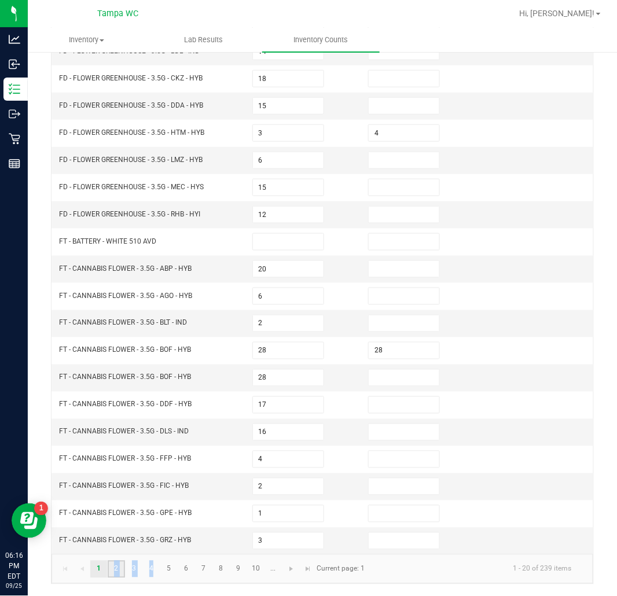
click at [123, 568] on link "2" at bounding box center [116, 569] width 17 height 17
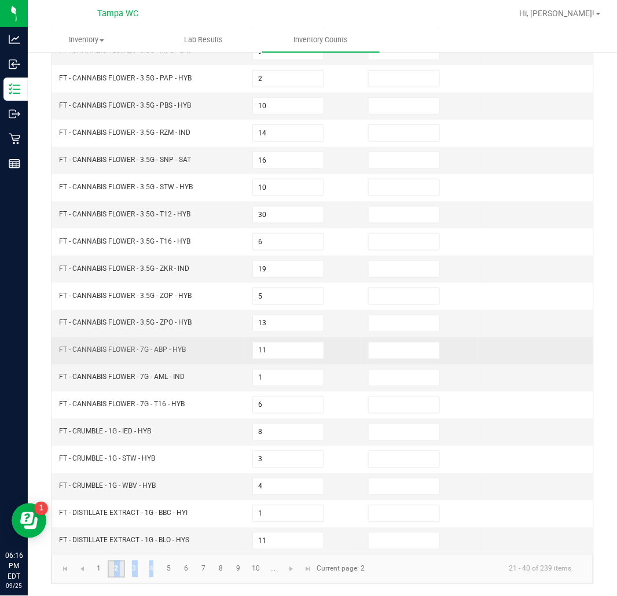
scroll to position [115, 0]
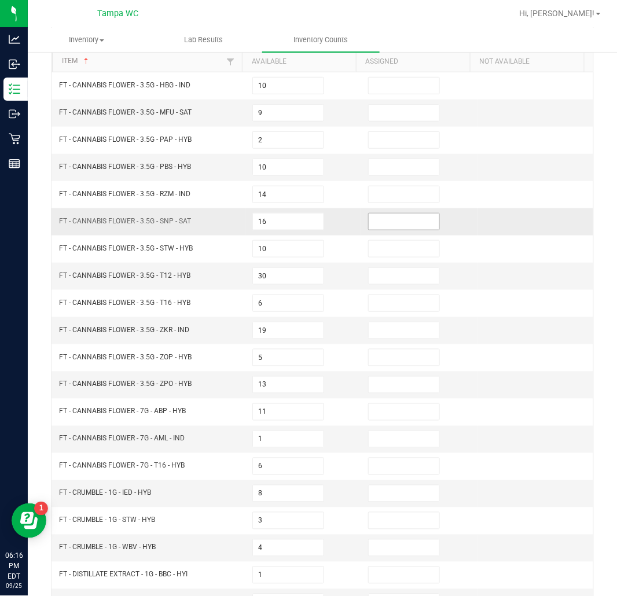
click at [407, 222] on input at bounding box center [404, 221] width 70 height 16
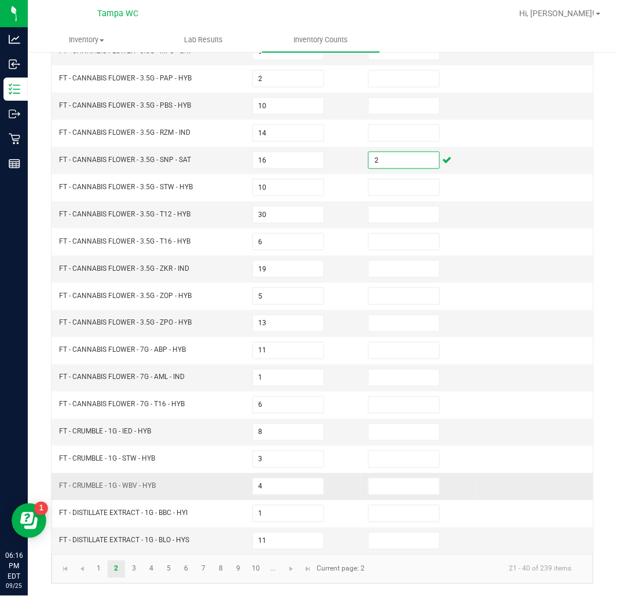
scroll to position [179, 0]
click at [136, 562] on link "3" at bounding box center [134, 569] width 17 height 17
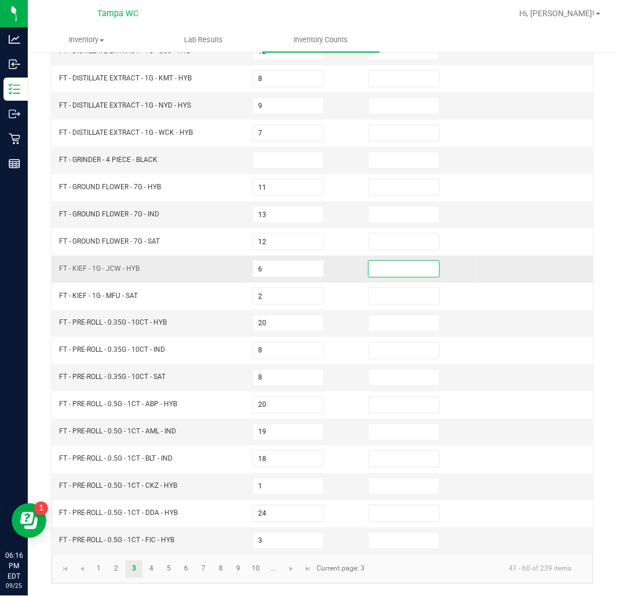
click at [372, 269] on input at bounding box center [404, 269] width 70 height 16
click at [198, 565] on link "7" at bounding box center [203, 569] width 17 height 17
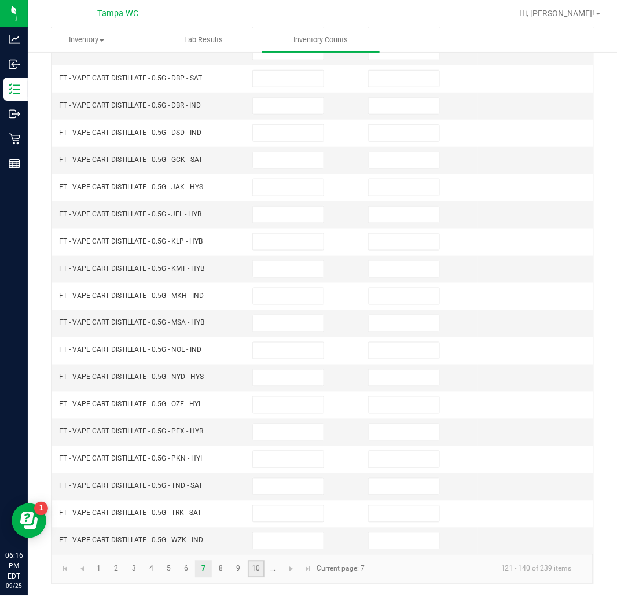
click at [255, 568] on link "10" at bounding box center [256, 569] width 17 height 17
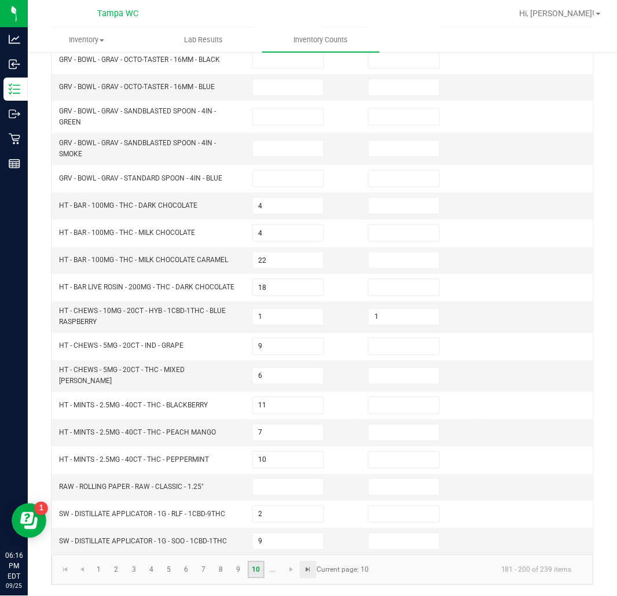
scroll to position [198, 0]
click at [289, 569] on span "Go to the next page" at bounding box center [290, 568] width 9 height 9
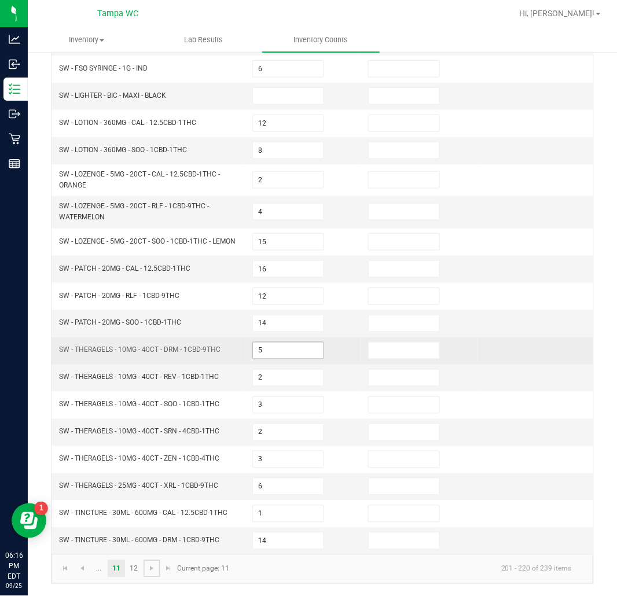
scroll to position [194, 0]
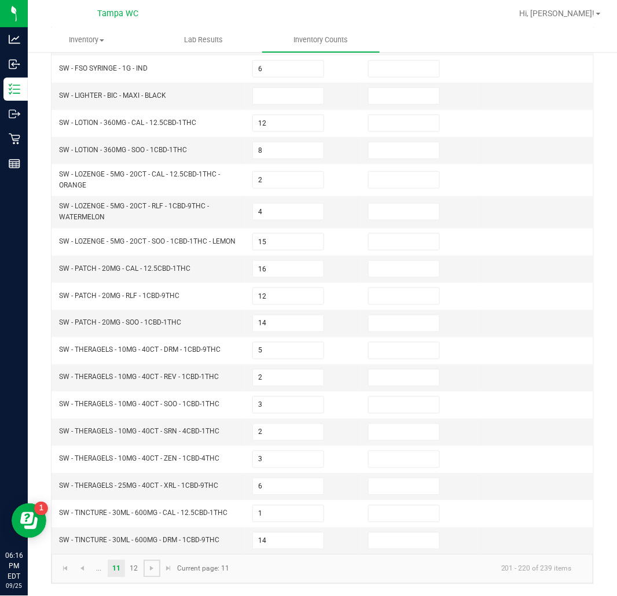
click at [156, 568] on link at bounding box center [151, 568] width 17 height 17
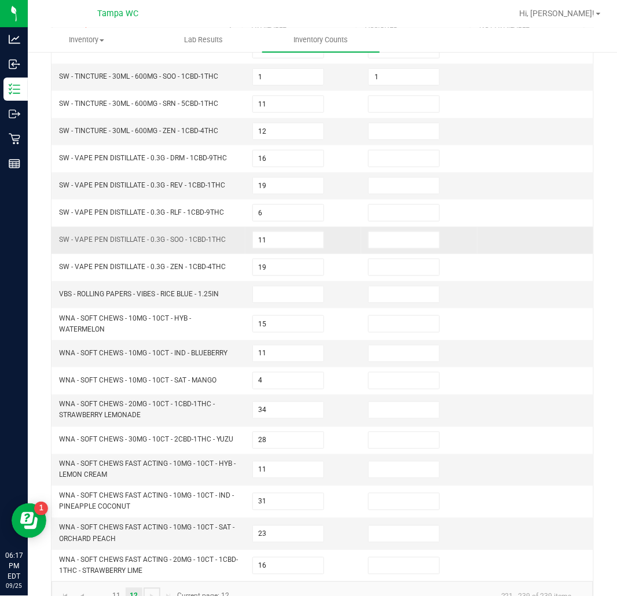
scroll to position [120, 0]
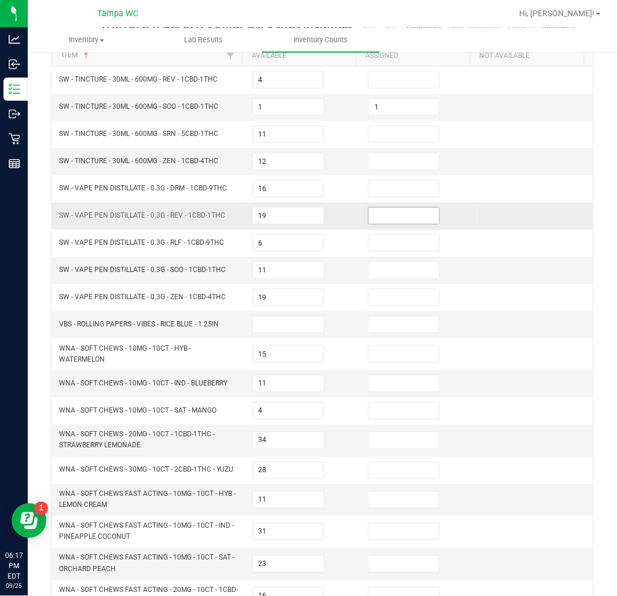
click at [410, 213] on input at bounding box center [404, 216] width 70 height 16
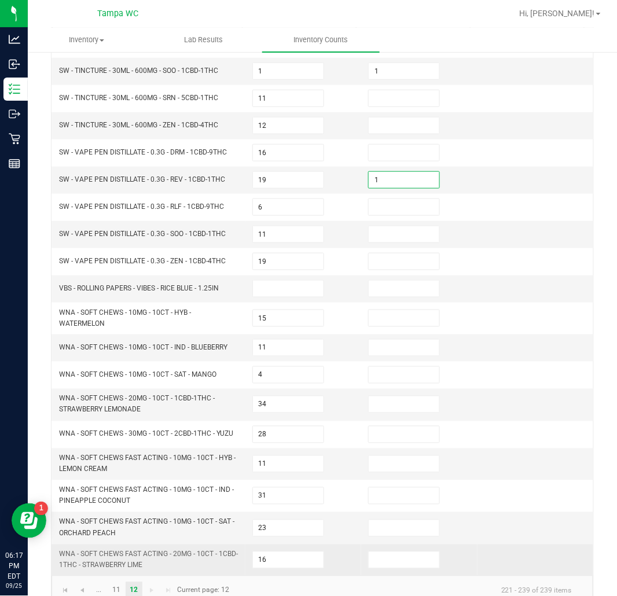
scroll to position [185, 0]
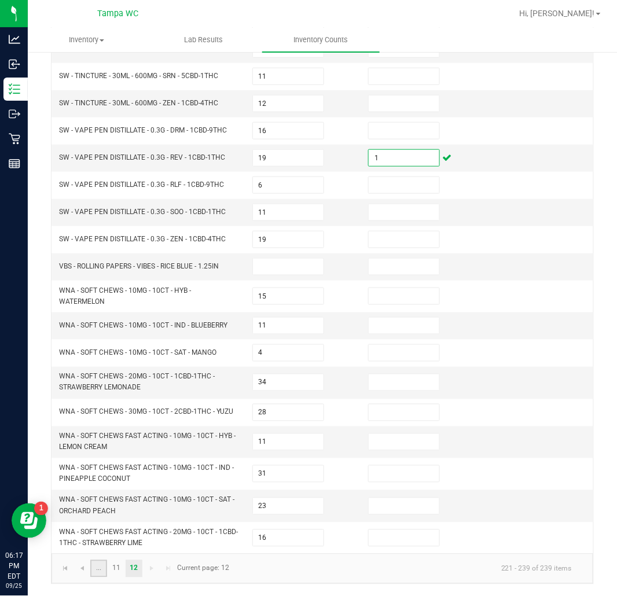
click at [97, 568] on link "..." at bounding box center [98, 568] width 17 height 17
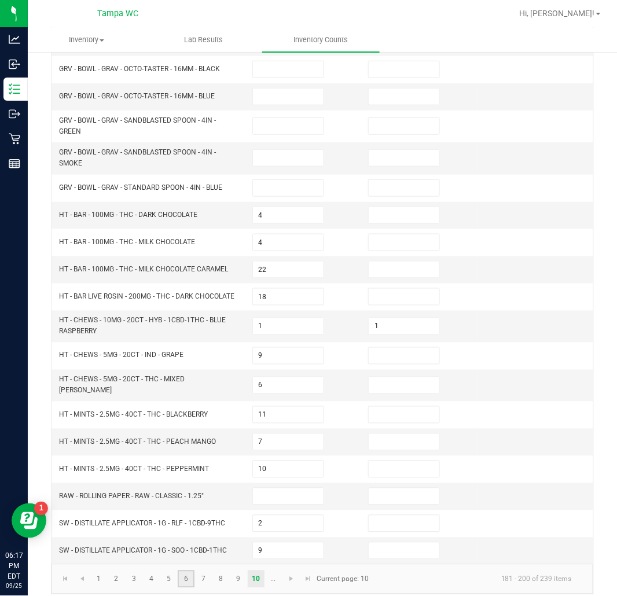
click at [186, 581] on link "6" at bounding box center [186, 578] width 17 height 17
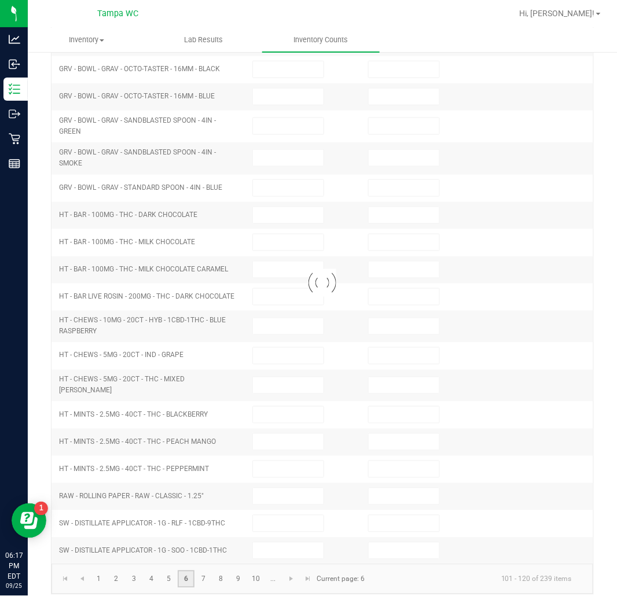
scroll to position [179, 0]
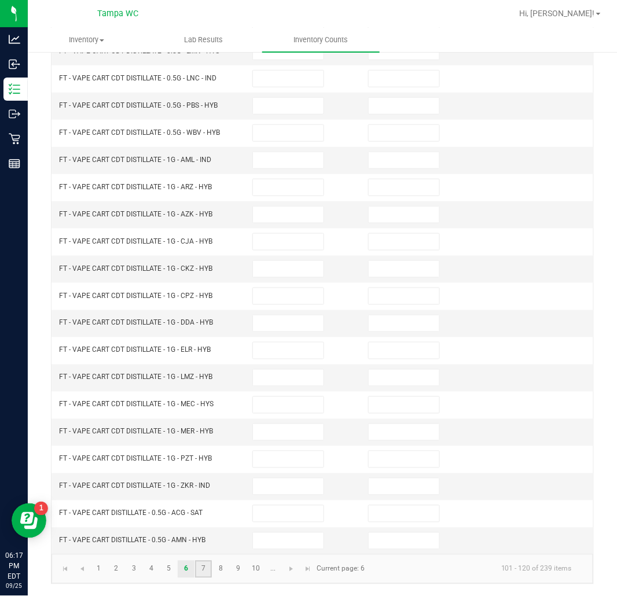
click at [200, 565] on link "7" at bounding box center [203, 569] width 17 height 17
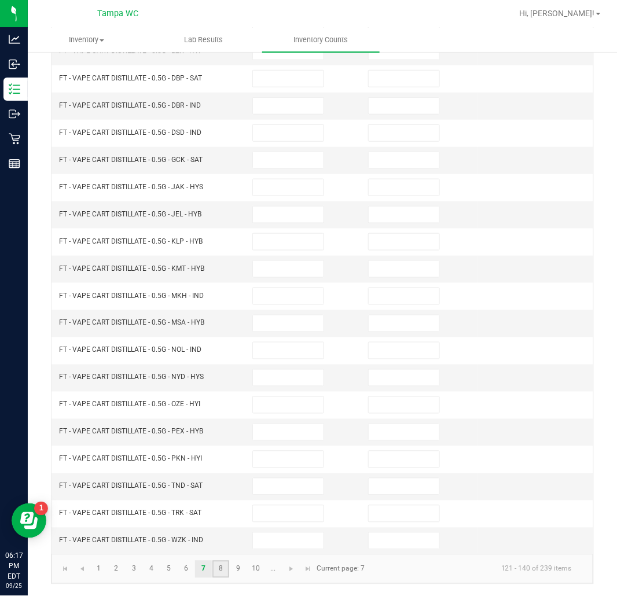
click at [215, 564] on link "8" at bounding box center [220, 569] width 17 height 17
click at [224, 570] on link "8" at bounding box center [220, 569] width 17 height 17
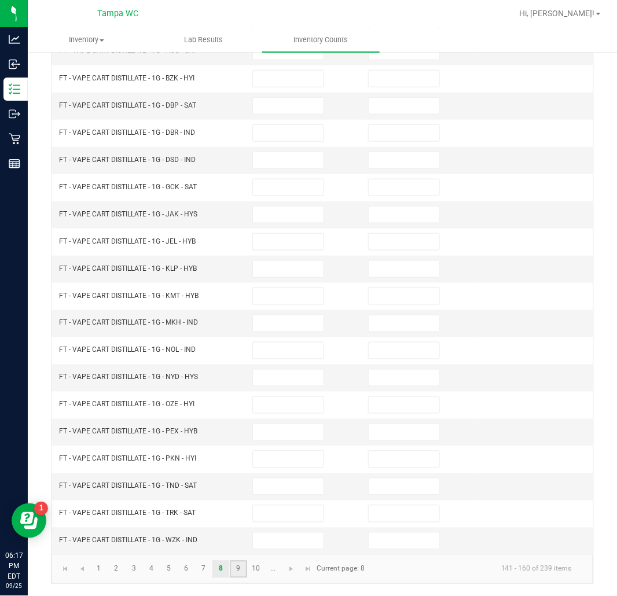
click at [234, 567] on link "9" at bounding box center [238, 569] width 17 height 17
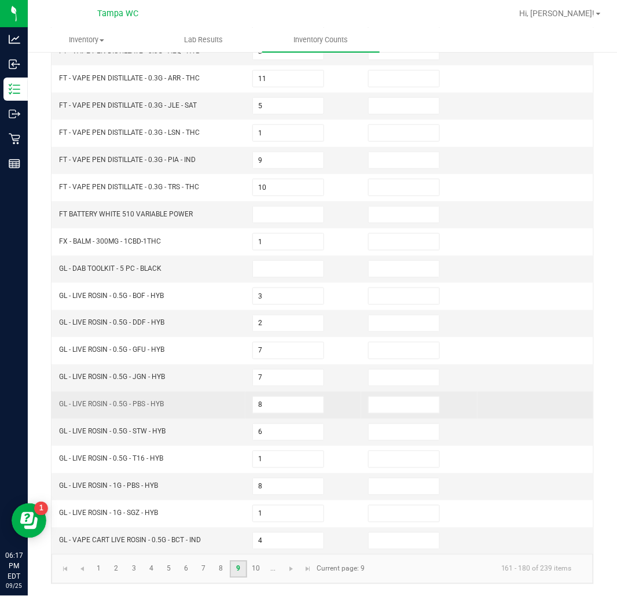
scroll to position [50, 0]
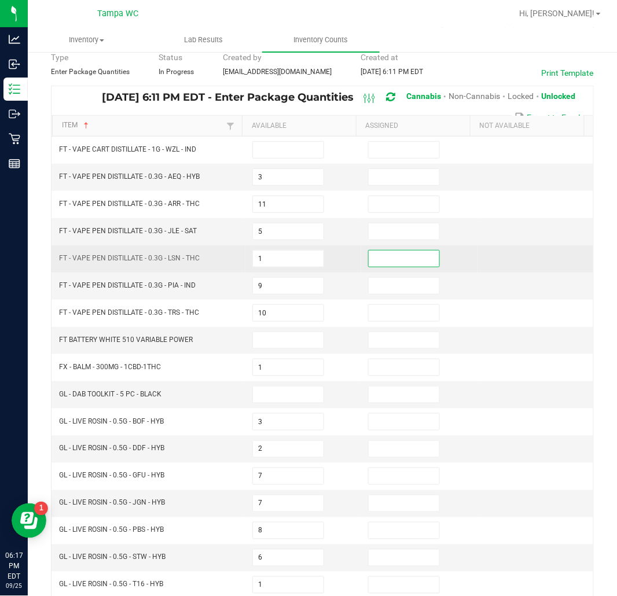
click at [377, 257] on input at bounding box center [404, 259] width 70 height 16
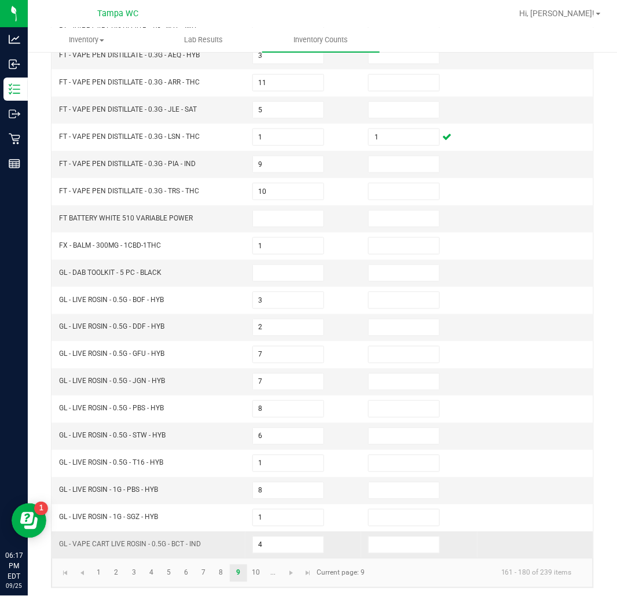
scroll to position [179, 0]
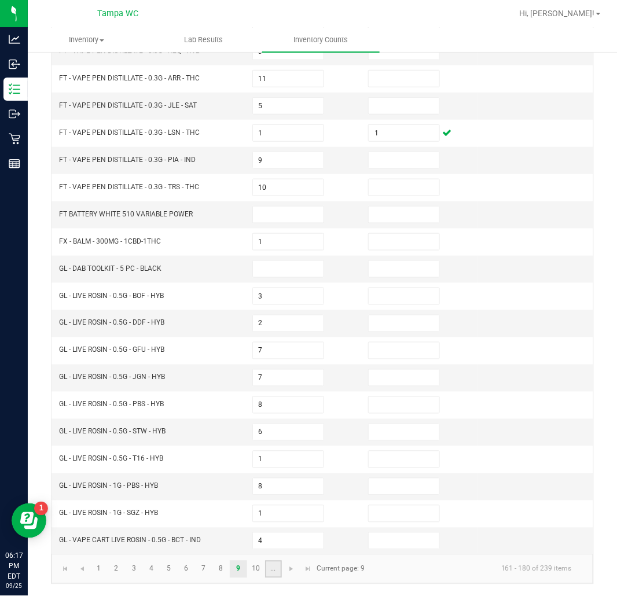
click at [275, 570] on link "..." at bounding box center [273, 569] width 17 height 17
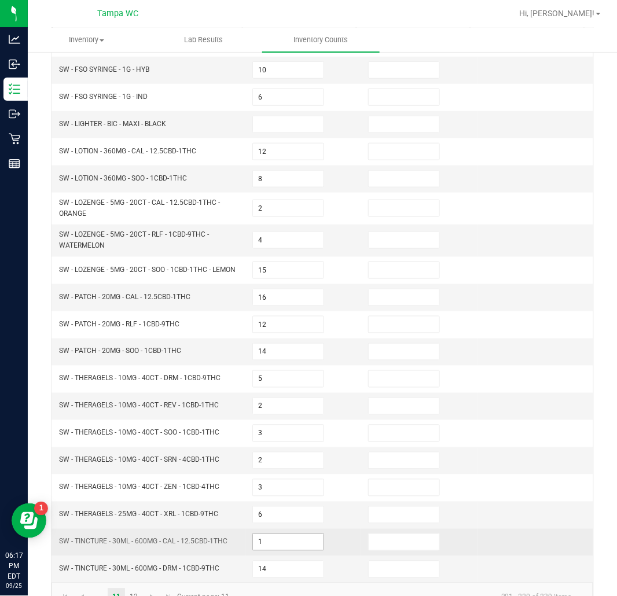
scroll to position [194, 0]
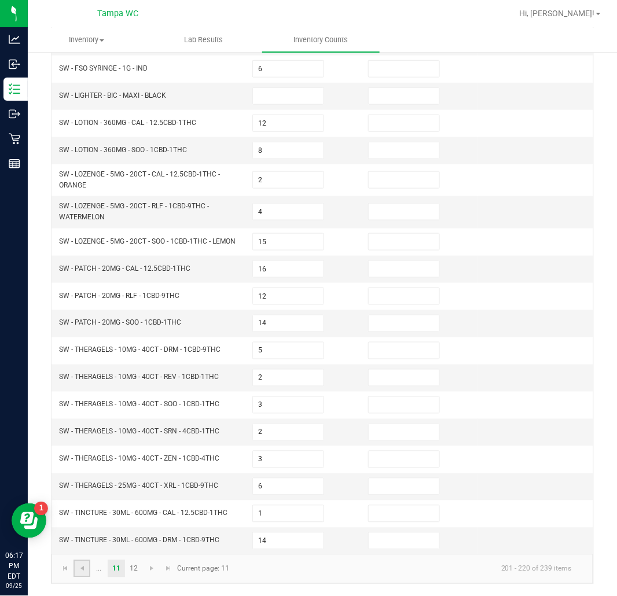
click at [87, 566] on link at bounding box center [81, 568] width 17 height 17
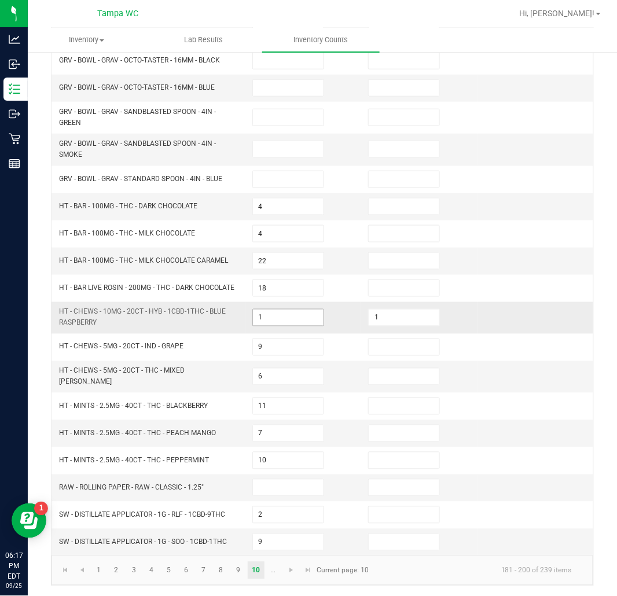
click at [304, 326] on input "1" at bounding box center [288, 318] width 70 height 16
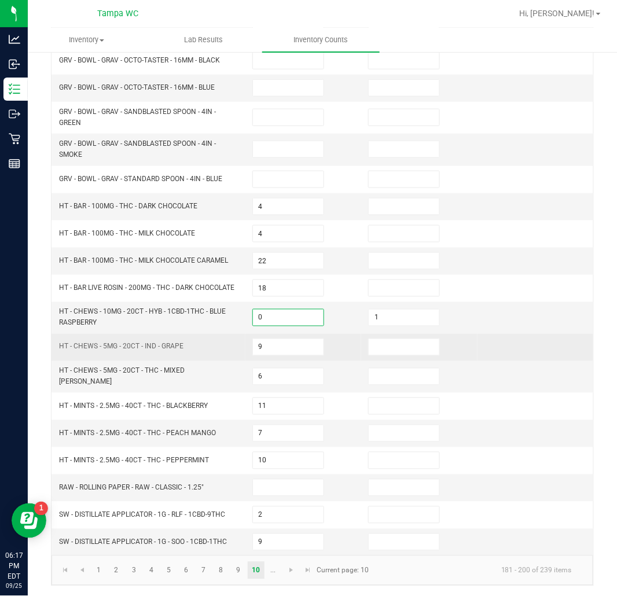
click at [448, 348] on td at bounding box center [419, 347] width 116 height 27
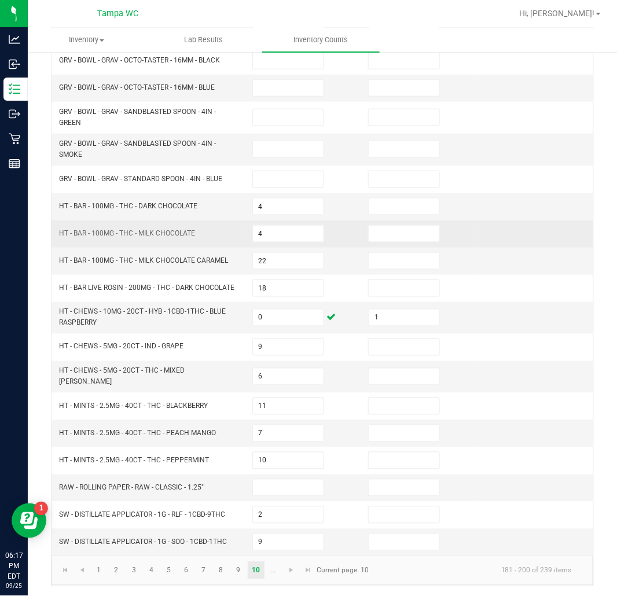
click at [419, 224] on td at bounding box center [419, 233] width 116 height 27
click at [415, 231] on input at bounding box center [404, 234] width 70 height 16
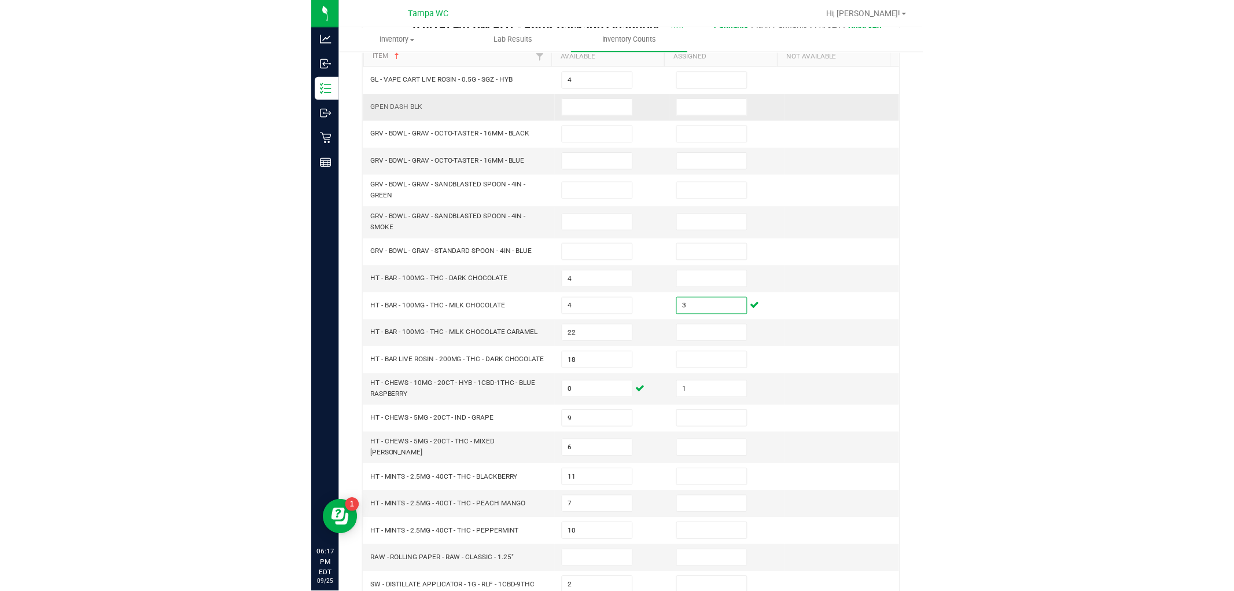
scroll to position [0, 0]
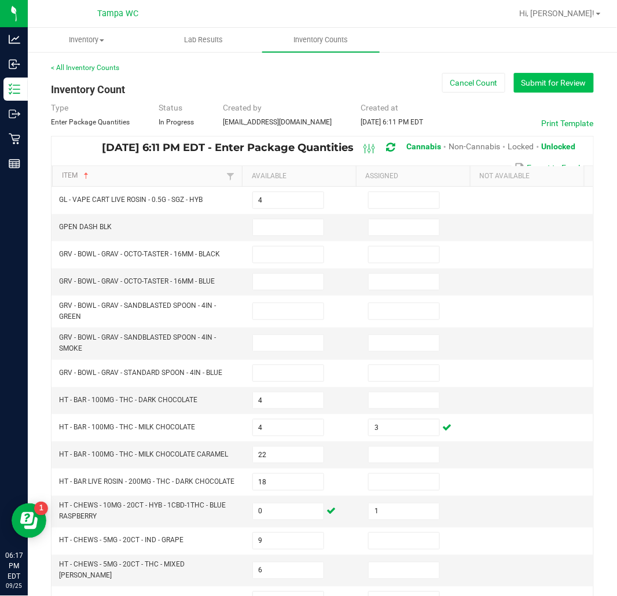
click at [528, 93] on button "Submit for Review" at bounding box center [554, 83] width 80 height 20
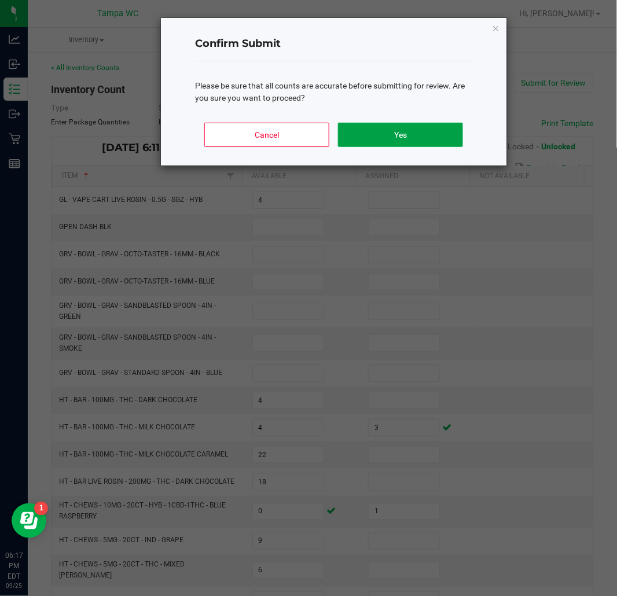
click at [374, 127] on button "Yes" at bounding box center [400, 135] width 124 height 24
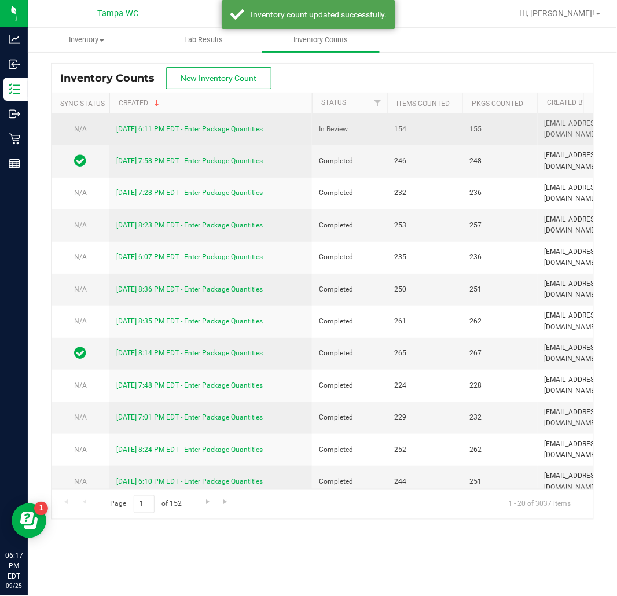
click at [201, 124] on div "[DATE] 6:11 PM EDT - Enter Package Quantities" at bounding box center [210, 129] width 189 height 11
click at [201, 126] on link "[DATE] 6:11 PM EDT - Enter Package Quantities" at bounding box center [189, 129] width 146 height 8
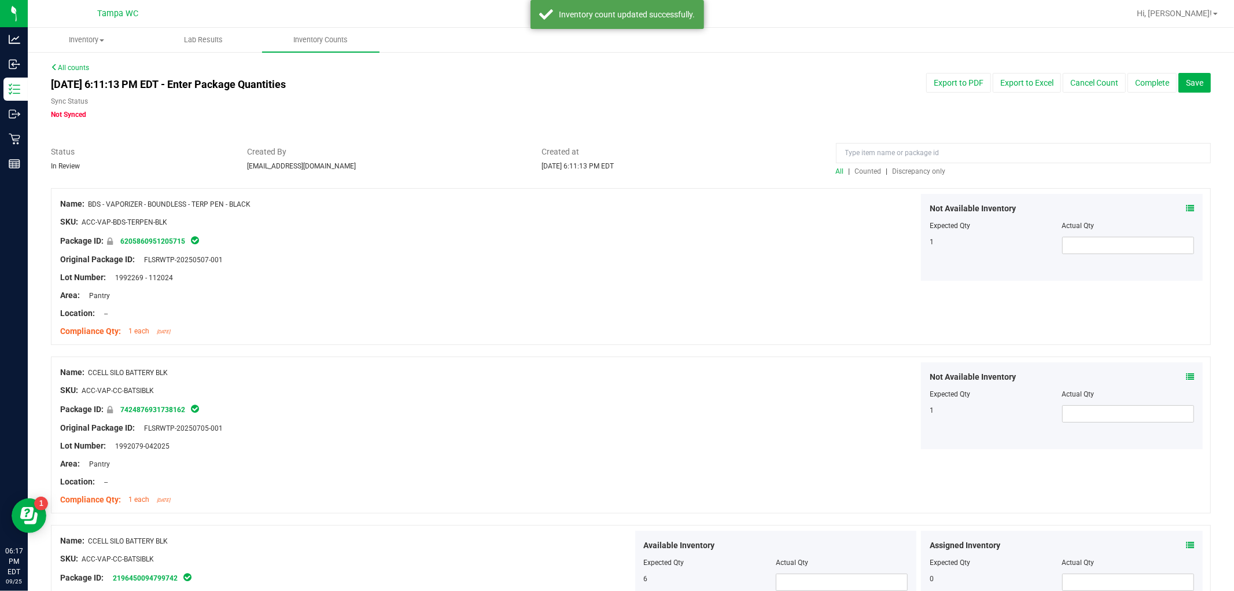
click at [615, 167] on span "Discrepancy only" at bounding box center [919, 171] width 53 height 8
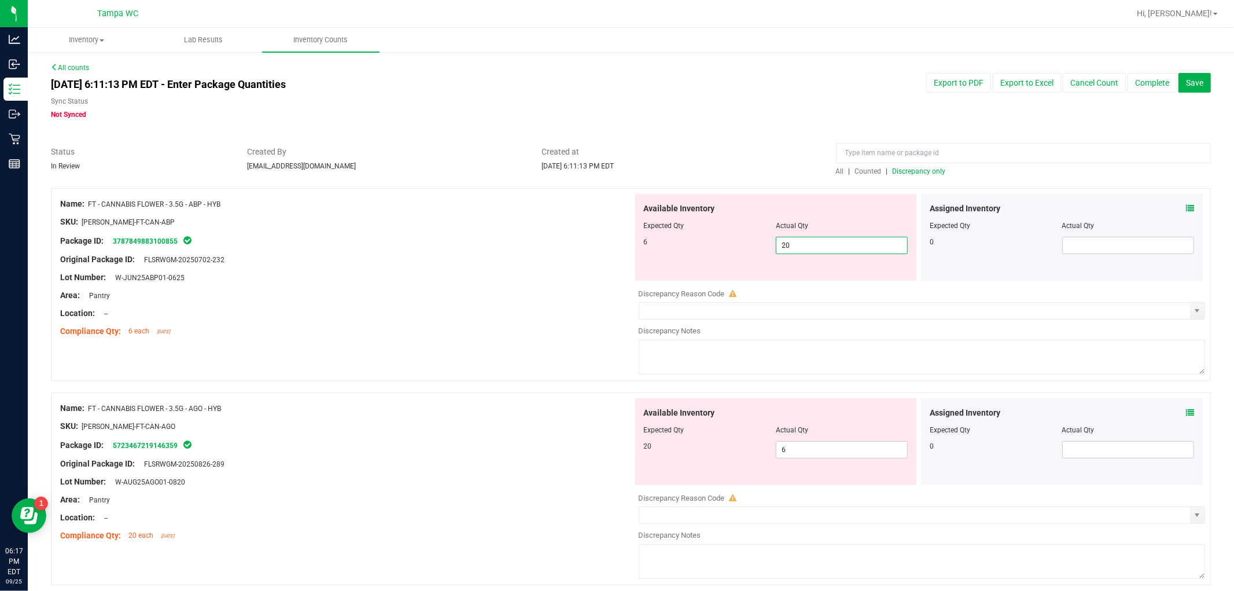
drag, startPoint x: 818, startPoint y: 242, endPoint x: 704, endPoint y: 252, distance: 114.4
click at [615, 252] on div "6 20 20" at bounding box center [776, 245] width 264 height 17
drag, startPoint x: 495, startPoint y: 290, endPoint x: 664, endPoint y: 344, distance: 177.7
click at [496, 290] on div "Area: Pantry" at bounding box center [346, 295] width 573 height 12
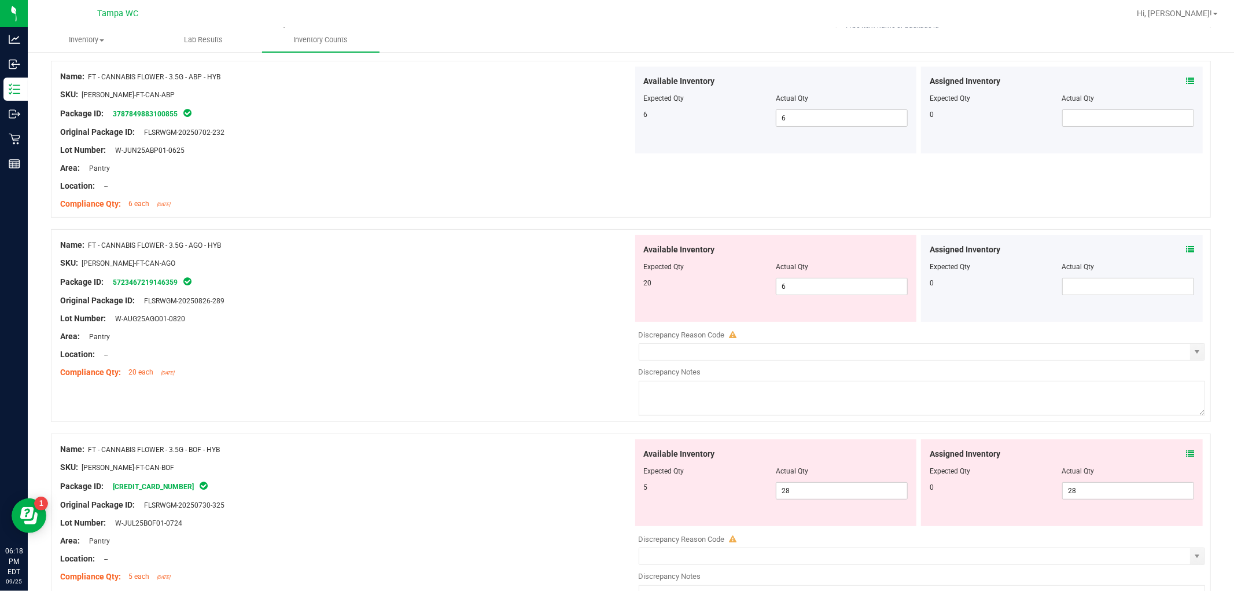
scroll to position [128, 0]
drag, startPoint x: 793, startPoint y: 284, endPoint x: 667, endPoint y: 317, distance: 130.5
click at [615, 307] on div "Available Inventory Expected Qty Actual Qty 20 6 2" at bounding box center [776, 277] width 282 height 87
drag, startPoint x: 529, startPoint y: 340, endPoint x: 664, endPoint y: 341, distance: 134.8
click at [529, 341] on div at bounding box center [346, 344] width 573 height 6
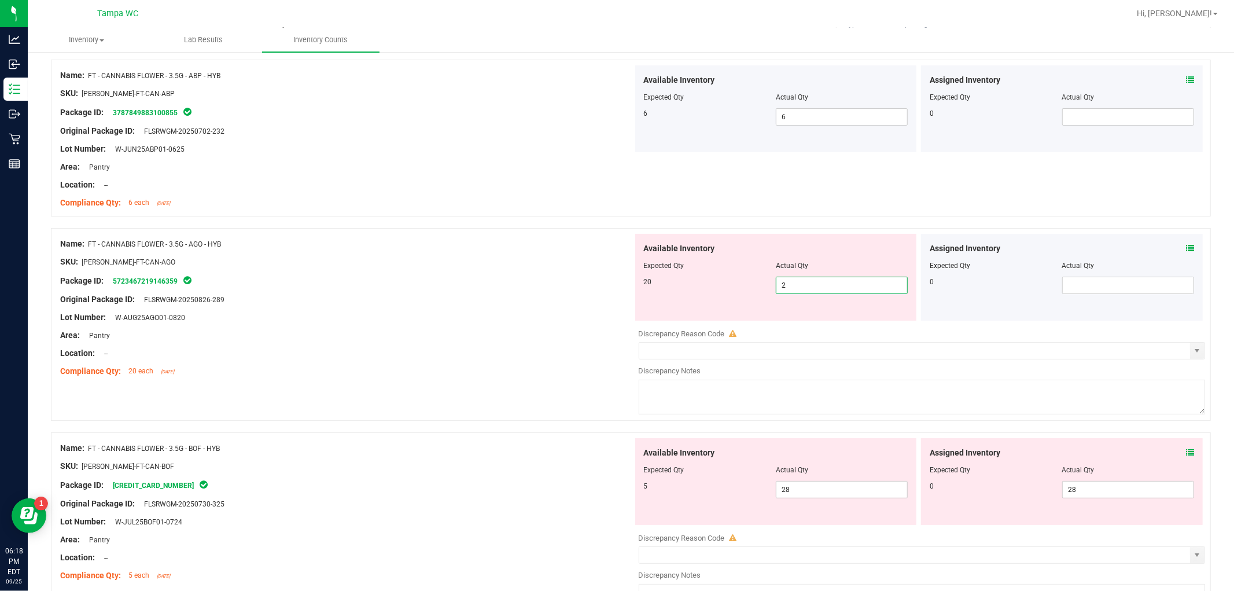
drag, startPoint x: 836, startPoint y: 290, endPoint x: 638, endPoint y: 304, distance: 198.4
click at [615, 303] on div "Available Inventory Expected Qty Actual Qty 20 2 2" at bounding box center [776, 277] width 282 height 87
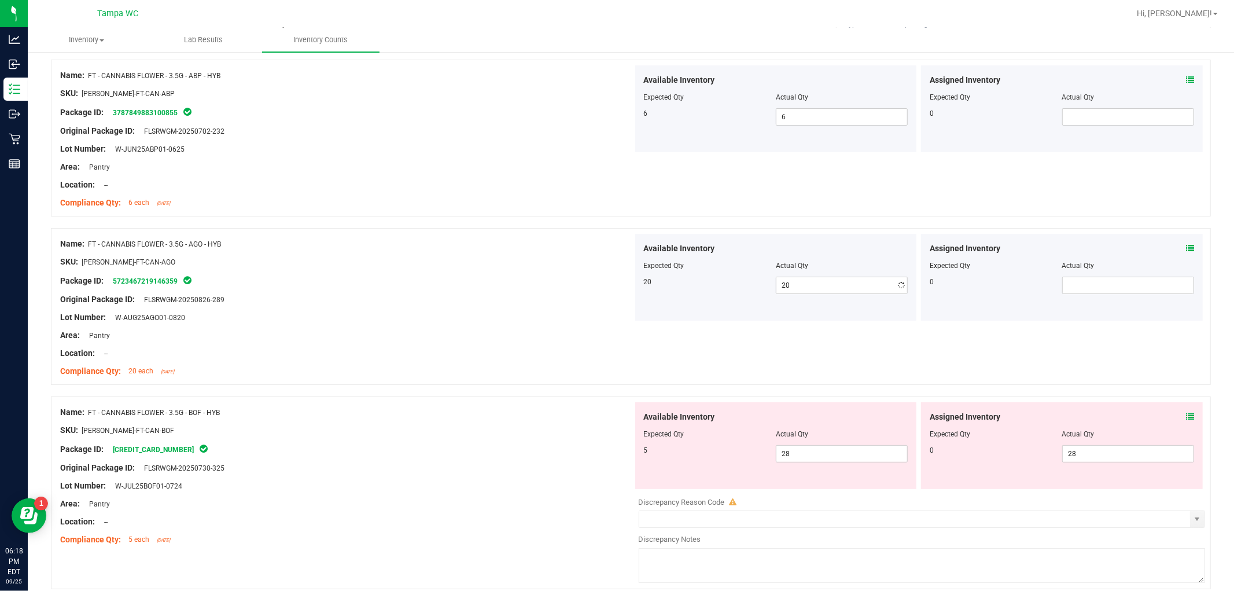
drag, startPoint x: 599, startPoint y: 313, endPoint x: 963, endPoint y: 365, distance: 368.1
click at [599, 315] on div "Lot Number: W-AUG25AGO01-0820" at bounding box center [346, 317] width 573 height 12
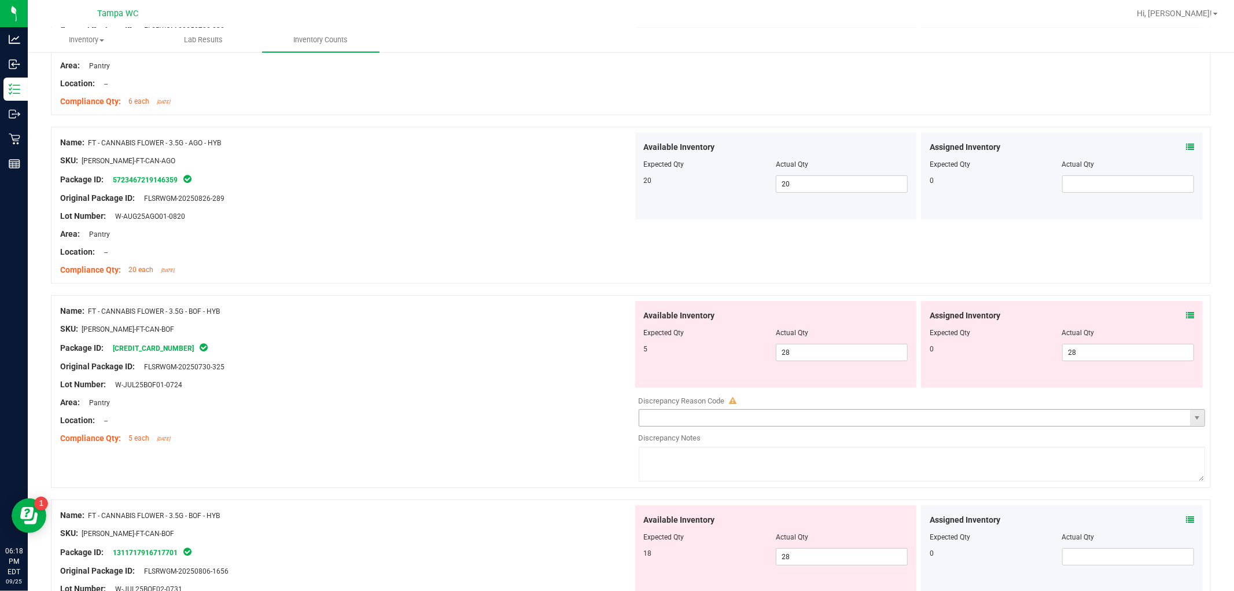
scroll to position [257, 0]
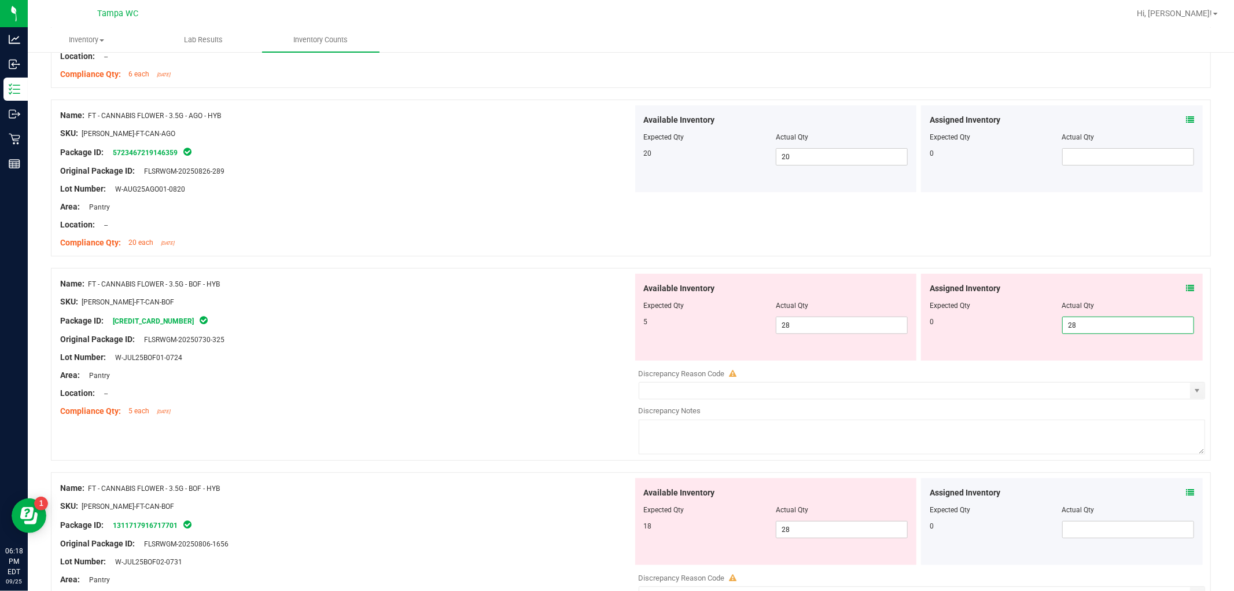
drag, startPoint x: 1099, startPoint y: 326, endPoint x: 591, endPoint y: 376, distance: 510.5
click at [615, 372] on div "Available Inventory Expected Qty Actual Qty 5 28 28" at bounding box center [919, 365] width 573 height 183
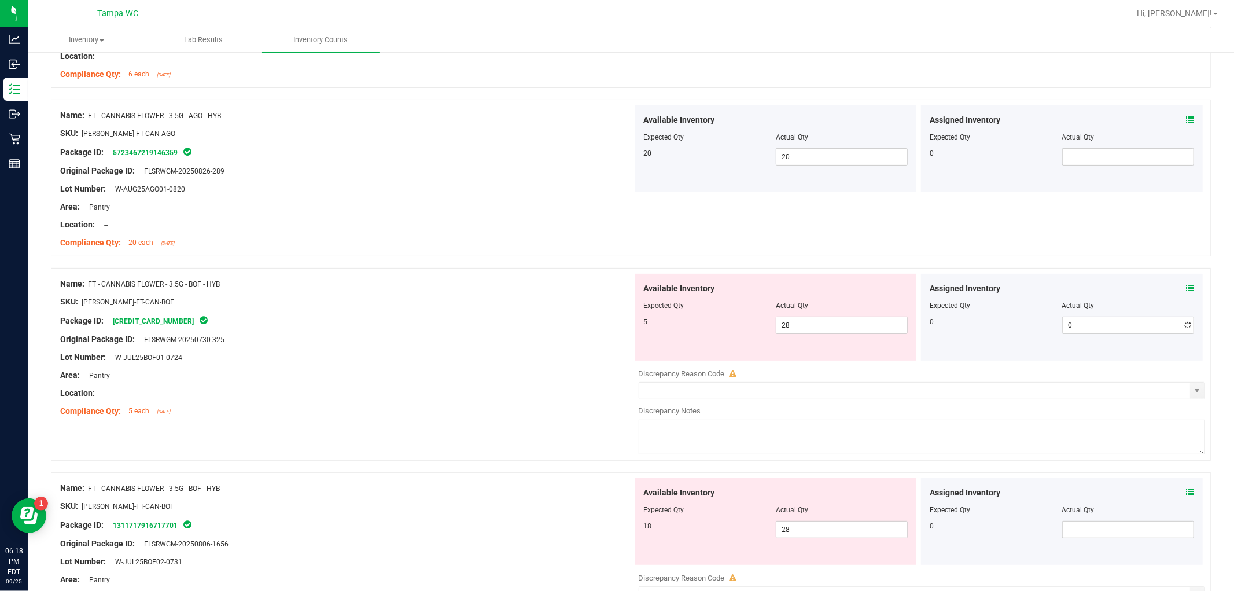
drag, startPoint x: 444, startPoint y: 345, endPoint x: 461, endPoint y: 348, distance: 16.5
click at [461, 348] on div at bounding box center [346, 348] width 573 height 6
drag, startPoint x: 819, startPoint y: 327, endPoint x: 665, endPoint y: 346, distance: 154.4
click at [615, 344] on div "Available Inventory Expected Qty Actual Qty 5 28 28" at bounding box center [776, 317] width 282 height 87
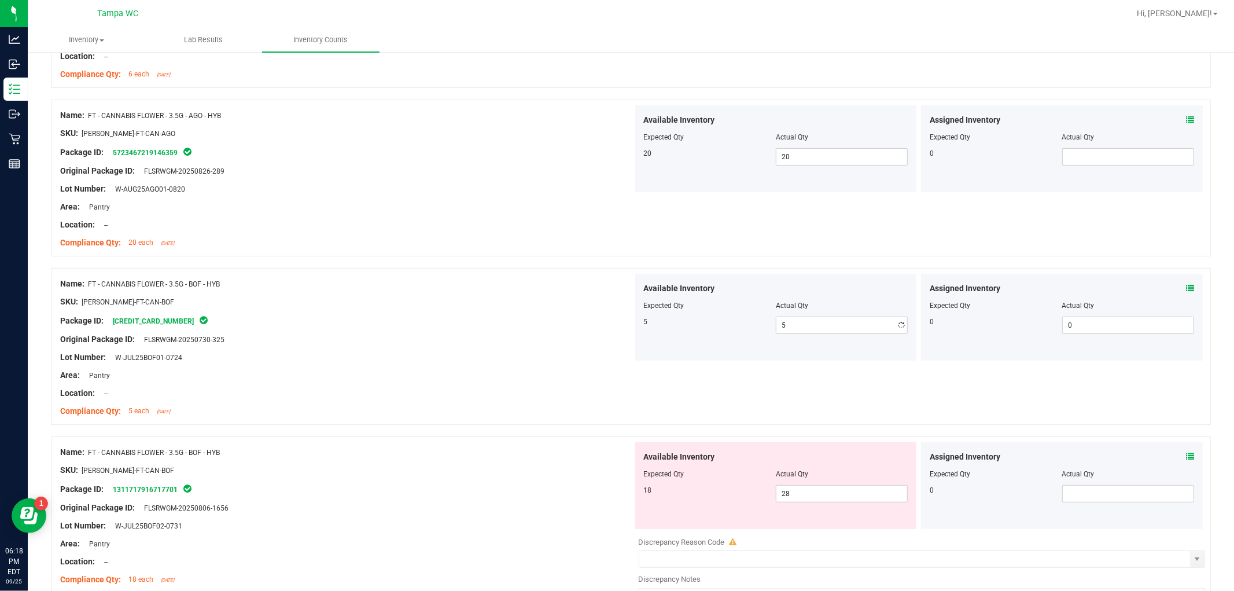
click at [527, 359] on div "Lot Number: W-JUL25BOF01-0724" at bounding box center [346, 357] width 573 height 12
drag, startPoint x: 820, startPoint y: 492, endPoint x: 730, endPoint y: 504, distance: 91.6
click at [615, 504] on div "Available Inventory Expected Qty Actual Qty 18 28 28" at bounding box center [776, 485] width 282 height 87
click at [490, 374] on div "Area: Pantry" at bounding box center [346, 375] width 573 height 12
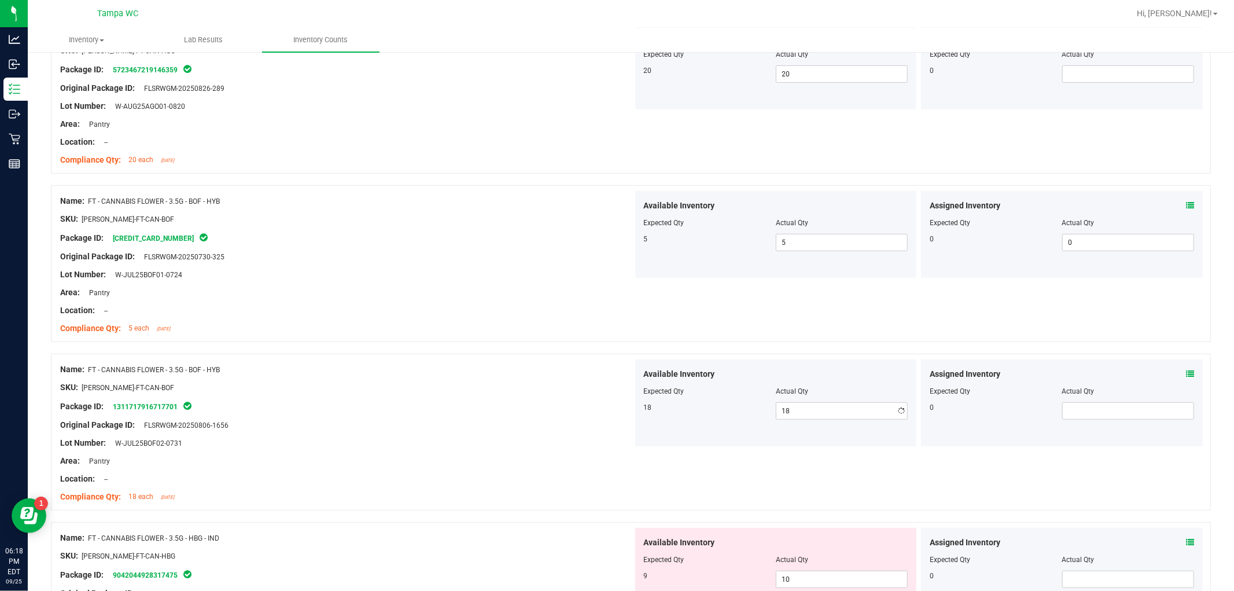
scroll to position [514, 0]
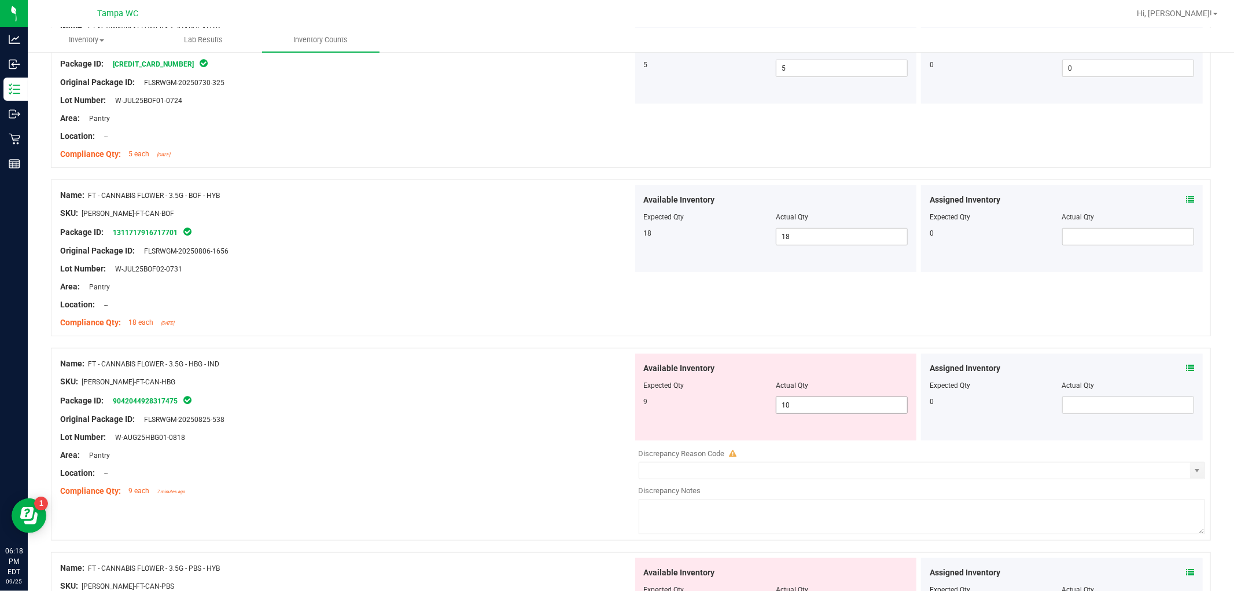
drag, startPoint x: 848, startPoint y: 411, endPoint x: 845, endPoint y: 404, distance: 7.3
click at [615, 405] on span "10 10" at bounding box center [842, 404] width 132 height 17
drag, startPoint x: 841, startPoint y: 399, endPoint x: 626, endPoint y: 411, distance: 215.5
click at [615, 411] on div "Name: FT - CANNABIS FLOWER - 3.5G - HBG - IND SKU: [PERSON_NAME]-FT-CAN-HBG Pac…" at bounding box center [631, 444] width 1160 height 193
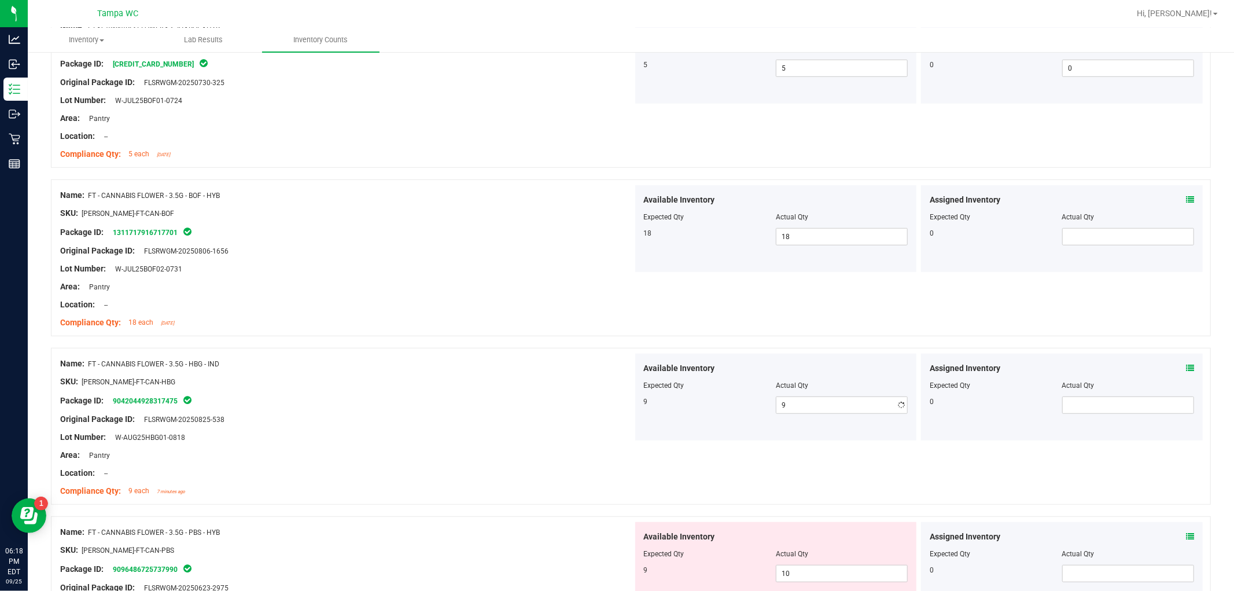
click at [557, 423] on div "Original Package ID: FLSRWGM-20250825-538" at bounding box center [346, 419] width 573 height 12
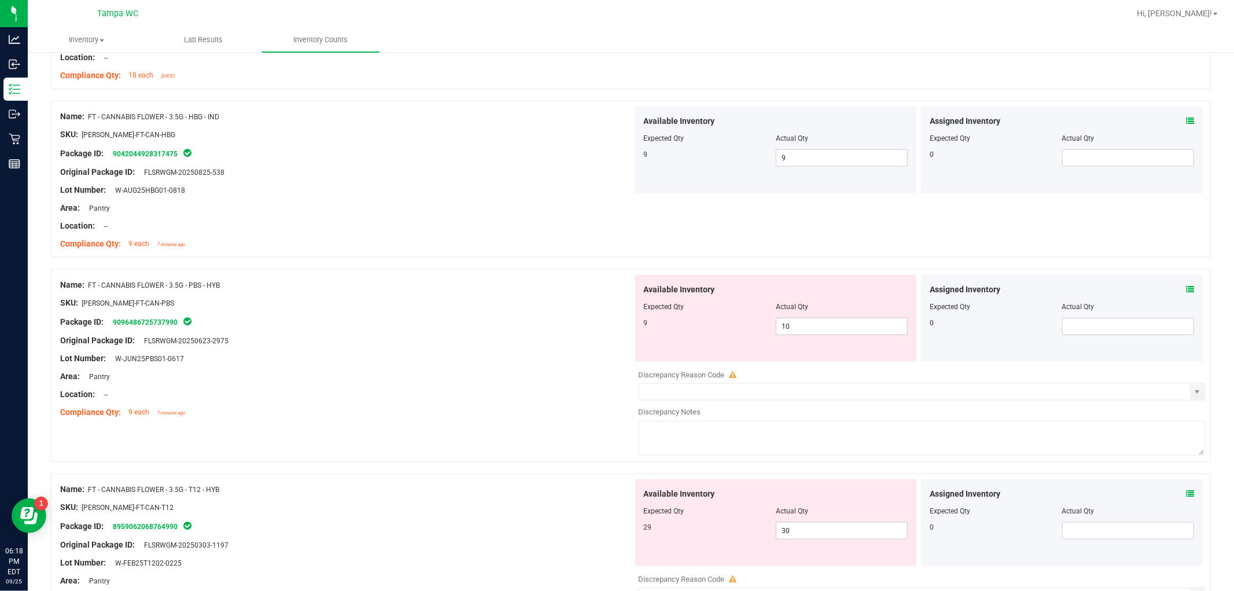
scroll to position [771, 0]
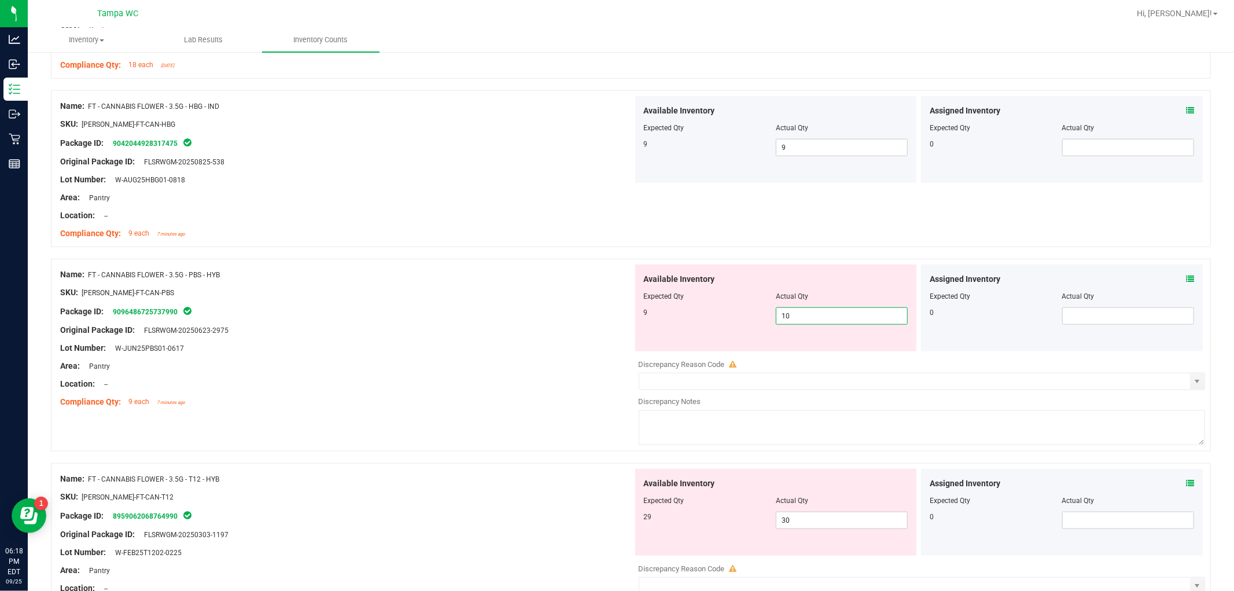
drag, startPoint x: 797, startPoint y: 311, endPoint x: 544, endPoint y: 340, distance: 254.5
click at [615, 325] on div "9 10 10" at bounding box center [776, 315] width 264 height 17
click at [488, 338] on div at bounding box center [346, 339] width 573 height 6
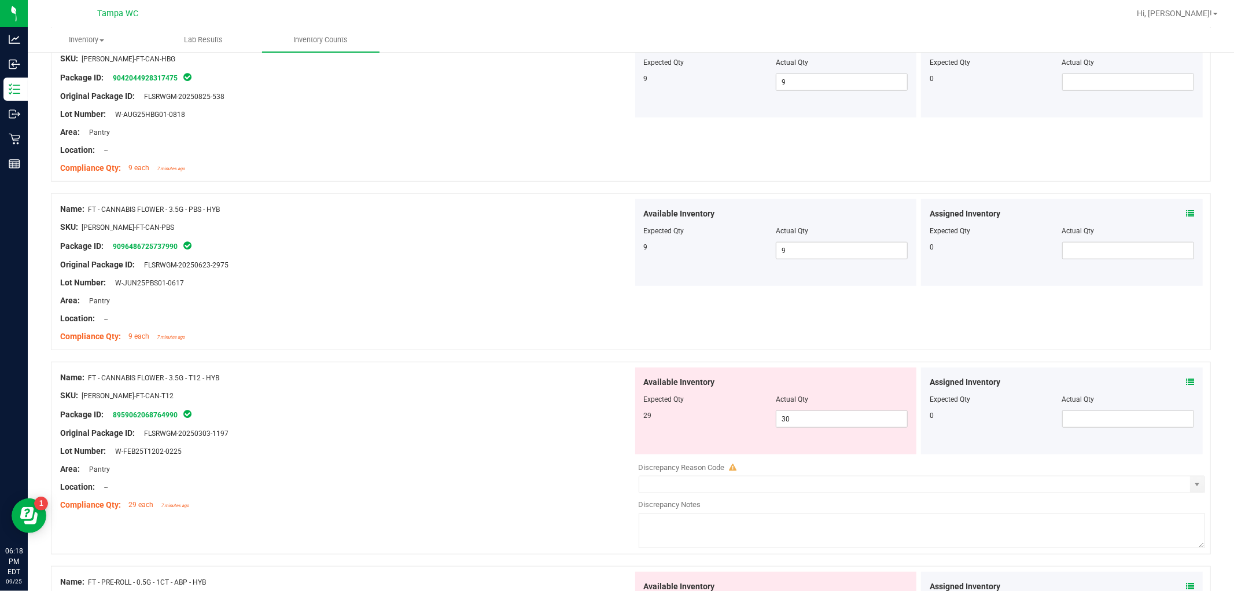
scroll to position [900, 0]
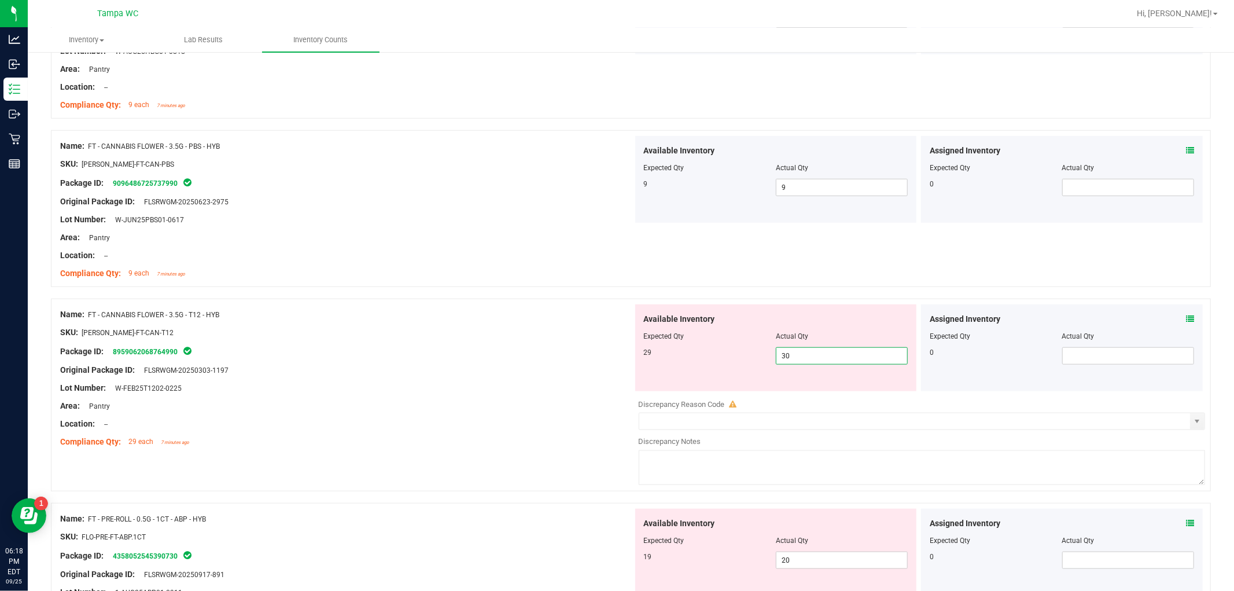
drag, startPoint x: 757, startPoint y: 356, endPoint x: 749, endPoint y: 363, distance: 10.2
click at [615, 361] on div "29 30 30" at bounding box center [776, 355] width 264 height 17
drag, startPoint x: 505, startPoint y: 319, endPoint x: 525, endPoint y: 327, distance: 22.3
click at [505, 322] on div at bounding box center [346, 324] width 573 height 6
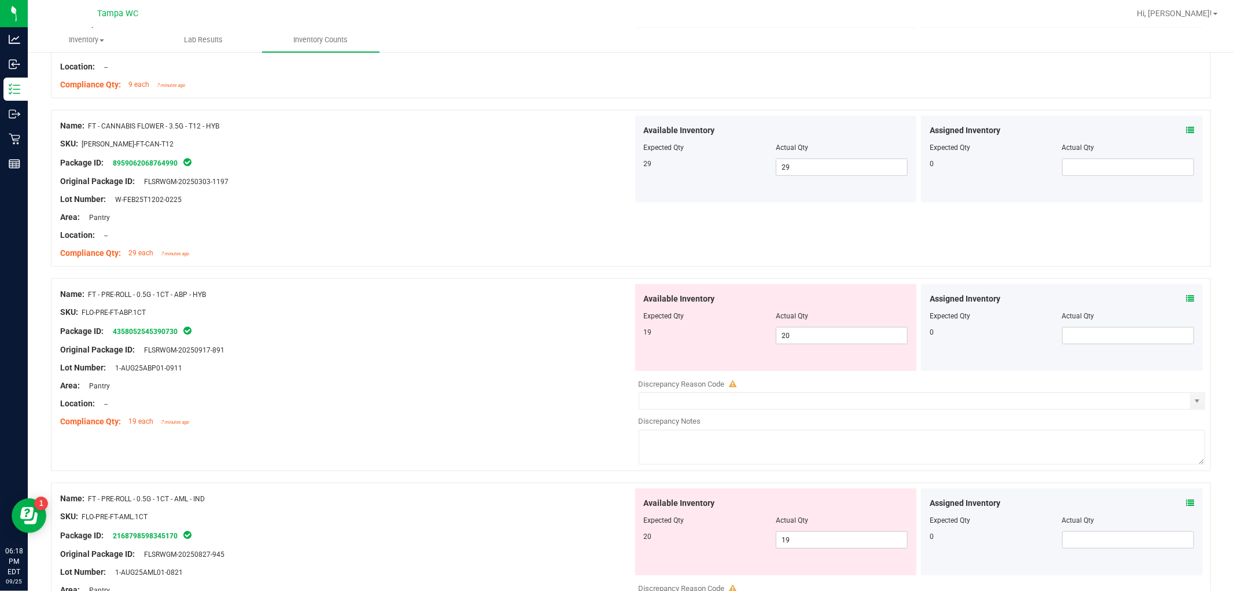
scroll to position [1092, 0]
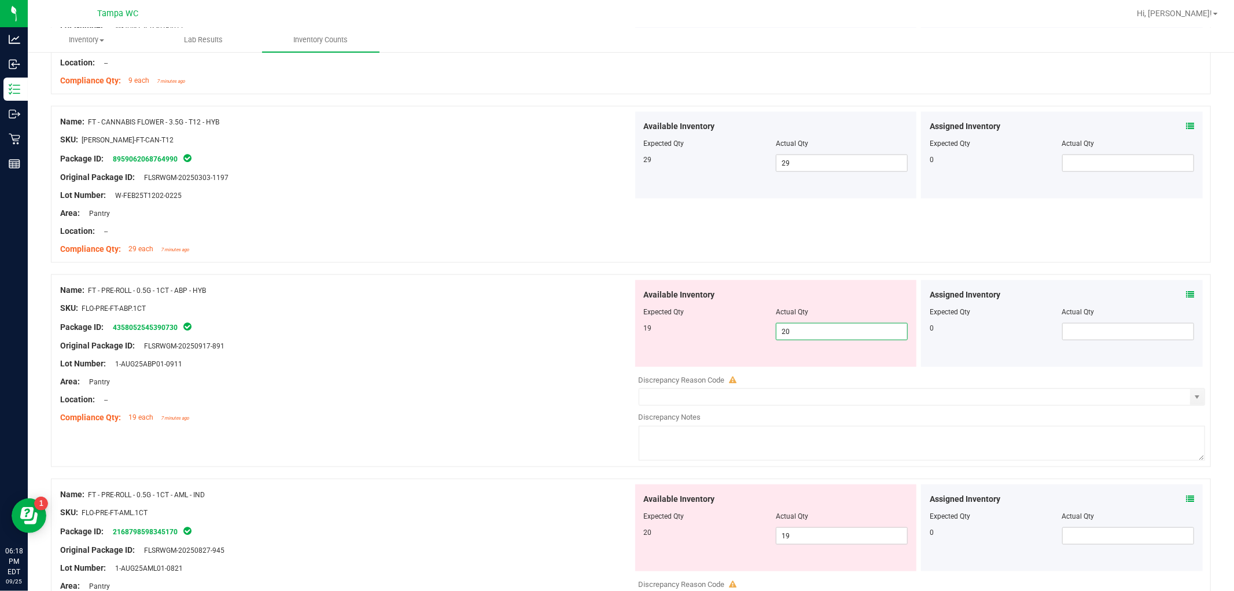
drag, startPoint x: 808, startPoint y: 333, endPoint x: 699, endPoint y: 336, distance: 109.4
click at [615, 336] on div "19 20 20" at bounding box center [776, 331] width 264 height 17
drag, startPoint x: 668, startPoint y: 522, endPoint x: 496, endPoint y: 505, distance: 172.1
click at [496, 505] on div "Name: FT - PRE-ROLL - 0.5G - 1CT - AML - IND SKU: FLO-PRE-FT-AML.1CT Package ID…" at bounding box center [631, 574] width 1160 height 193
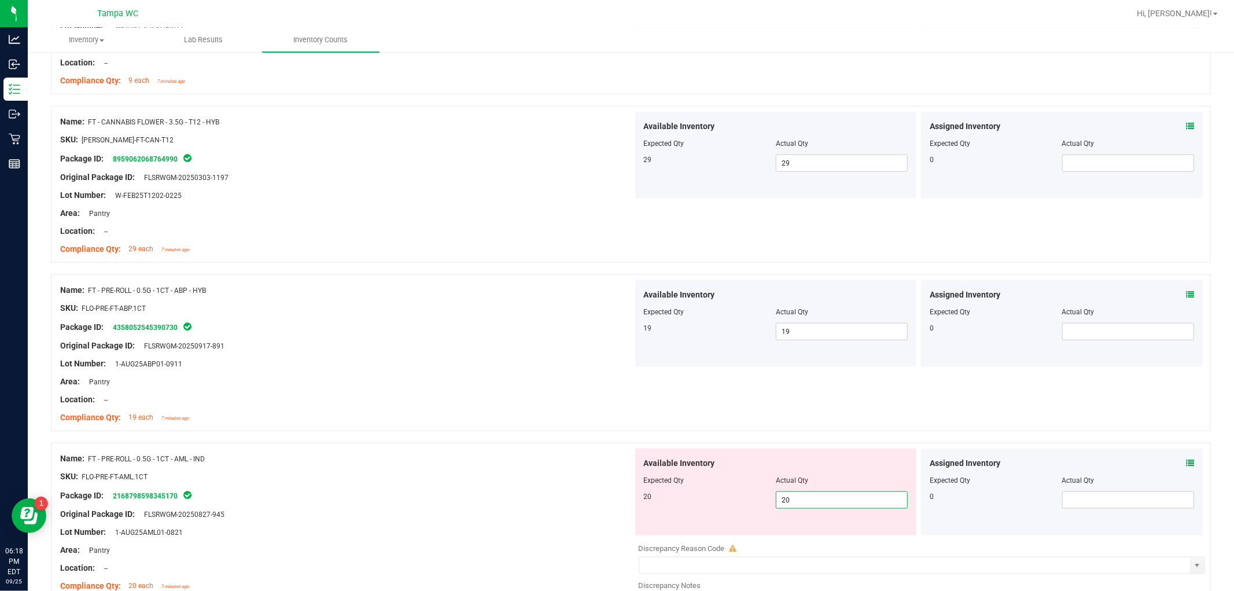
click at [432, 410] on ng-container "Compliance Qty: 19 each 7 minutes ago" at bounding box center [346, 415] width 573 height 18
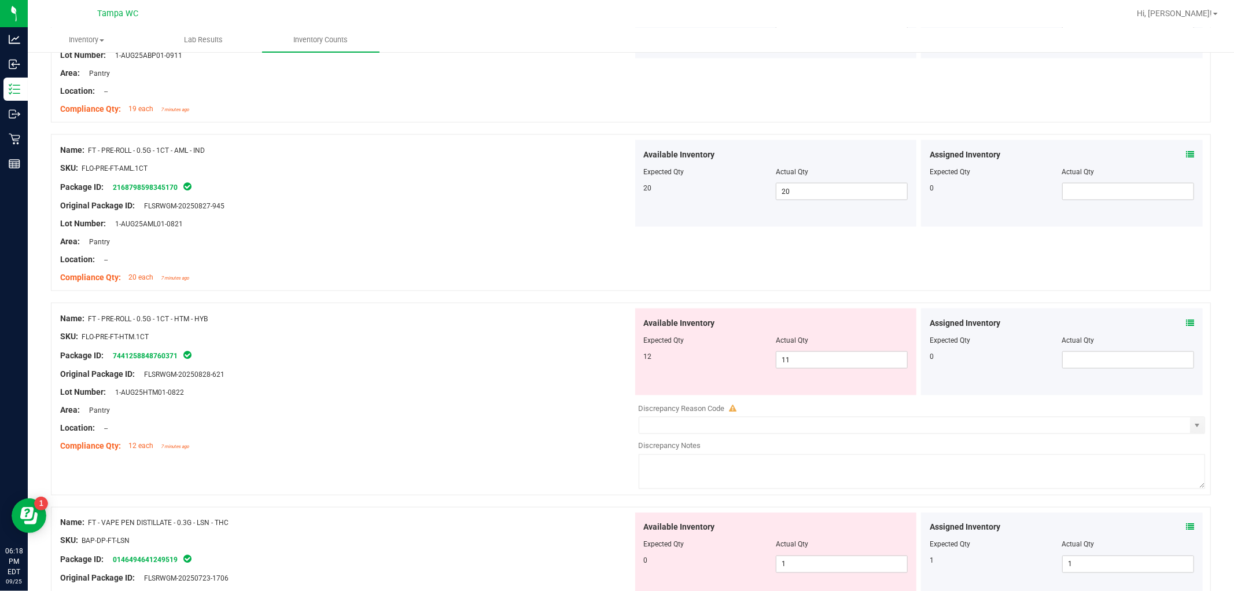
scroll to position [1414, 0]
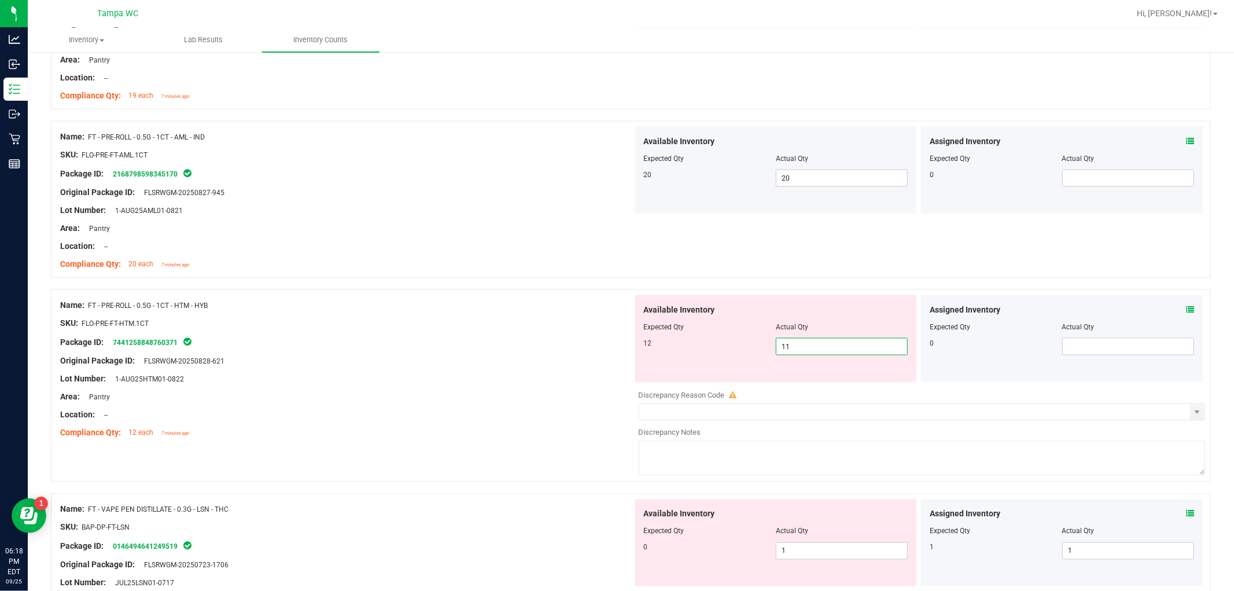
drag, startPoint x: 798, startPoint y: 343, endPoint x: 632, endPoint y: 345, distance: 166.1
click at [615, 345] on div "Available Inventory Expected Qty Actual Qty 12 11 11" at bounding box center [776, 338] width 282 height 87
click at [550, 336] on div "Package ID: 7441258848760371" at bounding box center [346, 342] width 573 height 14
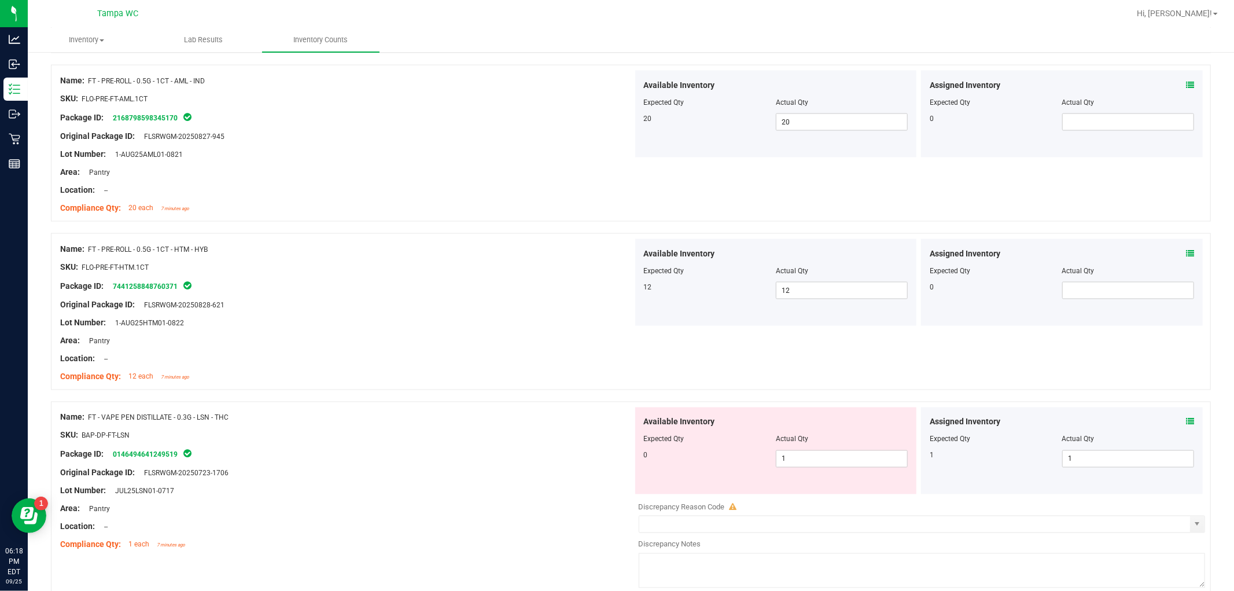
scroll to position [1607, 0]
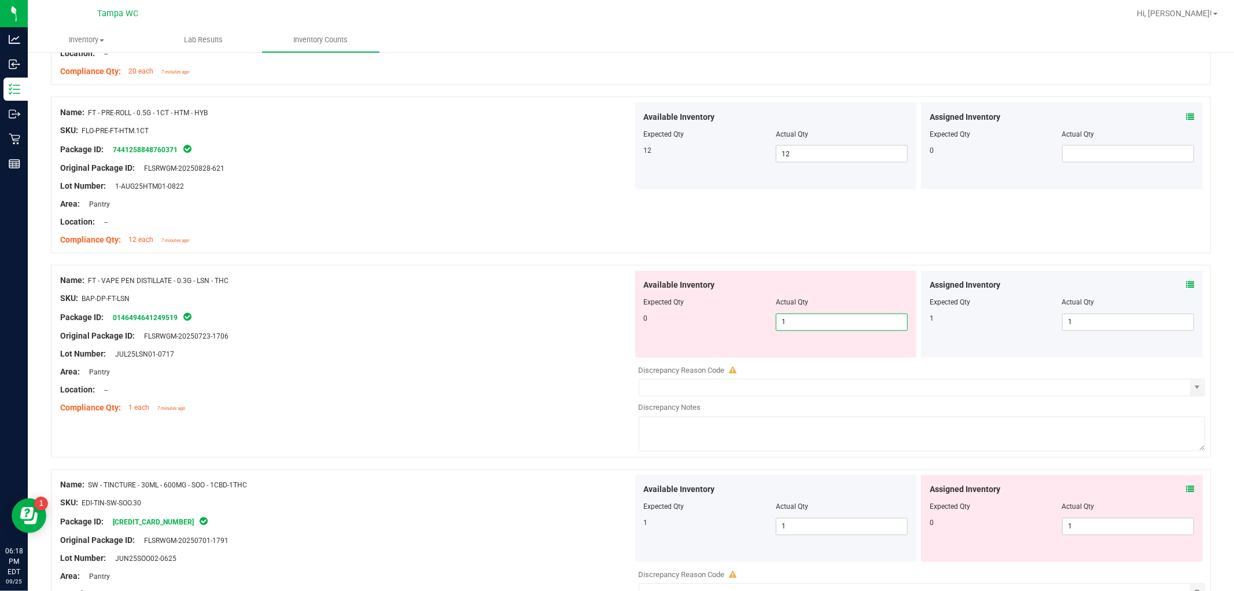
drag, startPoint x: 741, startPoint y: 330, endPoint x: 753, endPoint y: 338, distance: 14.9
click at [615, 336] on div "Available Inventory Expected Qty Actual Qty 0 1 1" at bounding box center [776, 314] width 282 height 87
drag, startPoint x: 522, startPoint y: 312, endPoint x: 624, endPoint y: 329, distance: 102.5
click at [522, 313] on div "Package ID: 0146494641249519" at bounding box center [346, 318] width 573 height 14
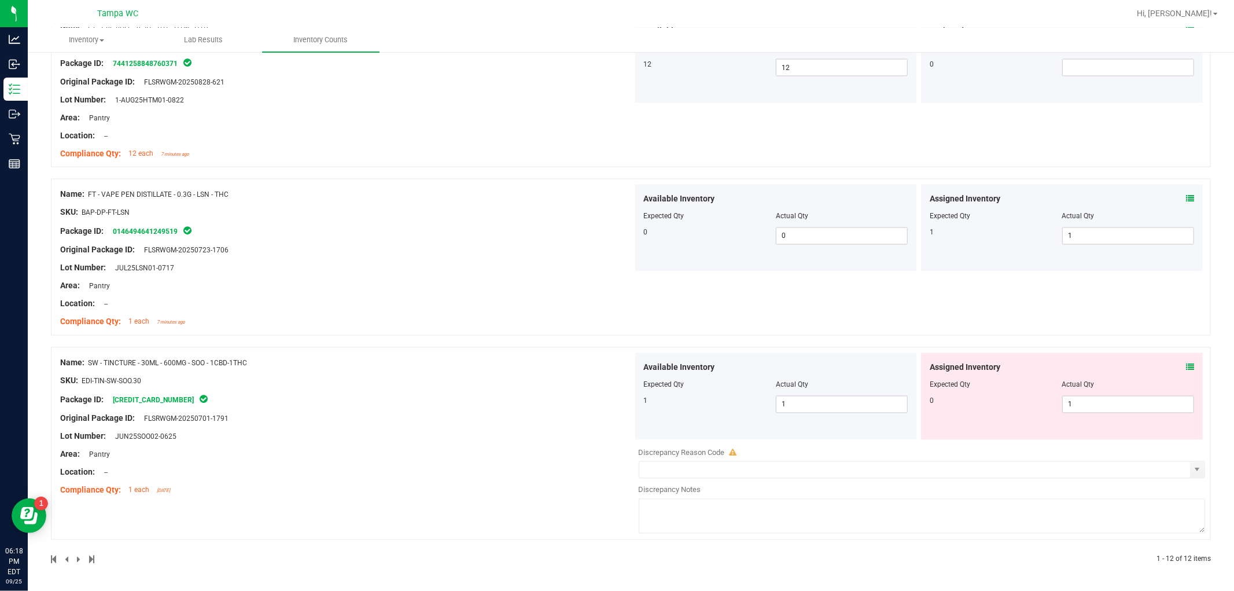
scroll to position [1694, 0]
drag, startPoint x: 1048, startPoint y: 406, endPoint x: 952, endPoint y: 410, distance: 96.1
click at [615, 409] on div "0 1 1" at bounding box center [1062, 404] width 264 height 17
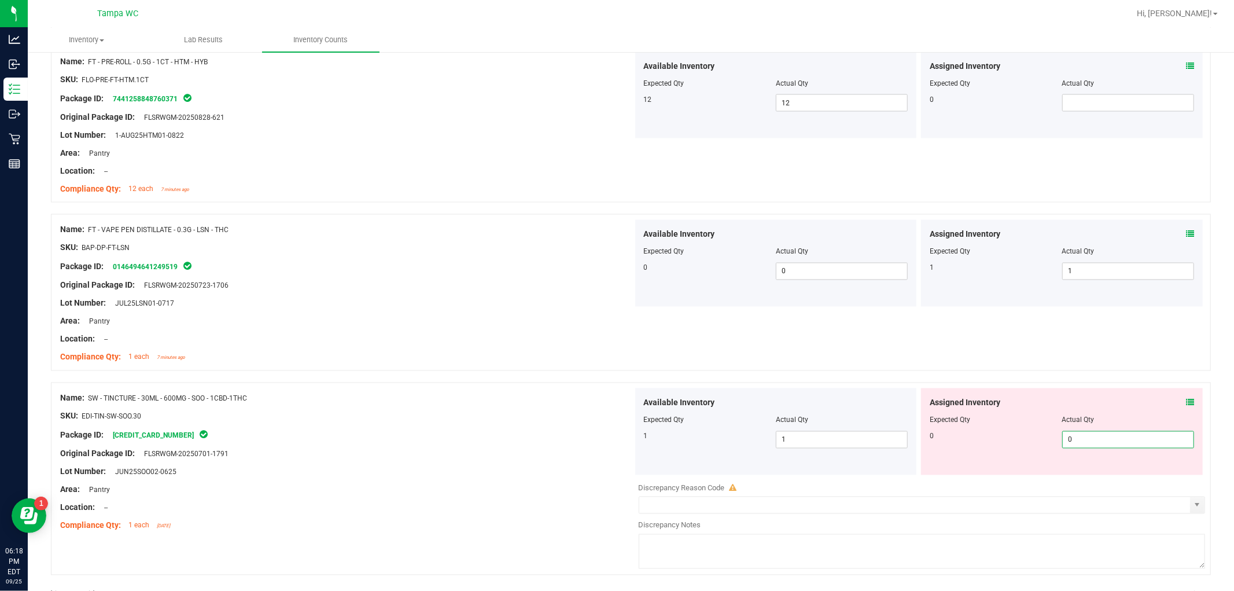
click at [486, 406] on div "Name: SW - TINCTURE - 30ML - 600MG - SOO - 1CBD-1THC SKU: EDI-TIN-SW-SOO.30 Pac…" at bounding box center [346, 462] width 573 height 148
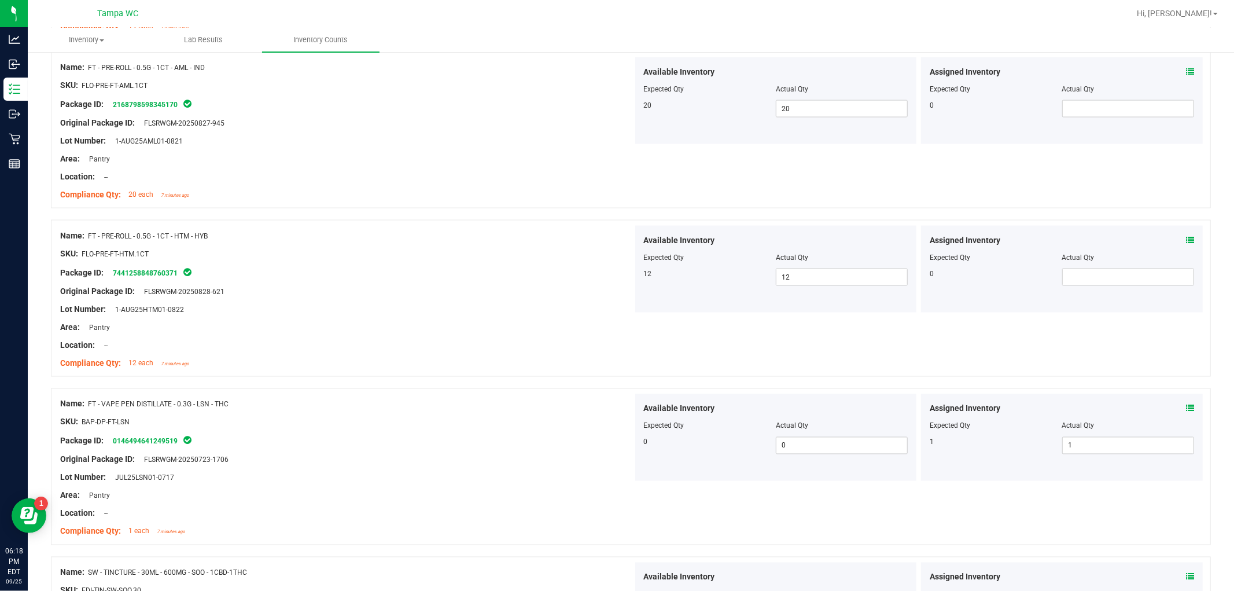
scroll to position [0, 0]
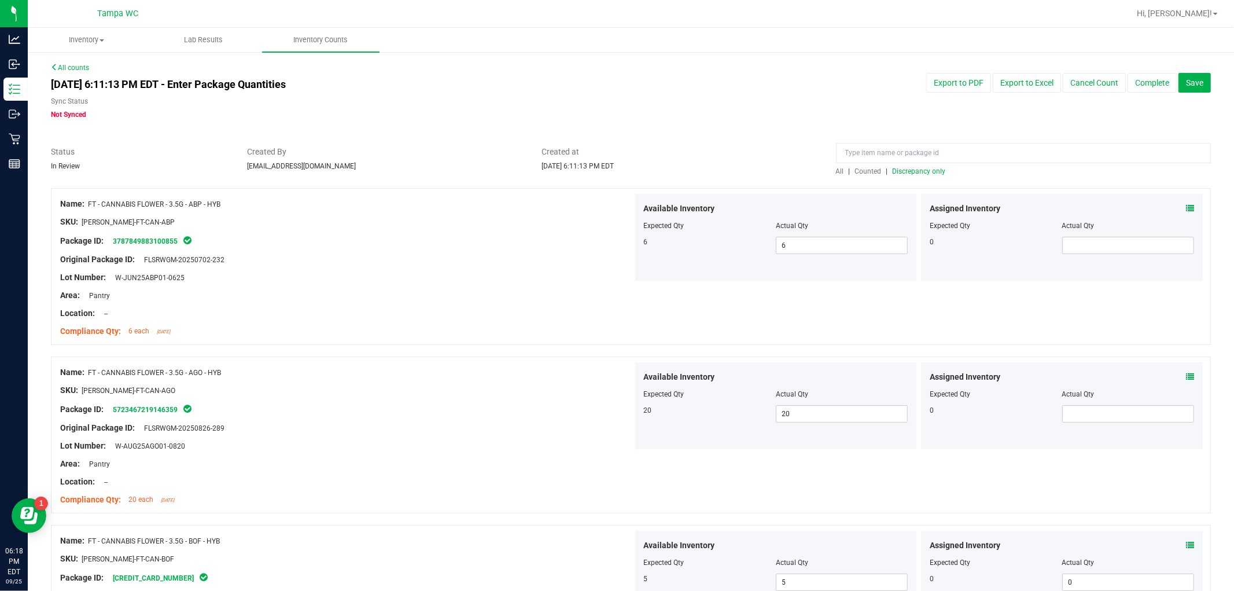
click at [615, 170] on span "Discrepancy only" at bounding box center [919, 171] width 53 height 8
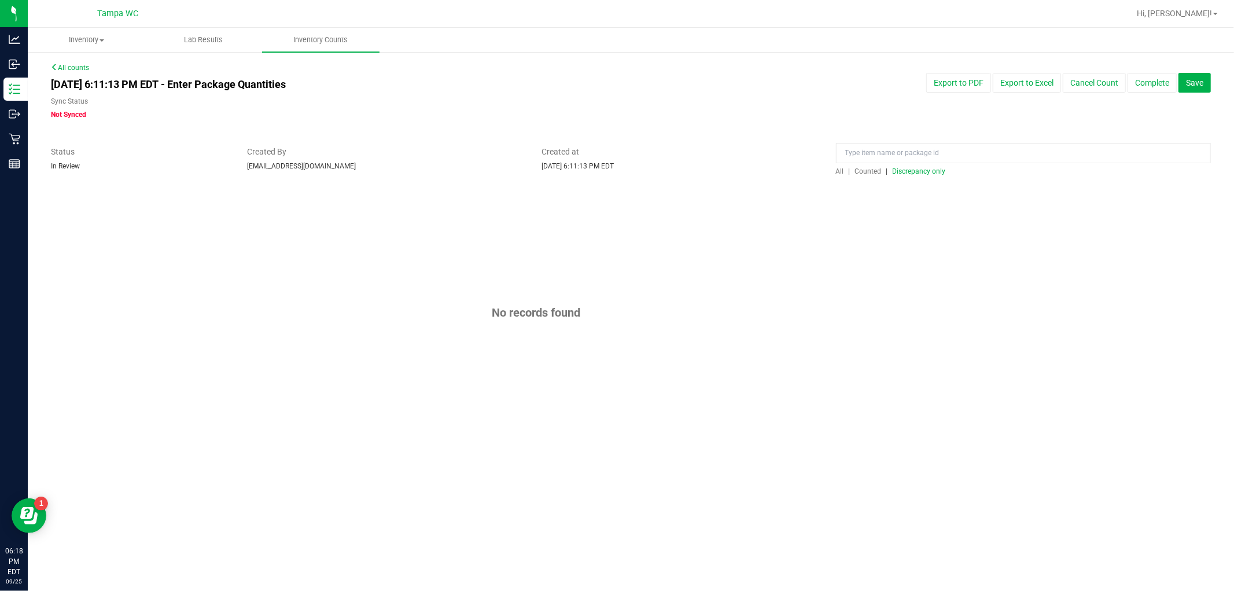
click at [615, 171] on span "Discrepancy only" at bounding box center [919, 171] width 53 height 8
click at [615, 84] on button "Complete" at bounding box center [1152, 83] width 49 height 20
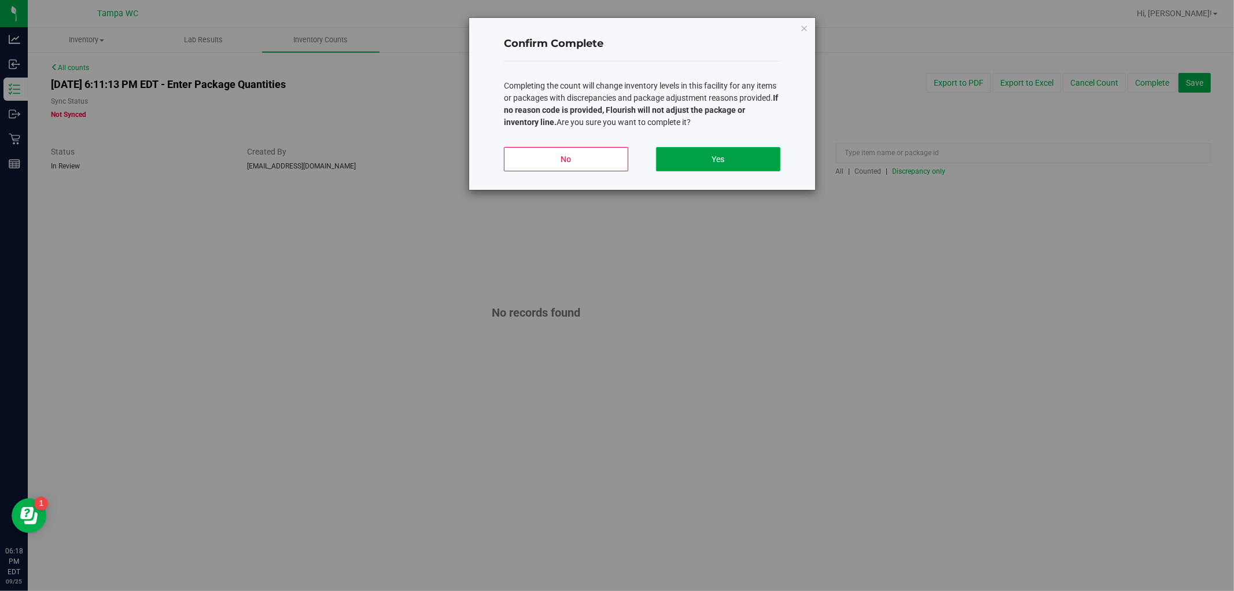
click at [615, 149] on button "Yes" at bounding box center [718, 159] width 124 height 24
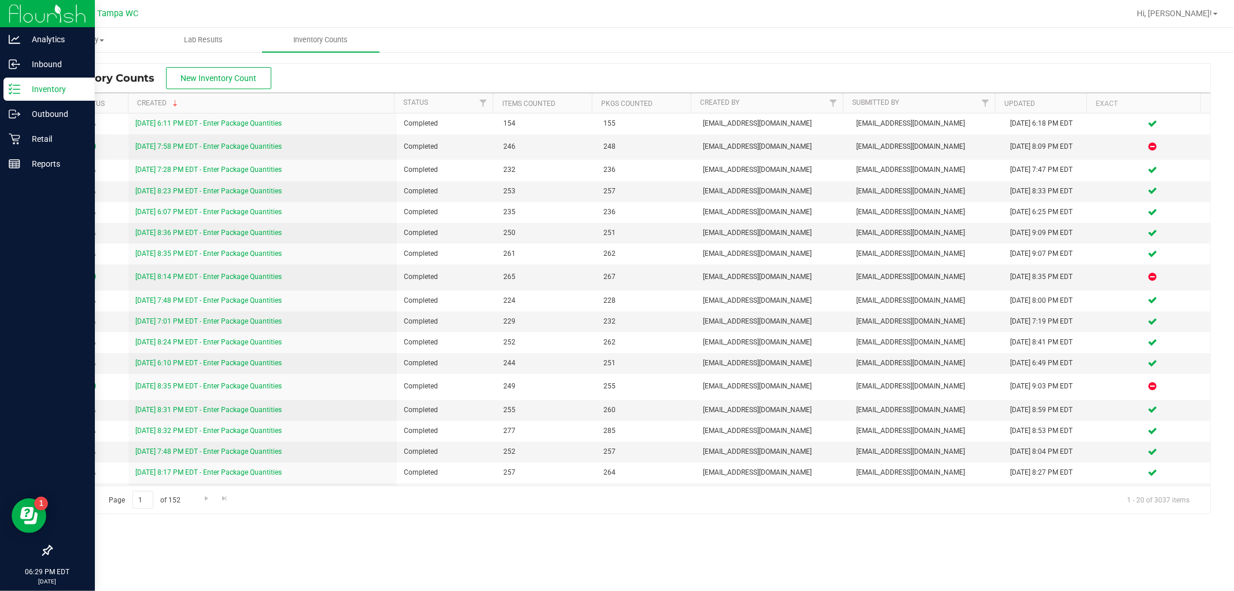
click at [34, 93] on p "Inventory" at bounding box center [54, 89] width 69 height 14
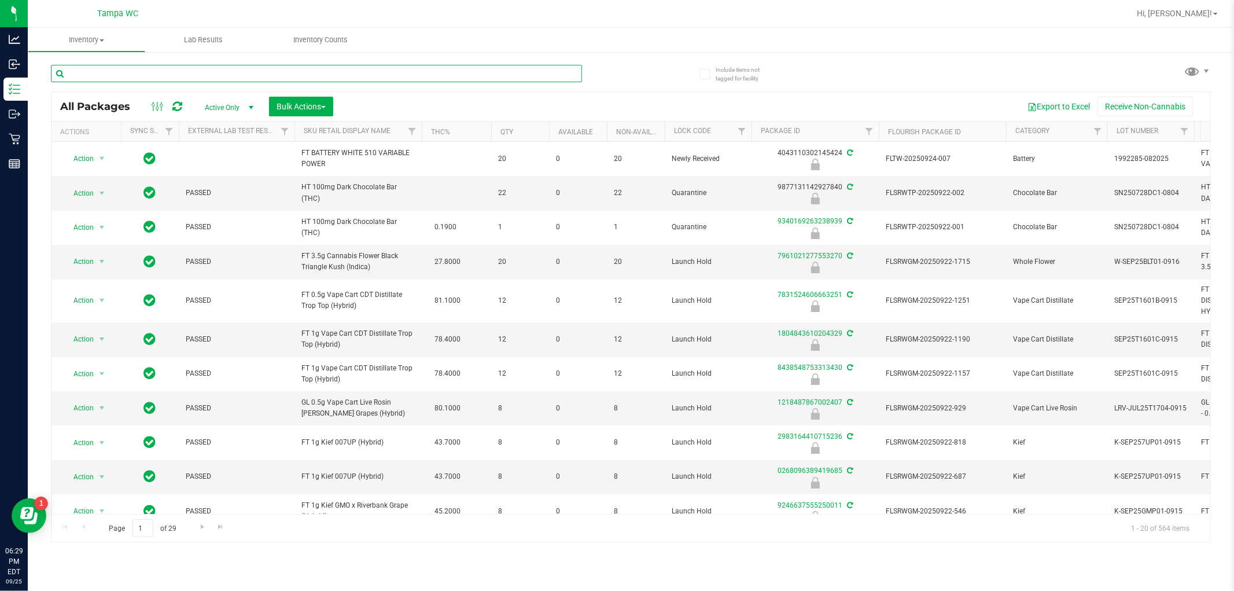
click at [260, 70] on input "text" at bounding box center [316, 73] width 531 height 17
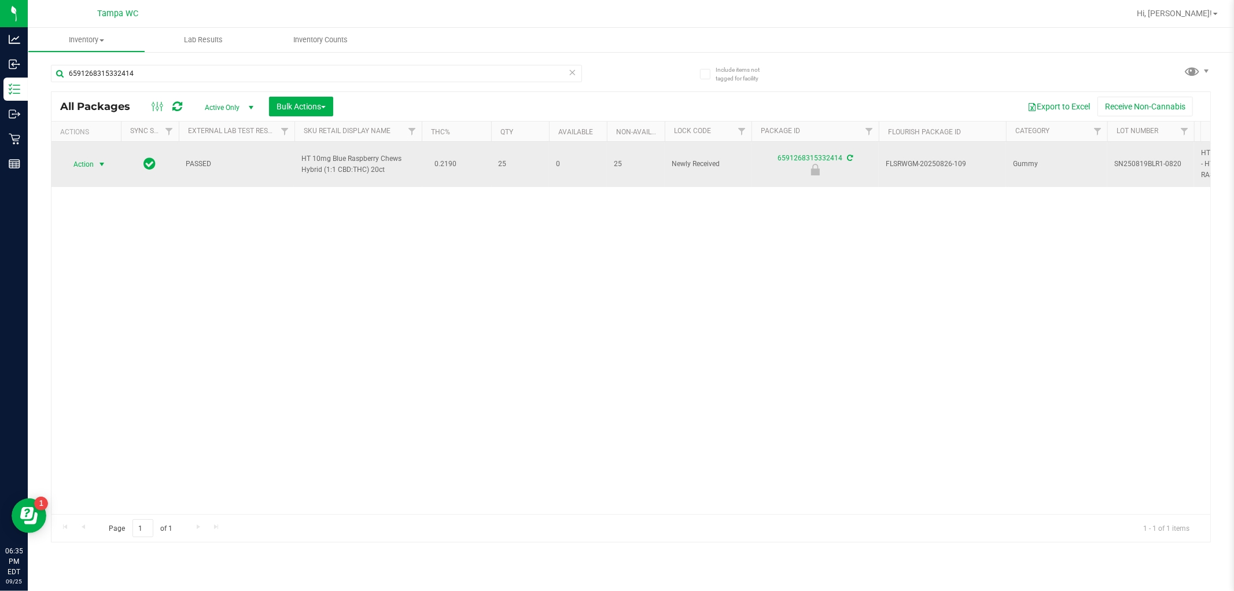
click at [91, 174] on td "Action Action Edit attributes Global inventory Locate package Package audit log…" at bounding box center [85, 164] width 69 height 45
click at [91, 168] on span "Action" at bounding box center [78, 164] width 31 height 16
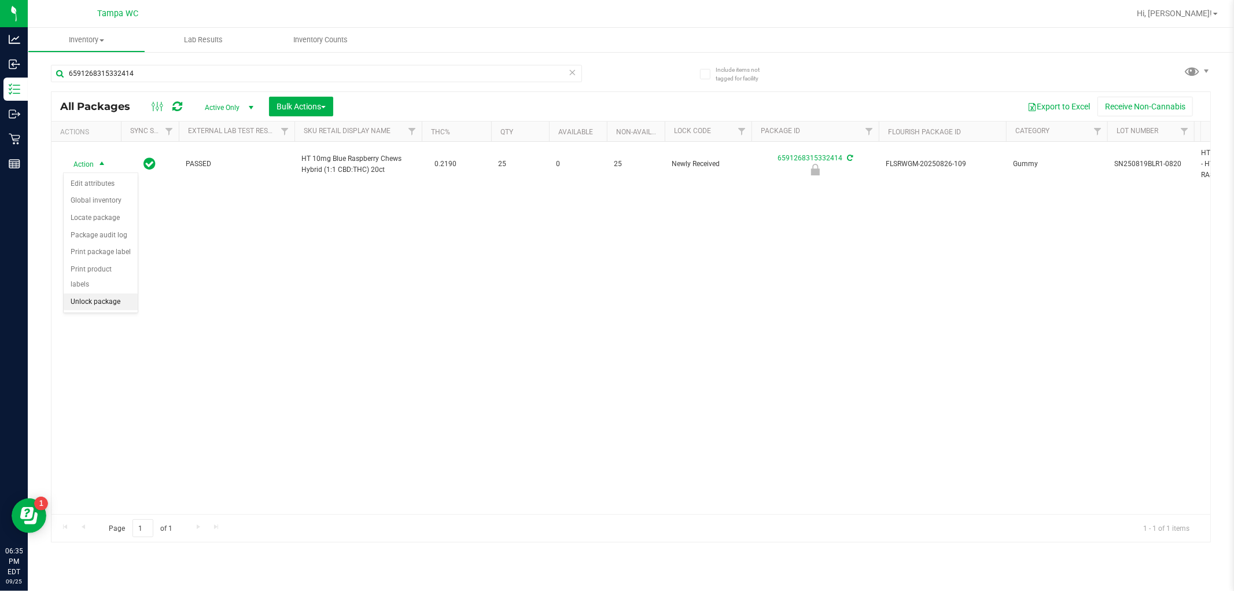
click at [100, 299] on li "Unlock package" at bounding box center [101, 301] width 74 height 17
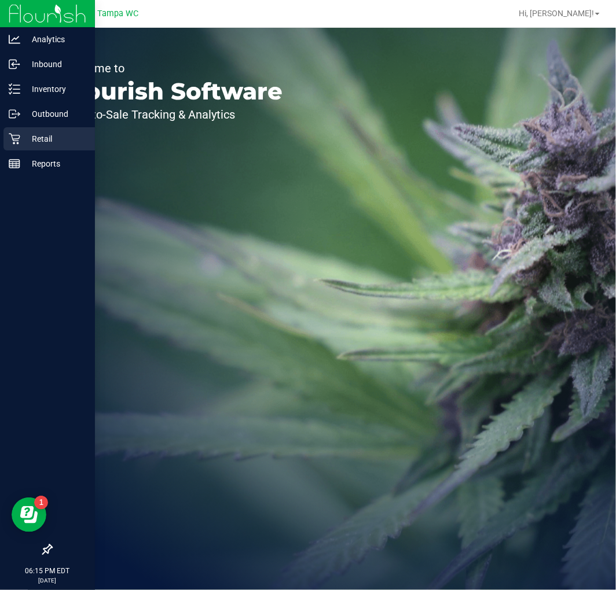
click at [29, 134] on p "Retail" at bounding box center [54, 139] width 69 height 14
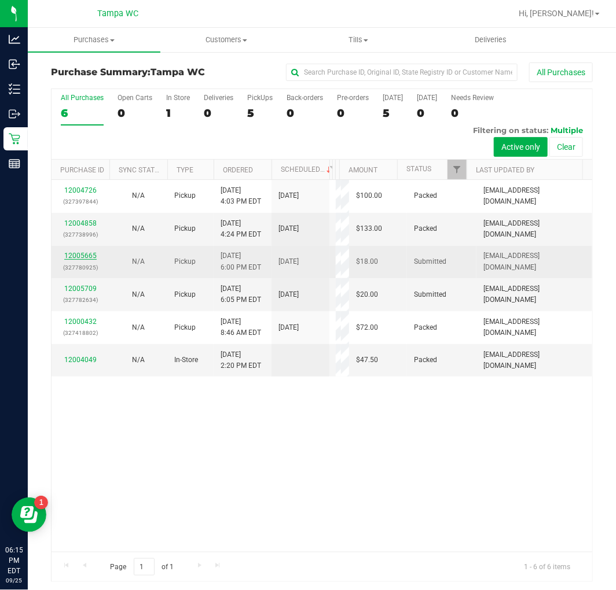
click at [90, 255] on link "12005665" at bounding box center [80, 256] width 32 height 8
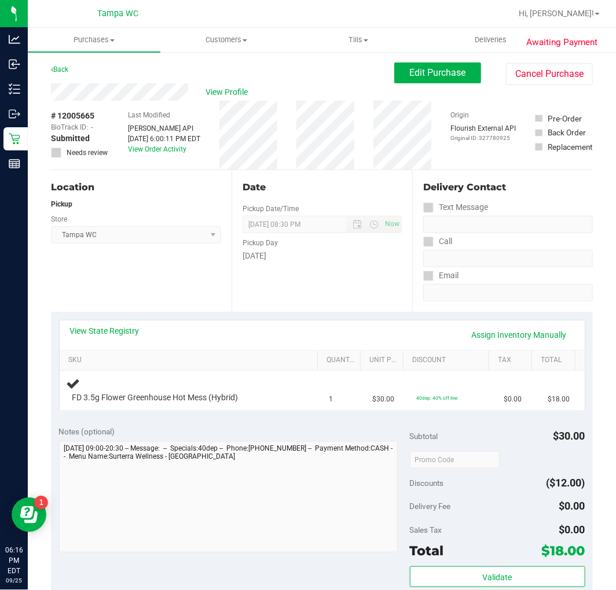
click at [64, 64] on div "Back" at bounding box center [59, 69] width 17 height 14
click at [64, 65] on link "Back" at bounding box center [59, 69] width 17 height 8
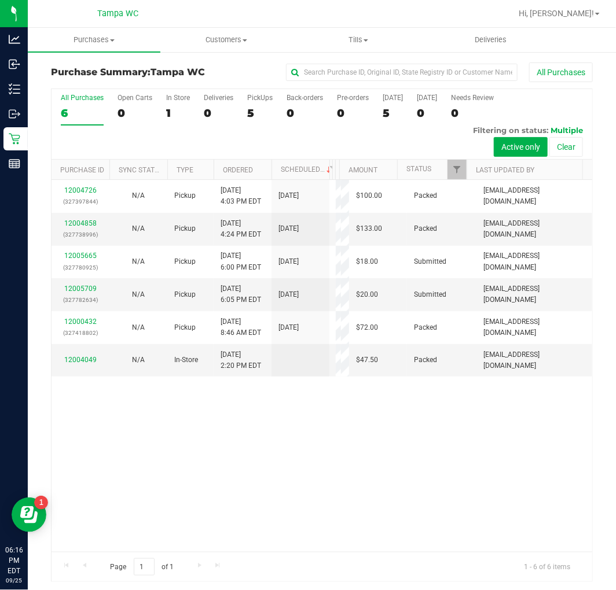
click at [272, 418] on div "12004726 (327397844) N/A Pickup 9/25/2025 4:03 PM EDT 9/25/2025 $100.00 Packed …" at bounding box center [321, 366] width 540 height 372
click at [68, 356] on link "12004049" at bounding box center [80, 360] width 32 height 8
click at [84, 222] on link "12004858" at bounding box center [80, 223] width 32 height 8
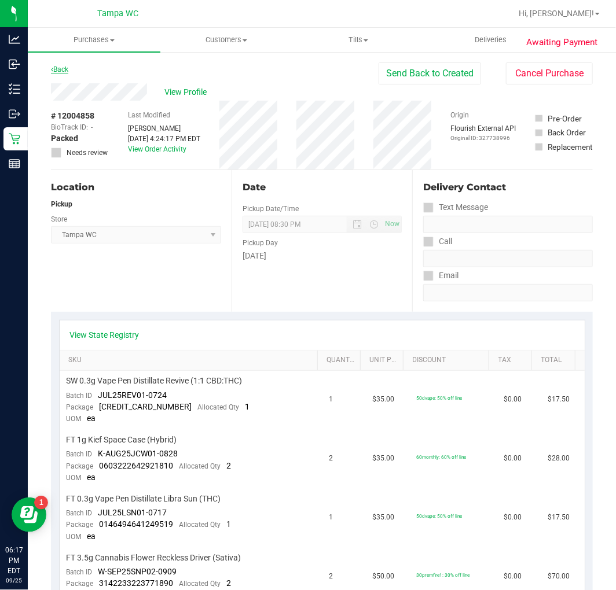
click at [66, 71] on link "Back" at bounding box center [59, 69] width 17 height 8
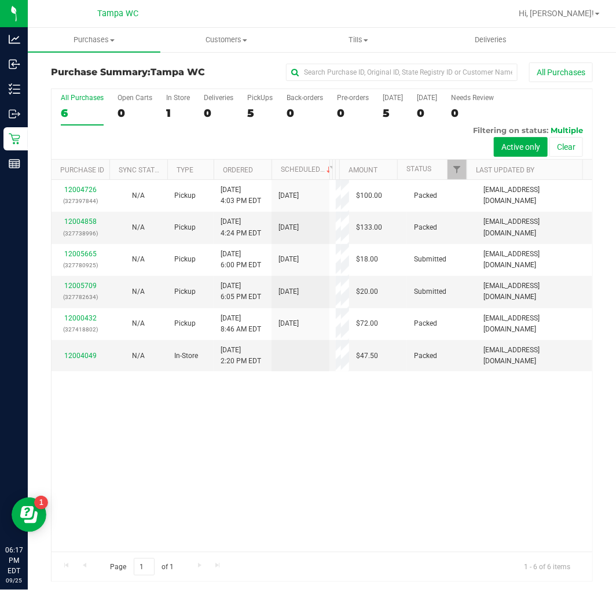
click at [72, 186] on link "12004726" at bounding box center [80, 190] width 32 height 8
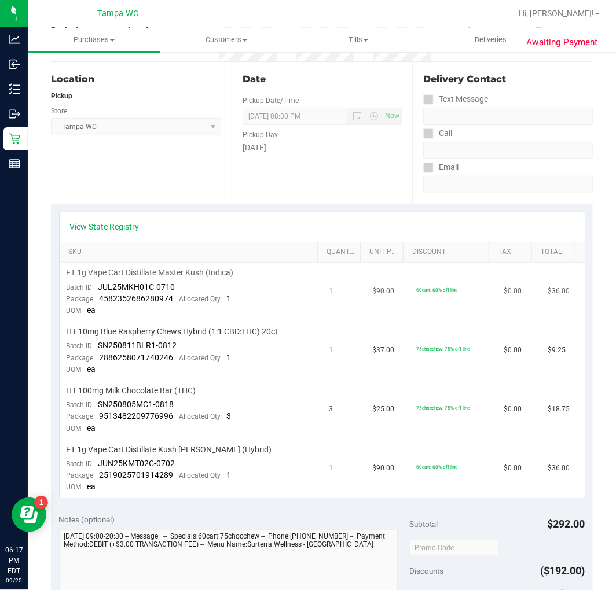
scroll to position [128, 0]
